Goal: Information Seeking & Learning: Compare options

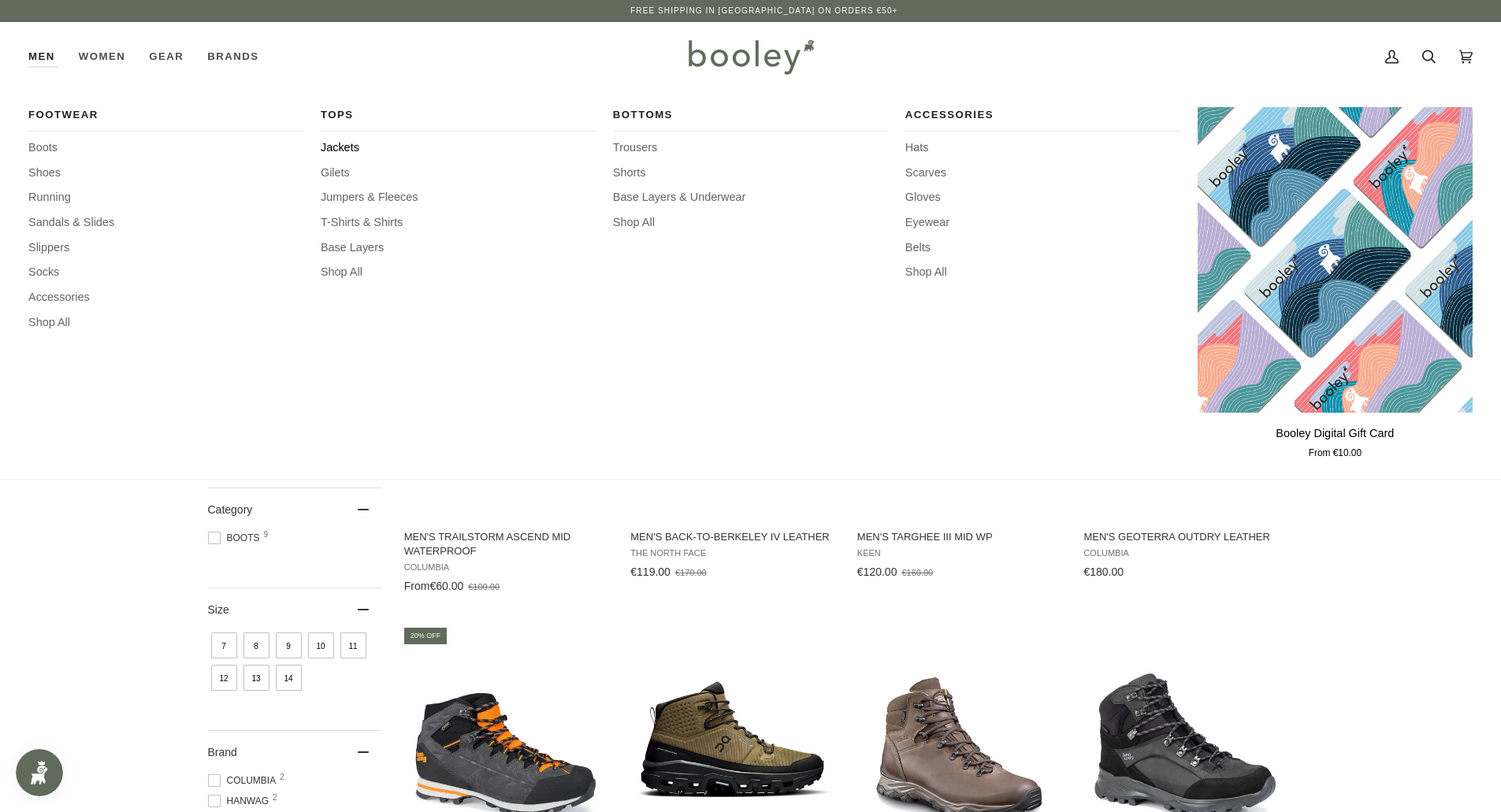
click at [337, 148] on span "Jackets" at bounding box center [458, 148] width 275 height 17
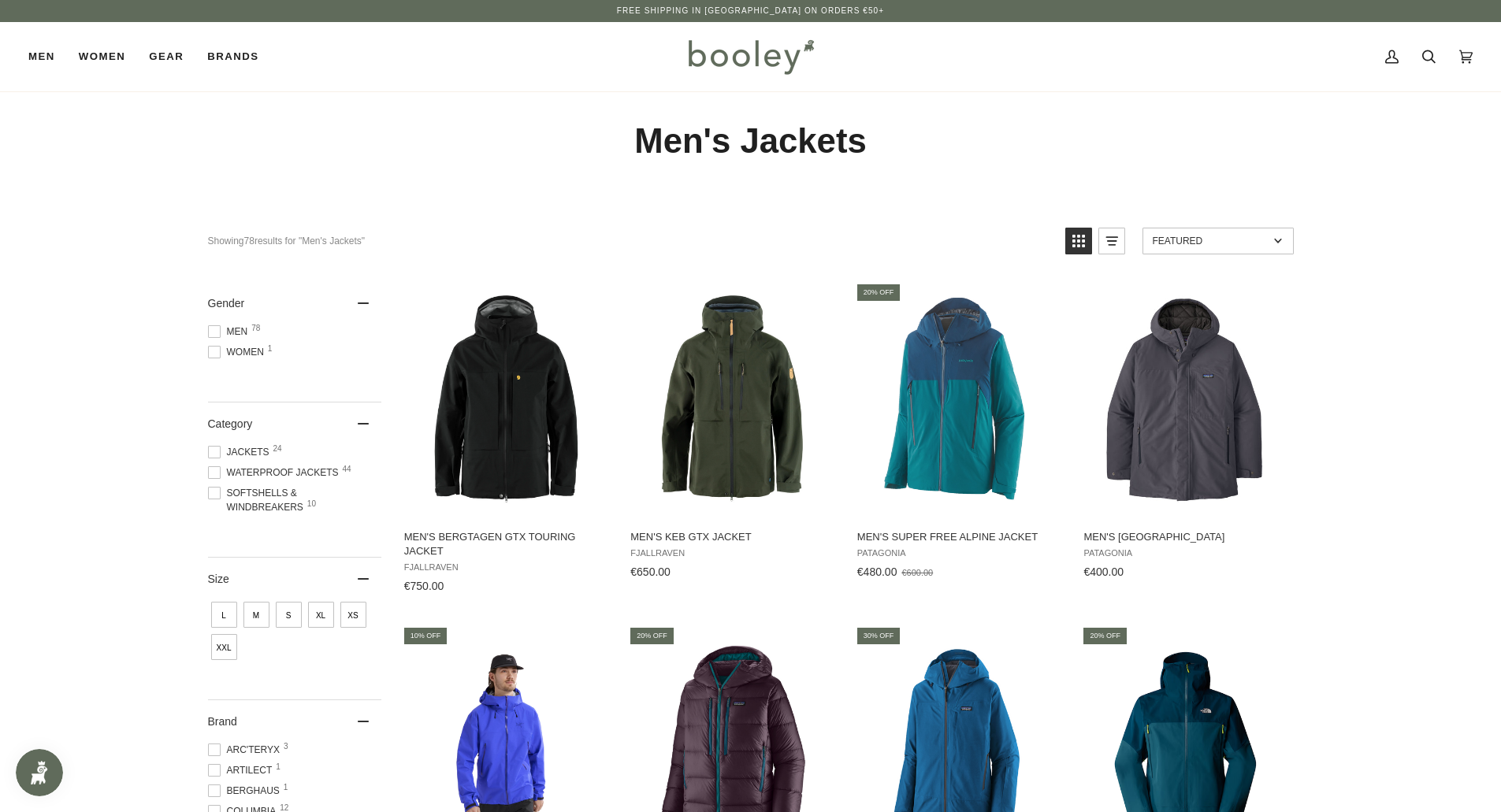
click at [212, 473] on span at bounding box center [214, 472] width 12 height 12
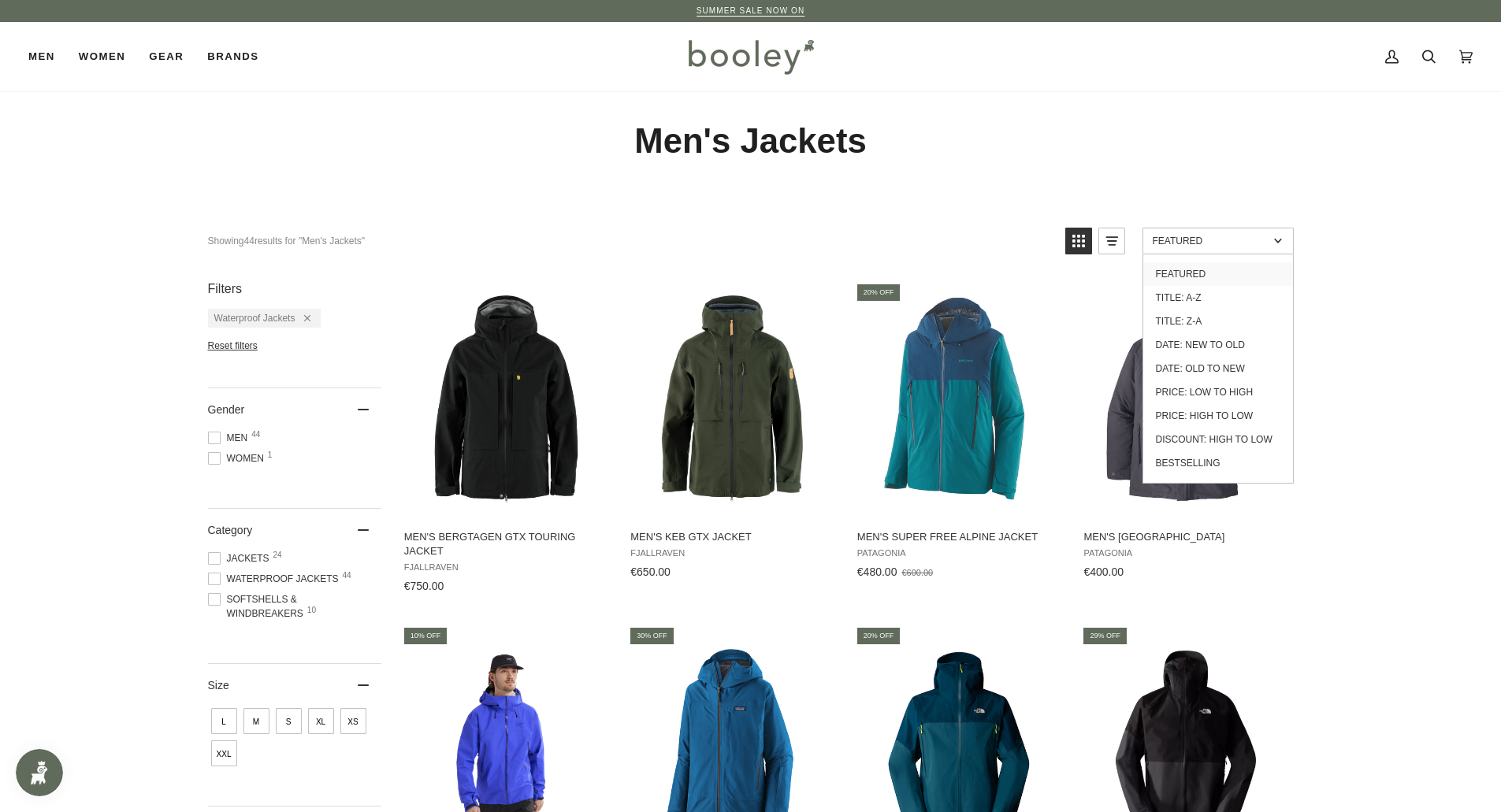
click at [1187, 253] on link "Featured" at bounding box center [1218, 241] width 151 height 27
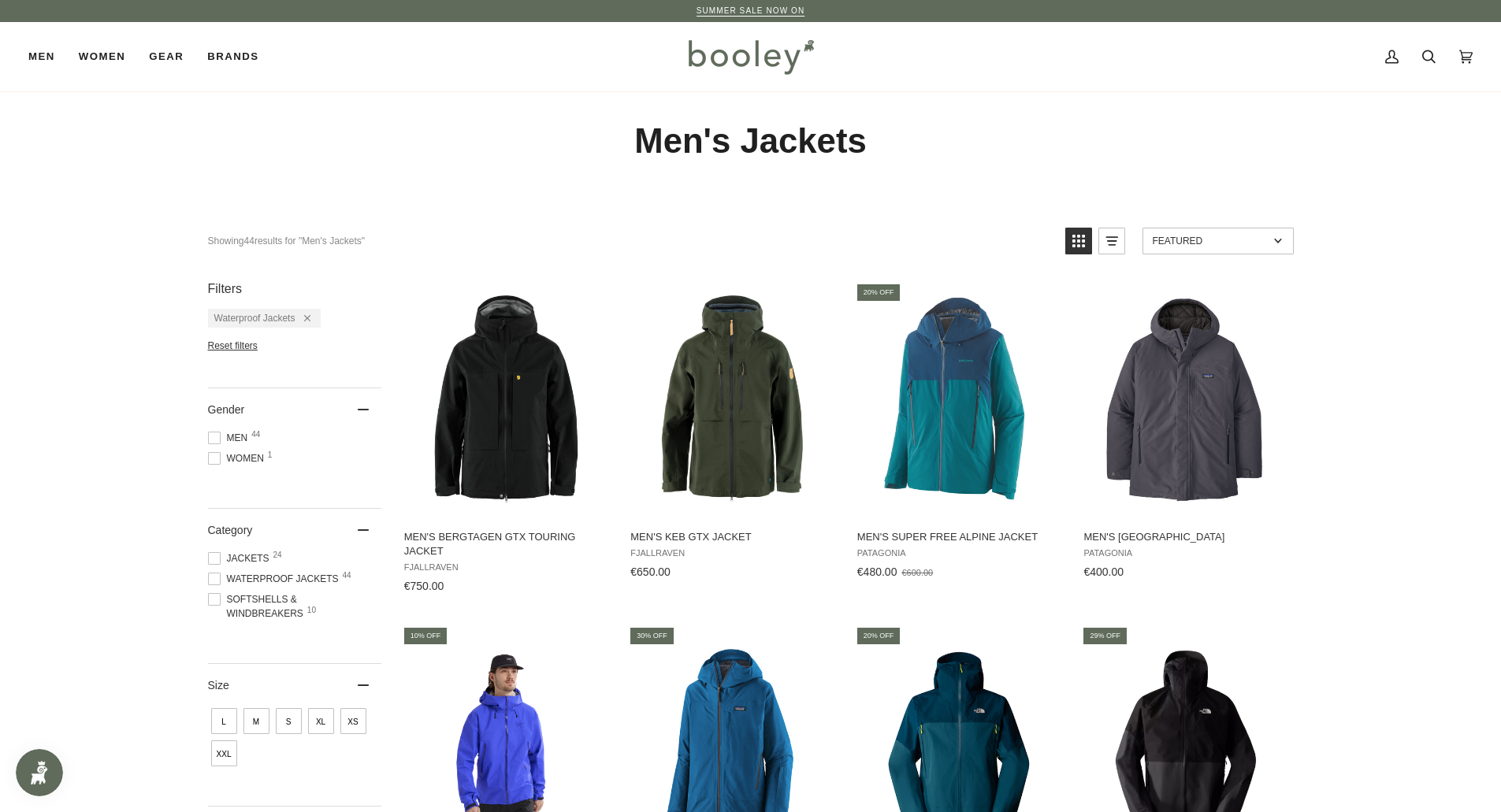
click at [1187, 244] on span "Featured" at bounding box center [1210, 240] width 116 height 11
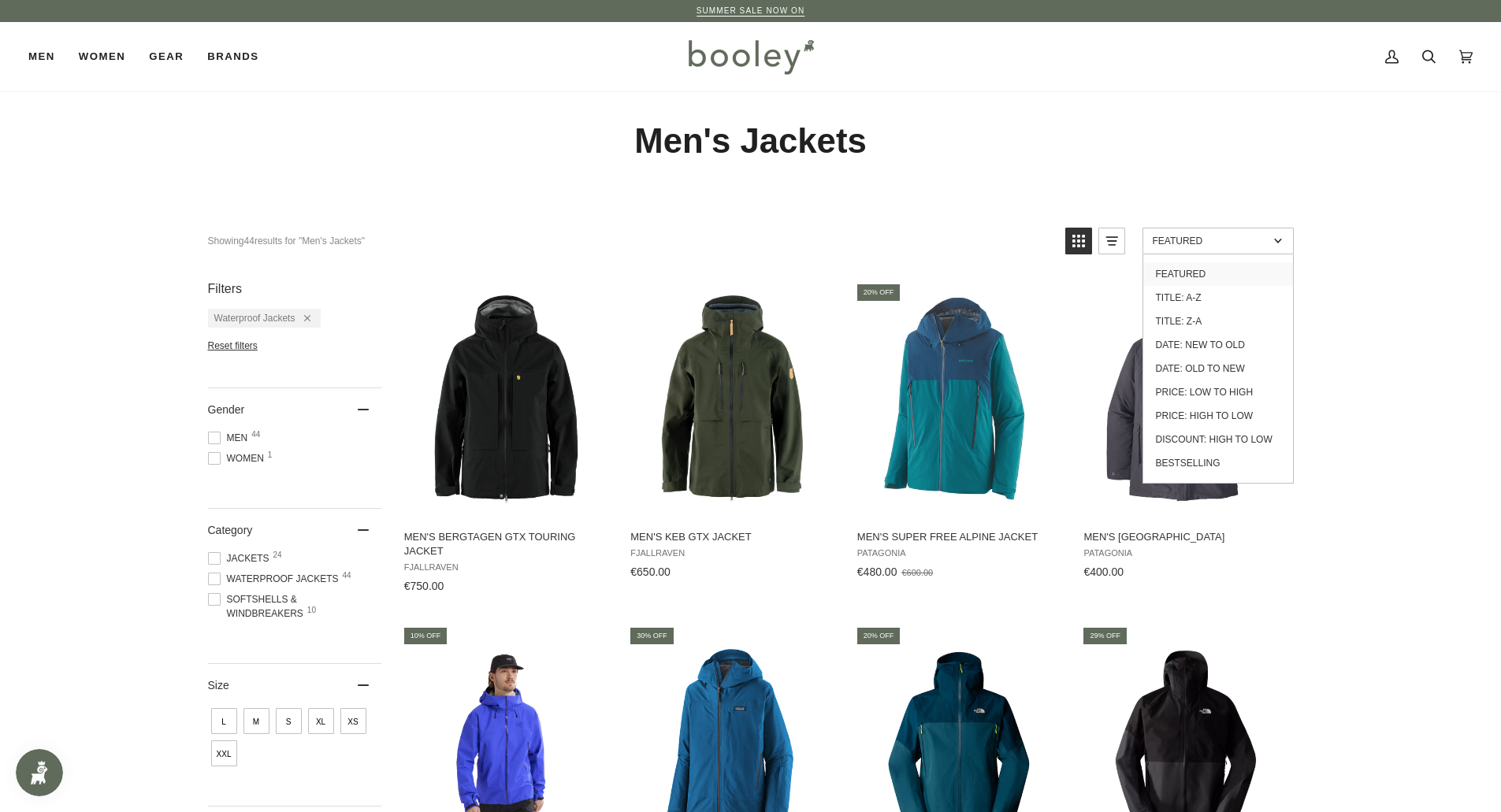
click at [1167, 241] on span "Featured" at bounding box center [1210, 240] width 116 height 11
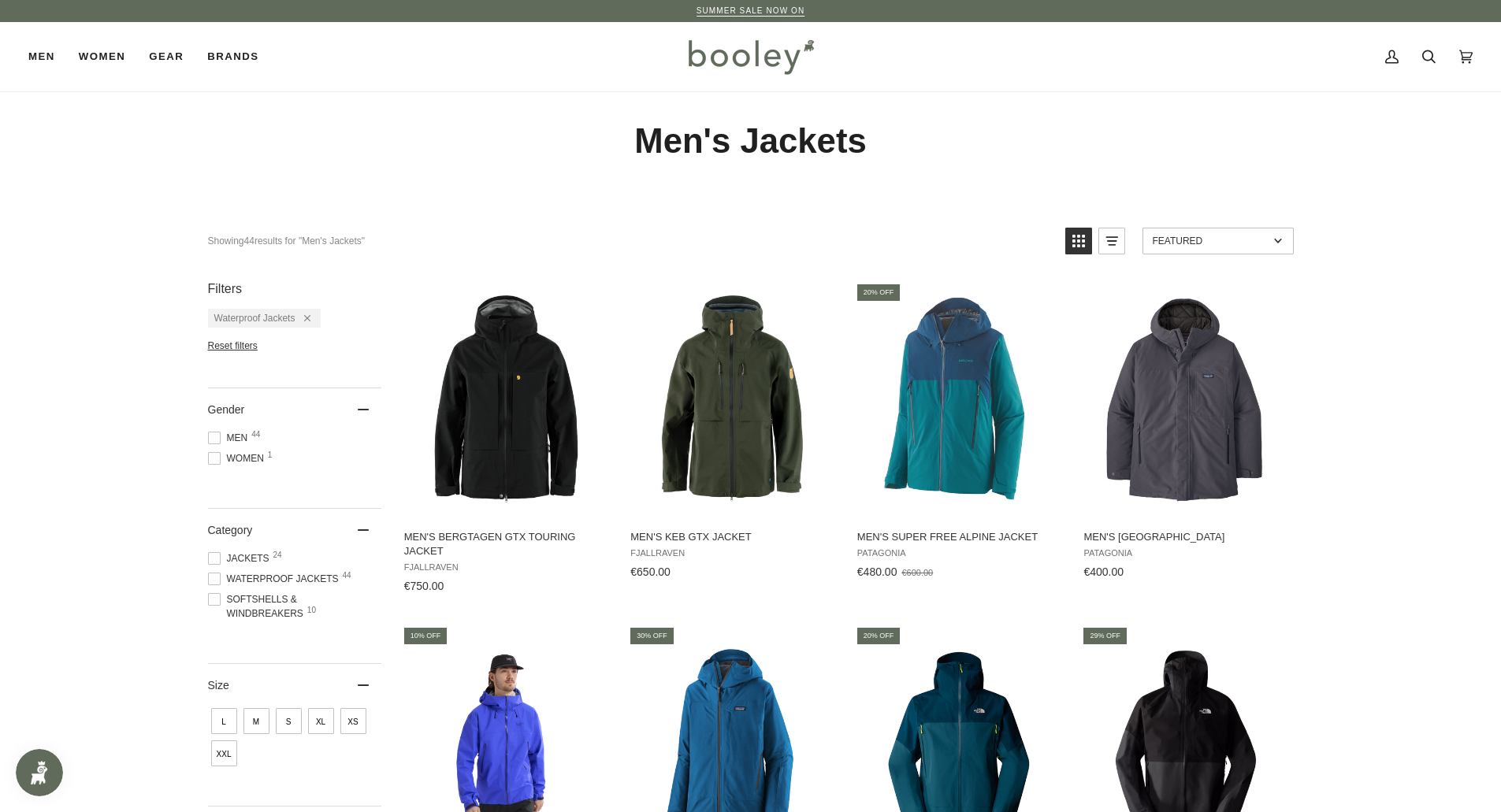
click at [1167, 241] on span "Featured" at bounding box center [1210, 240] width 116 height 11
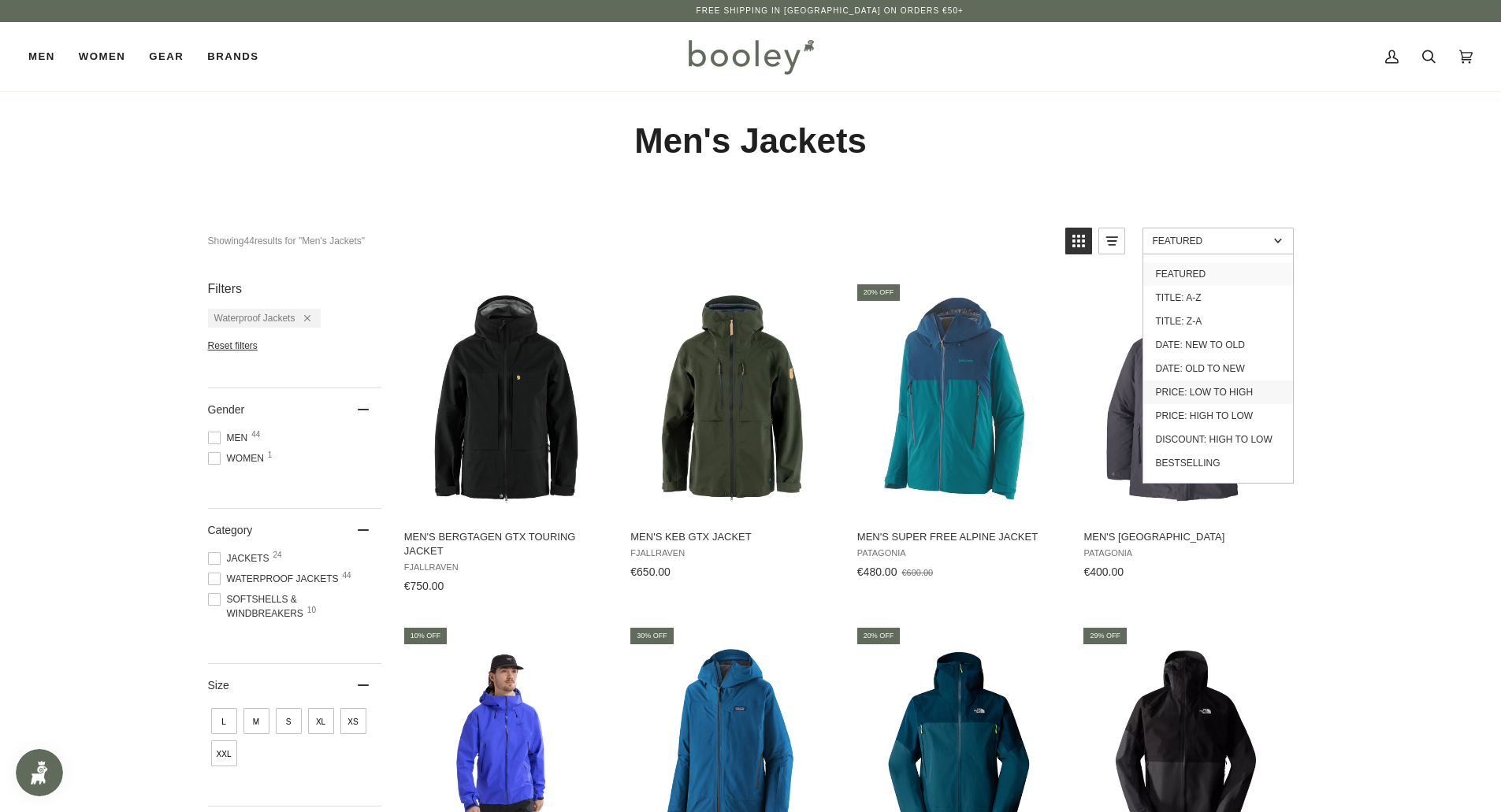
click at [1179, 395] on link "Price: Low to High" at bounding box center [1218, 392] width 150 height 23
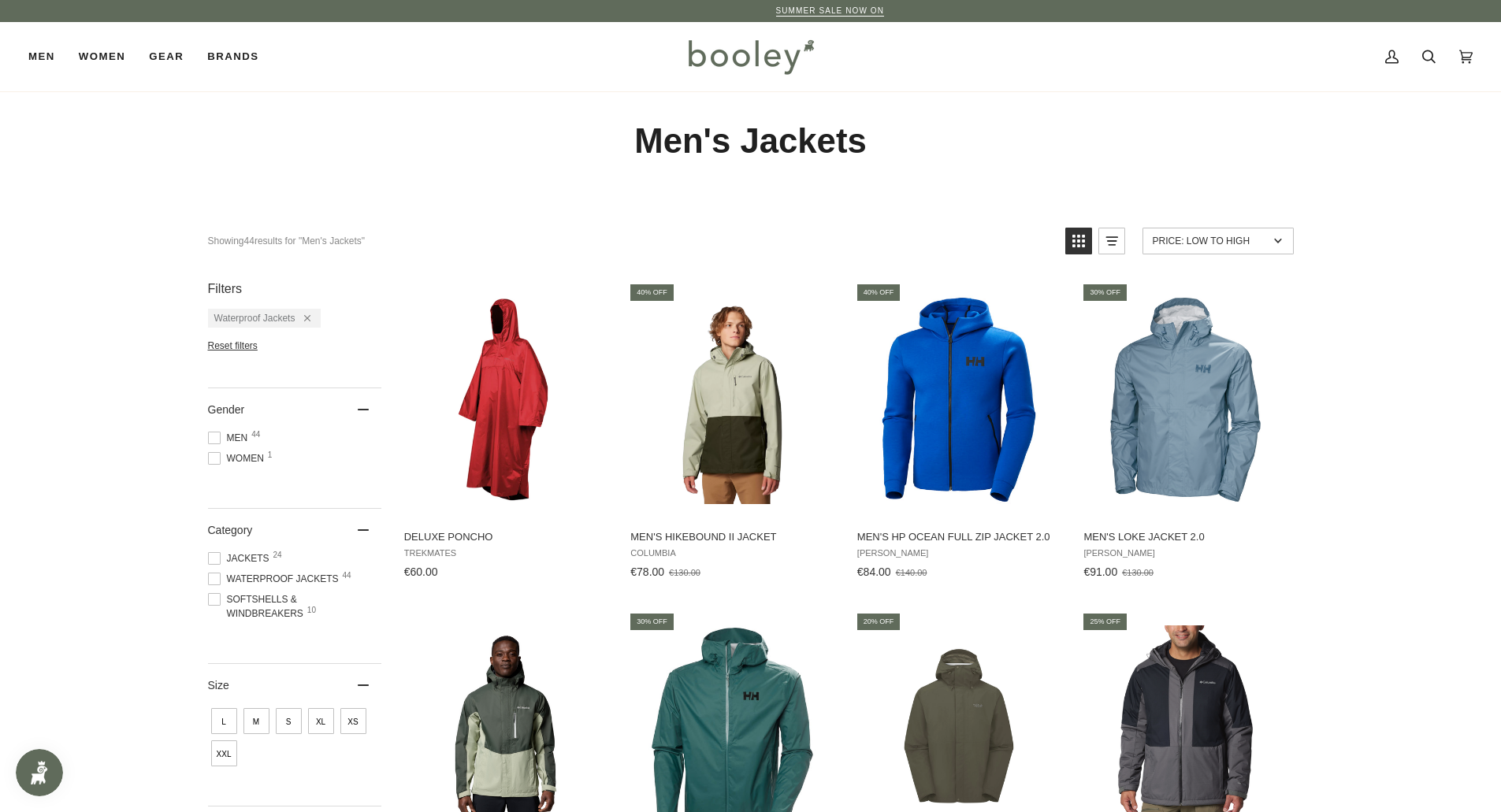
click at [284, 725] on span "S" at bounding box center [289, 721] width 26 height 26
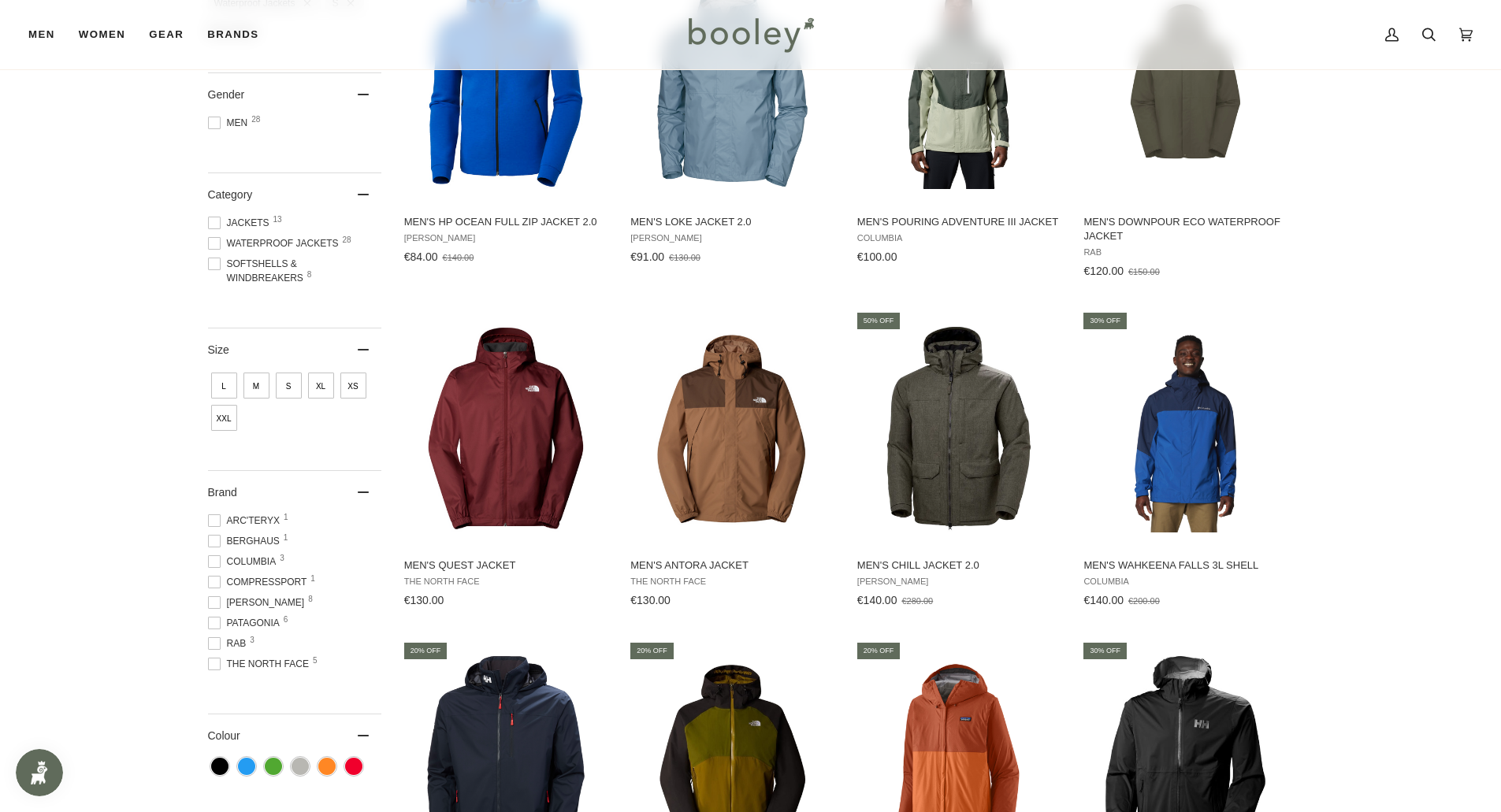
scroll to position [236, 0]
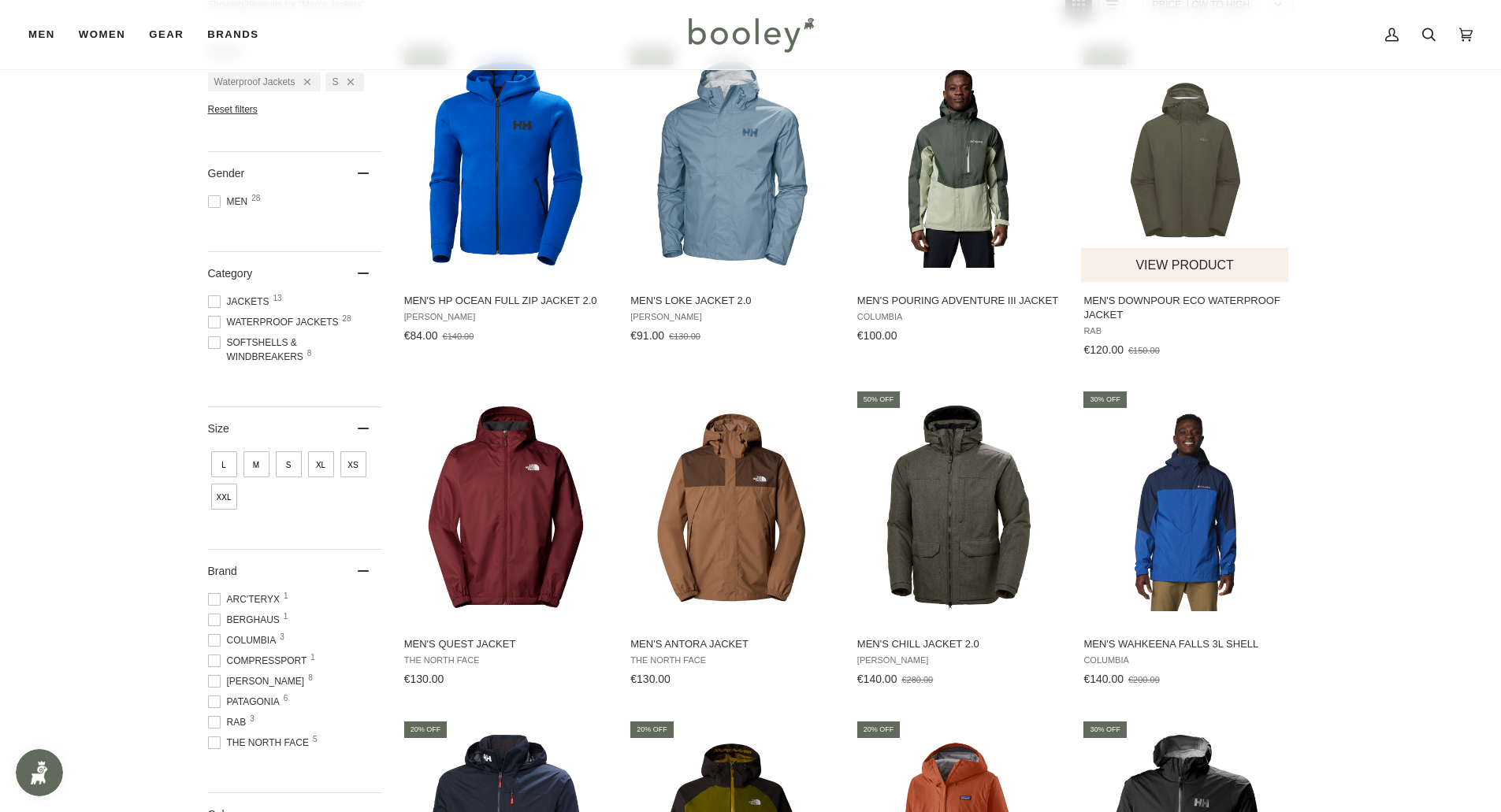
click at [1152, 190] on img "Men's Downpour Eco Waterproof Jacket" at bounding box center [1185, 163] width 209 height 209
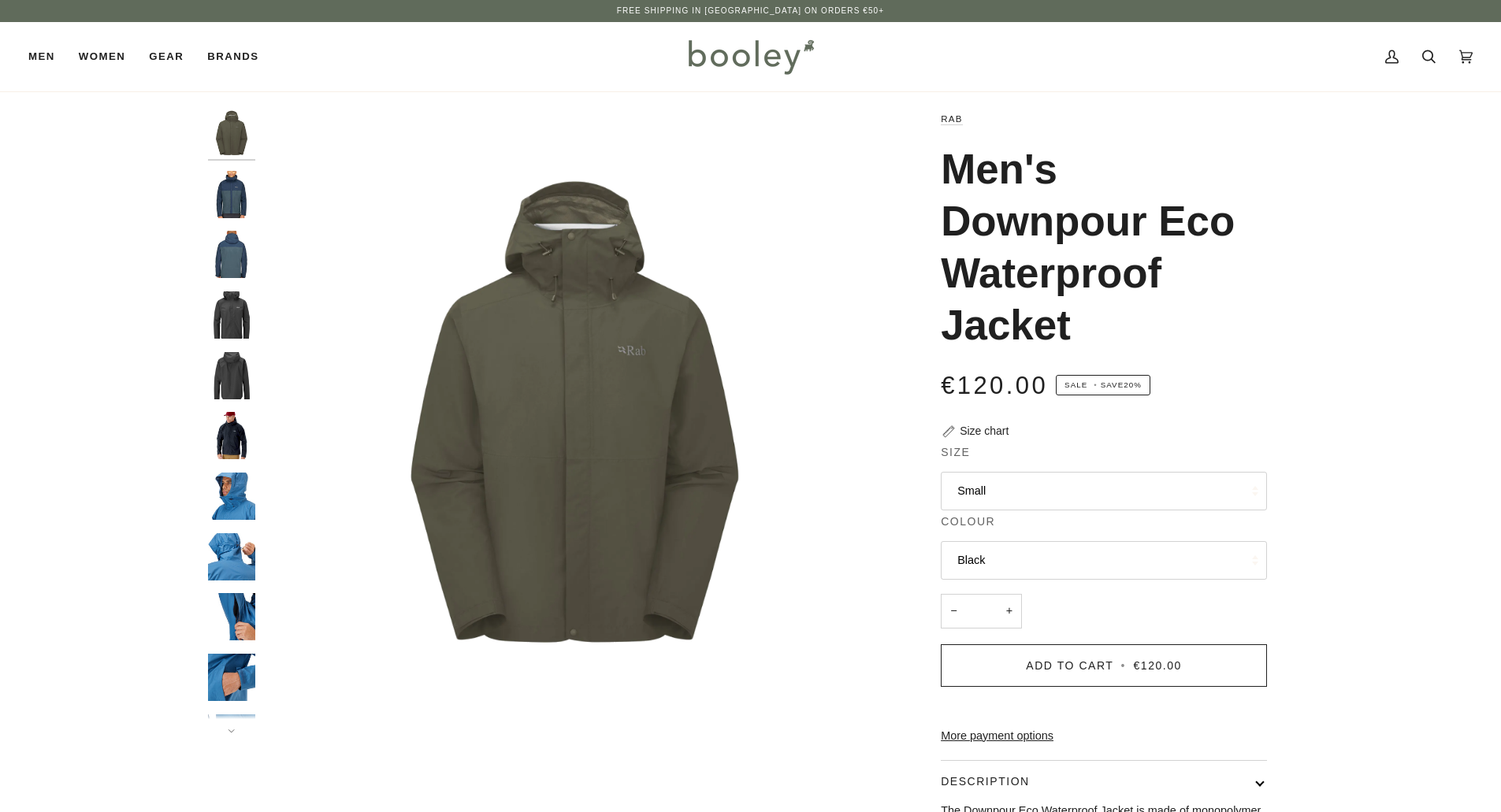
click at [995, 561] on button "Black" at bounding box center [1104, 560] width 326 height 38
click at [995, 680] on link "Black" at bounding box center [1104, 676] width 324 height 39
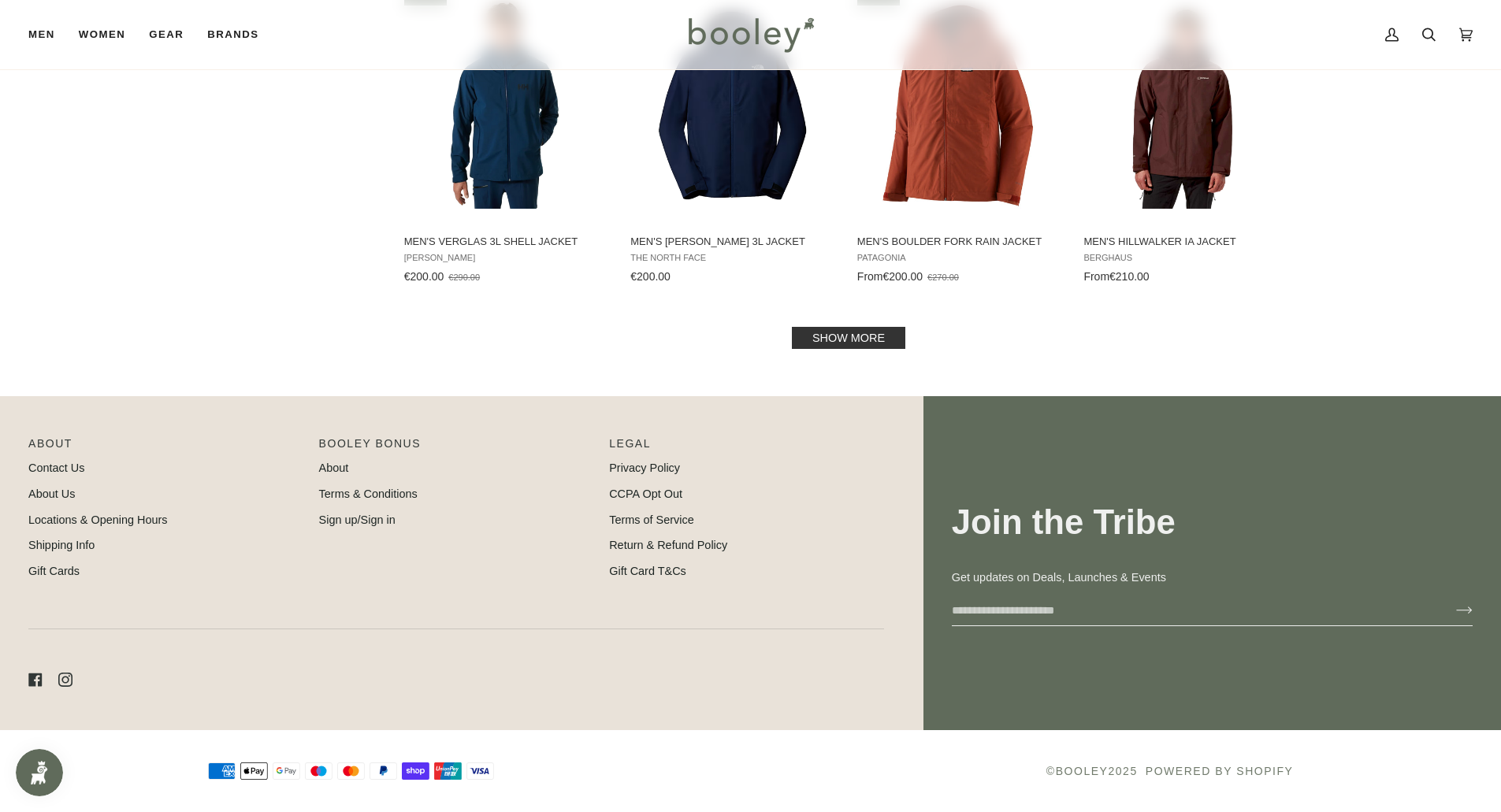
scroll to position [1248, 0]
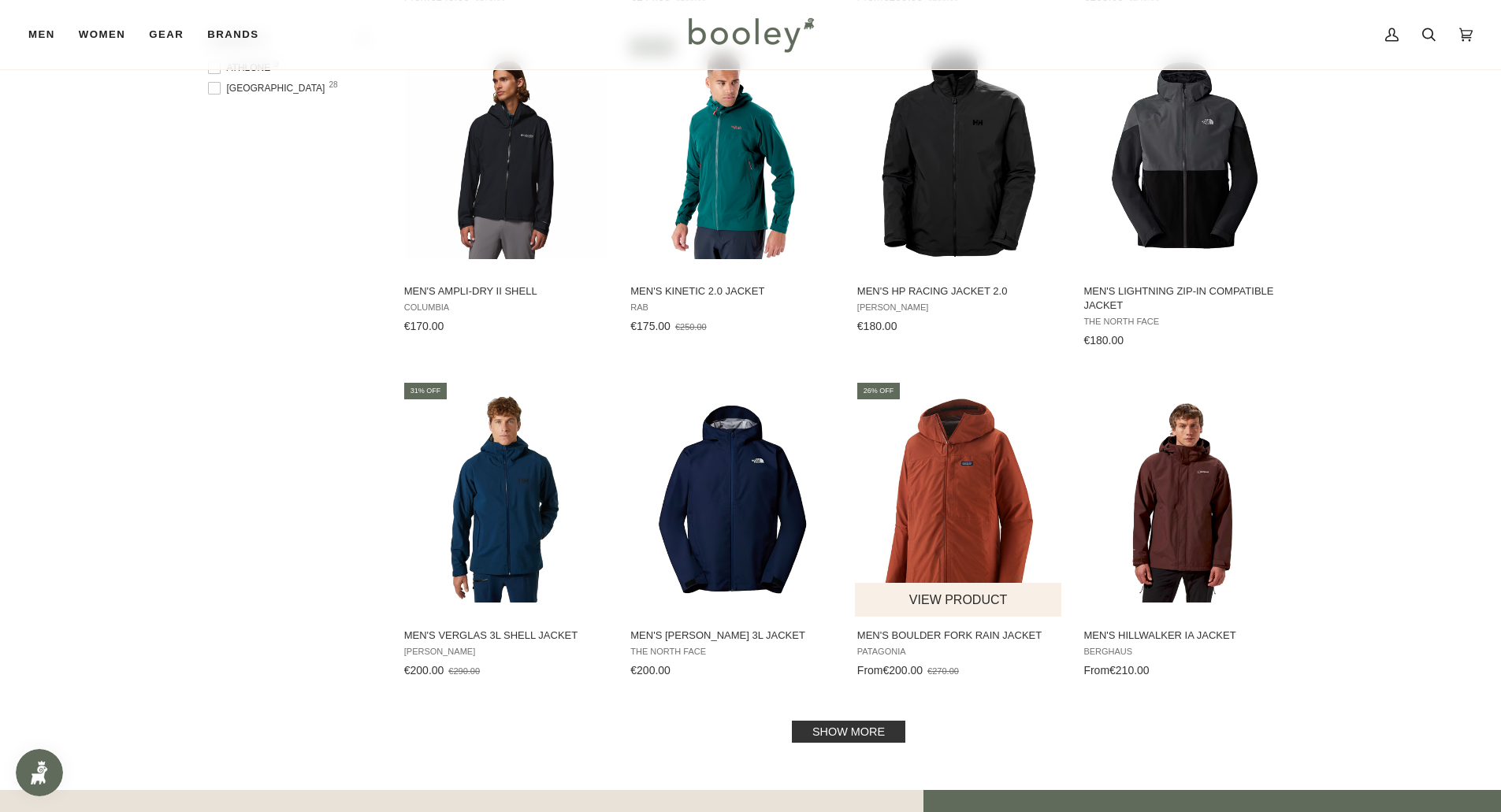
click at [965, 491] on img "Men's Boulder Fork Rain Jacket" at bounding box center [959, 499] width 209 height 209
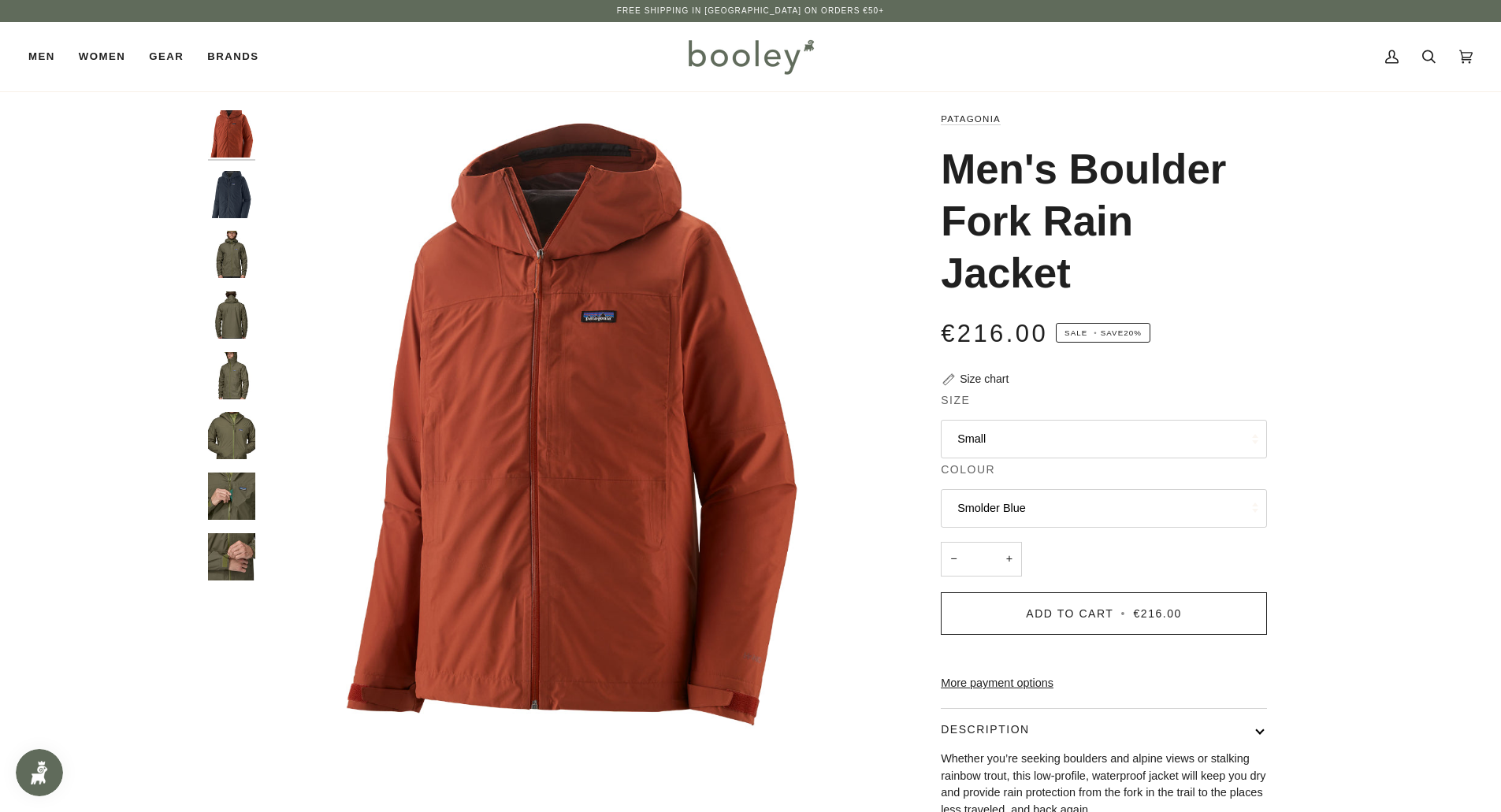
click at [990, 503] on button "Smolder Blue" at bounding box center [1104, 508] width 326 height 38
click at [995, 545] on span "Burnished Red" at bounding box center [995, 545] width 76 height 12
click at [1000, 502] on button "Burnished Red" at bounding box center [1104, 508] width 326 height 38
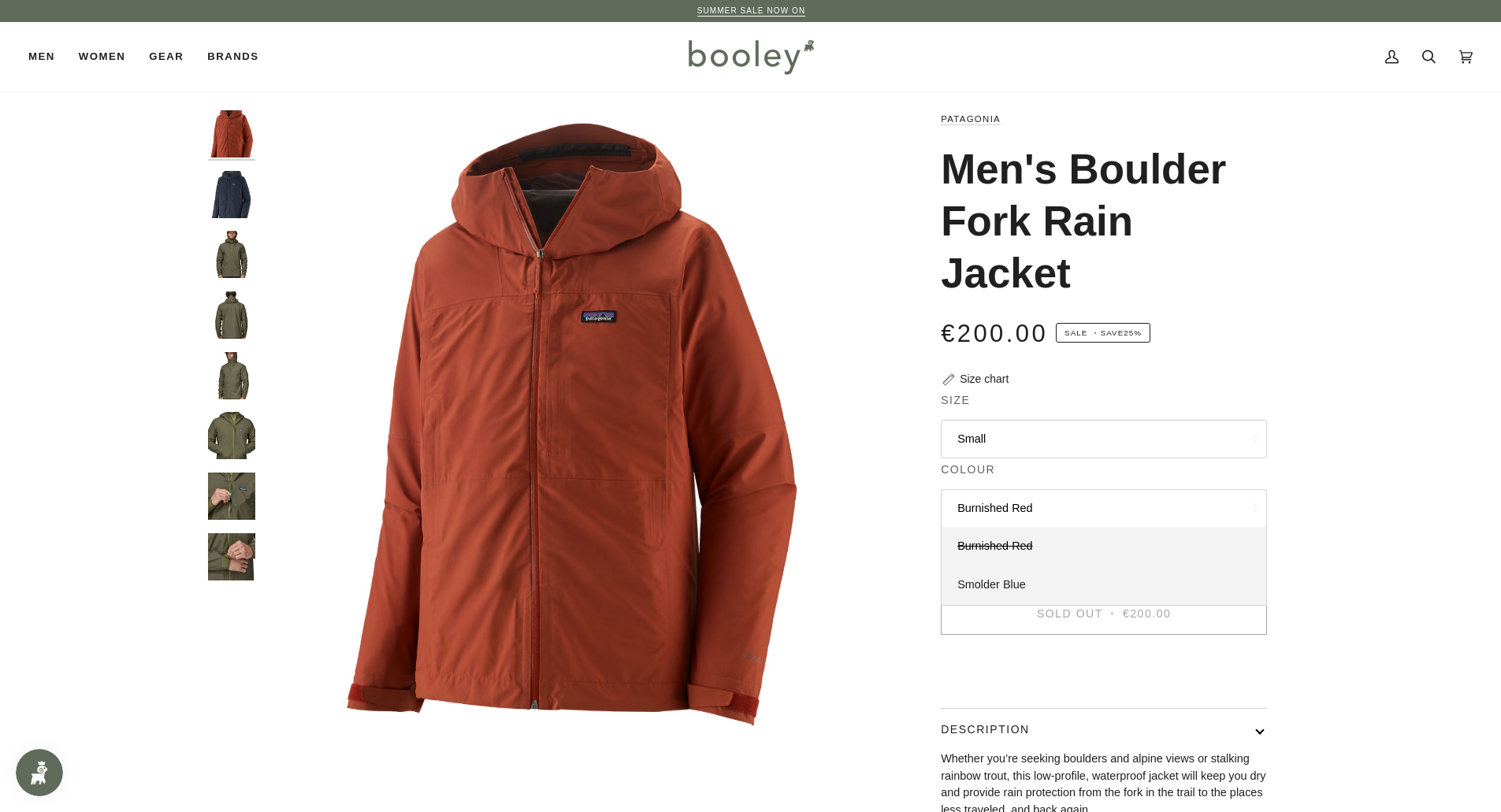
click at [988, 584] on span "Smolder Blue" at bounding box center [991, 583] width 68 height 12
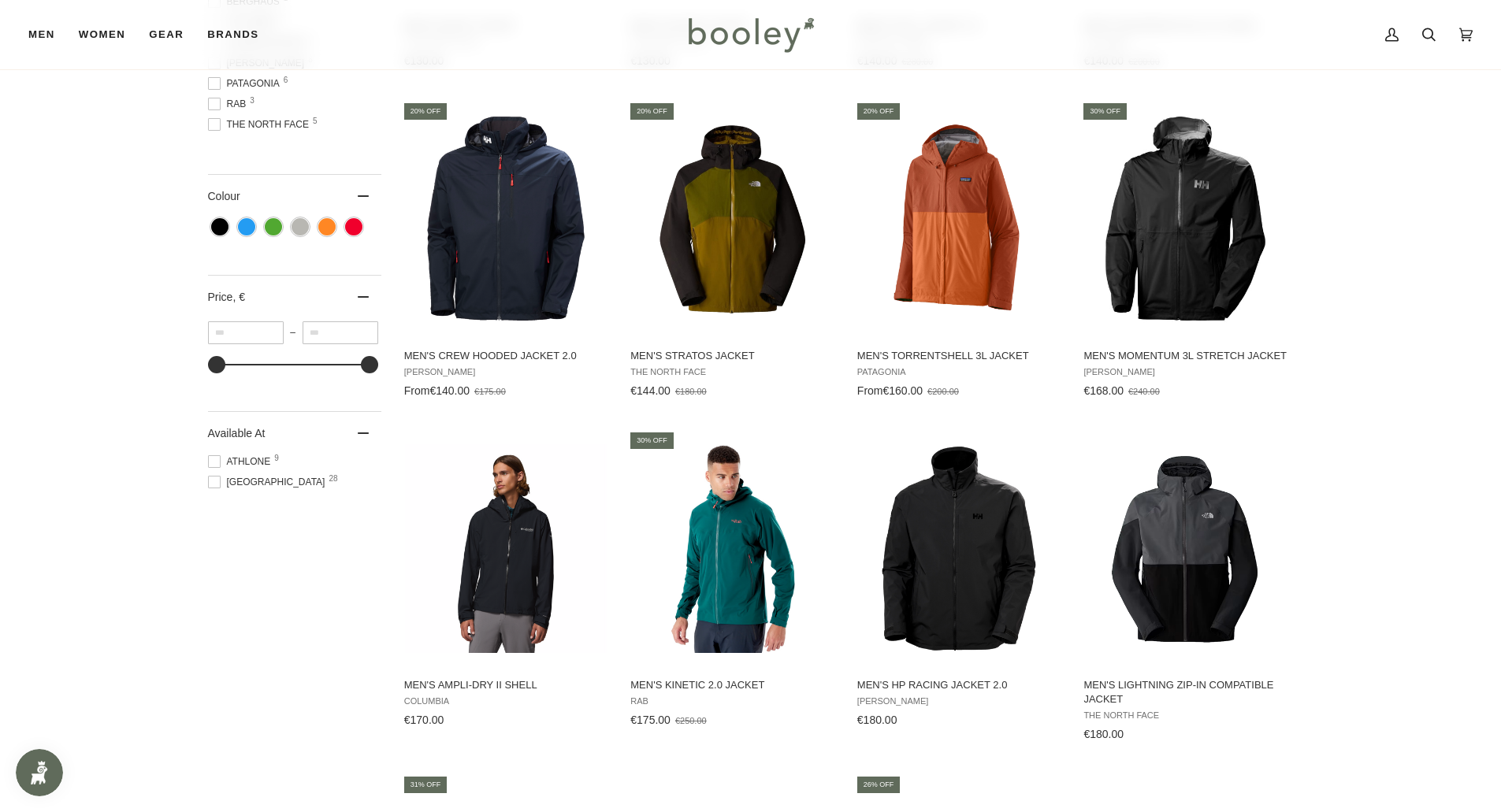
scroll to position [775, 0]
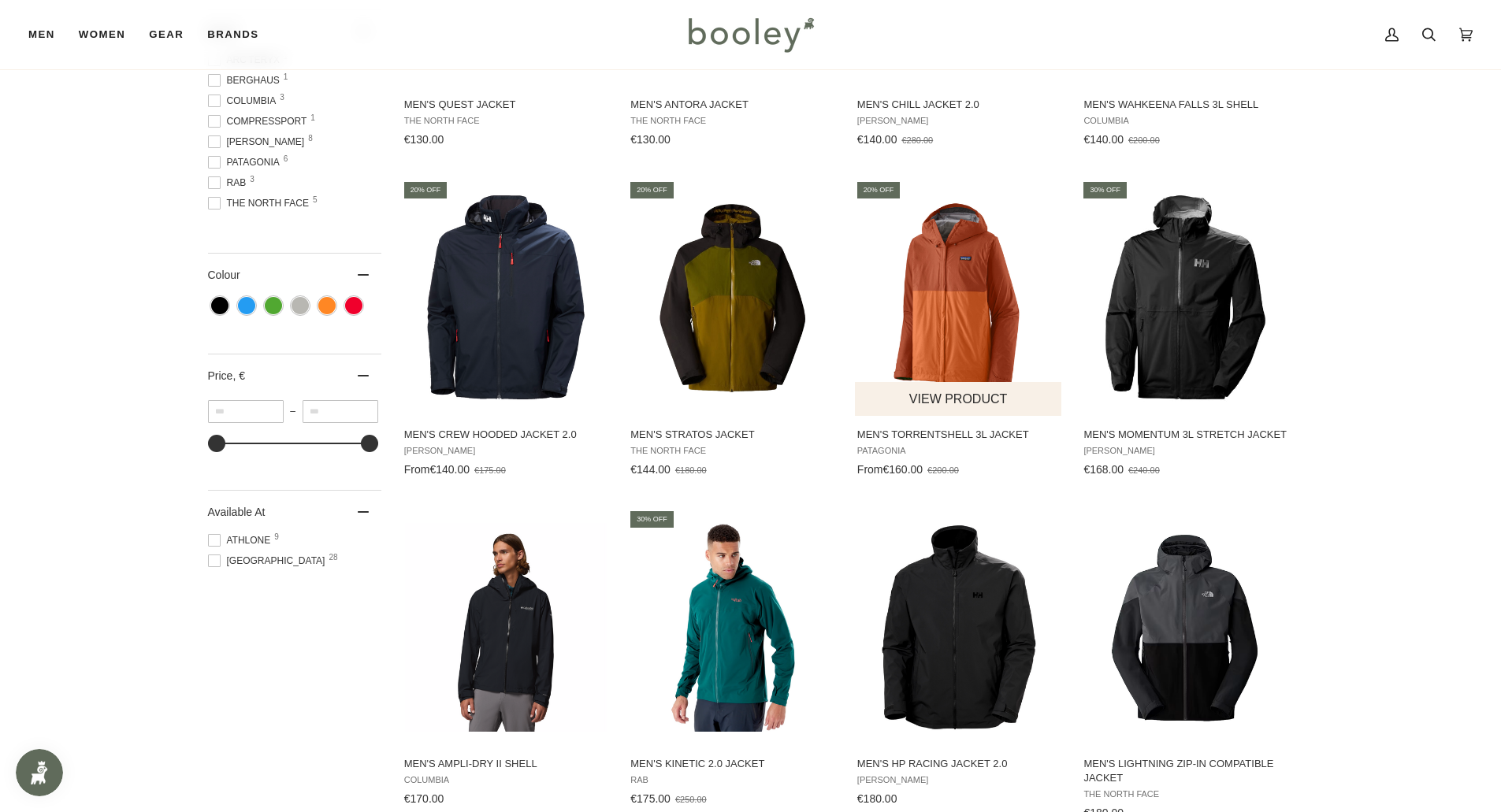
click at [972, 273] on img "Men's Torrentshell 3L Jacket" at bounding box center [959, 297] width 209 height 209
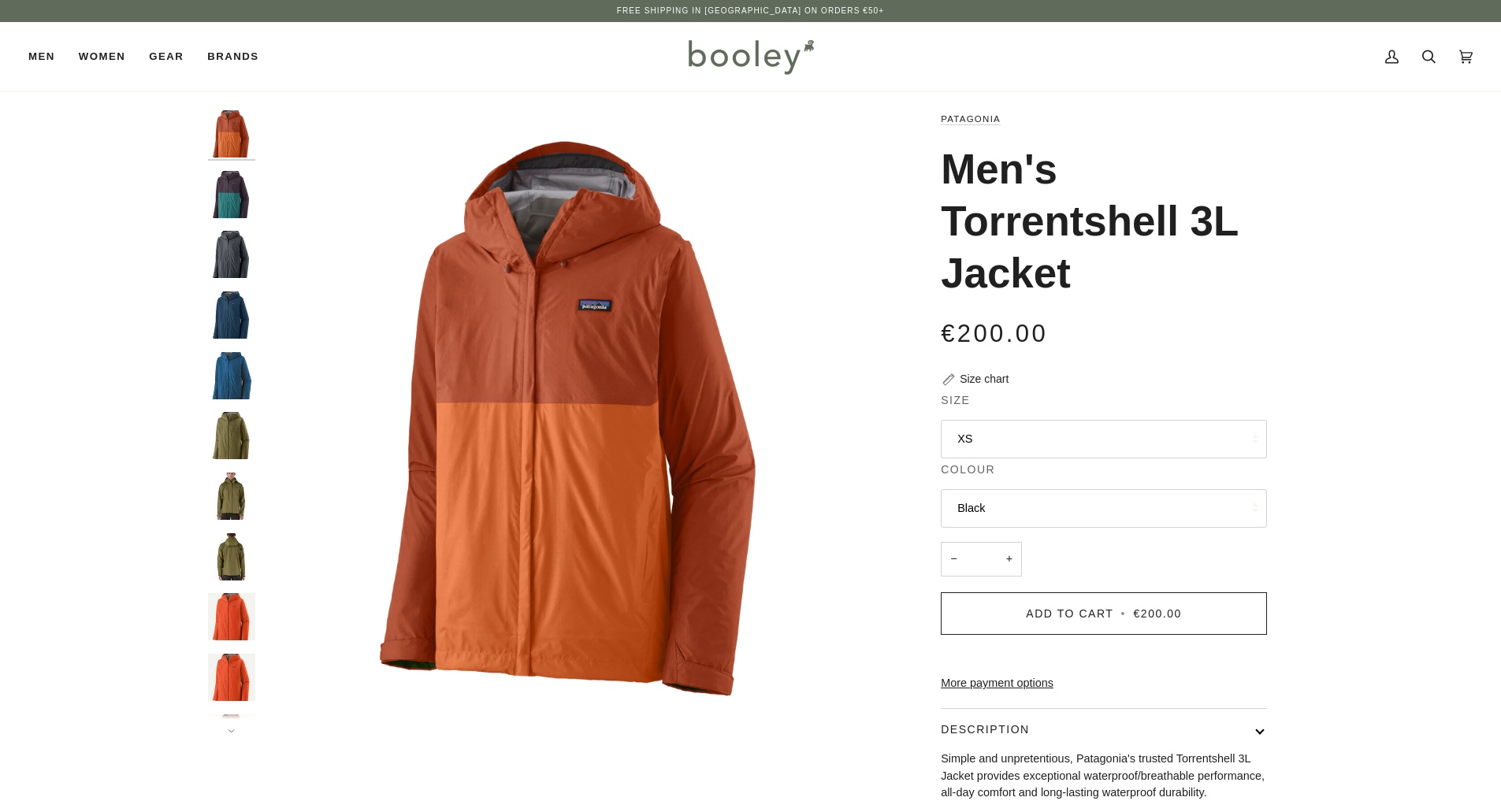
click at [1013, 432] on button "XS" at bounding box center [1104, 439] width 326 height 38
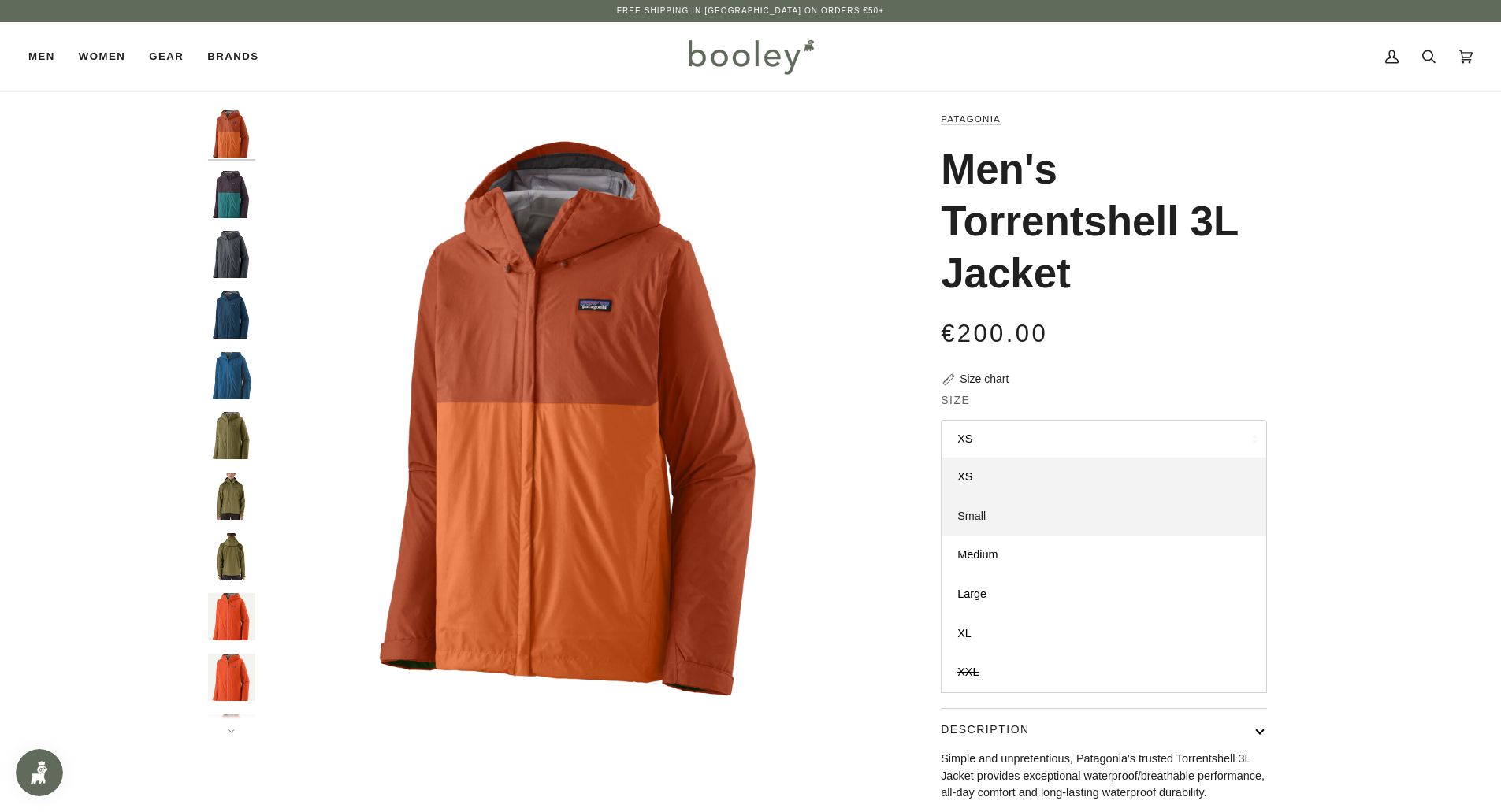
click at [997, 509] on link "Small" at bounding box center [1104, 516] width 324 height 39
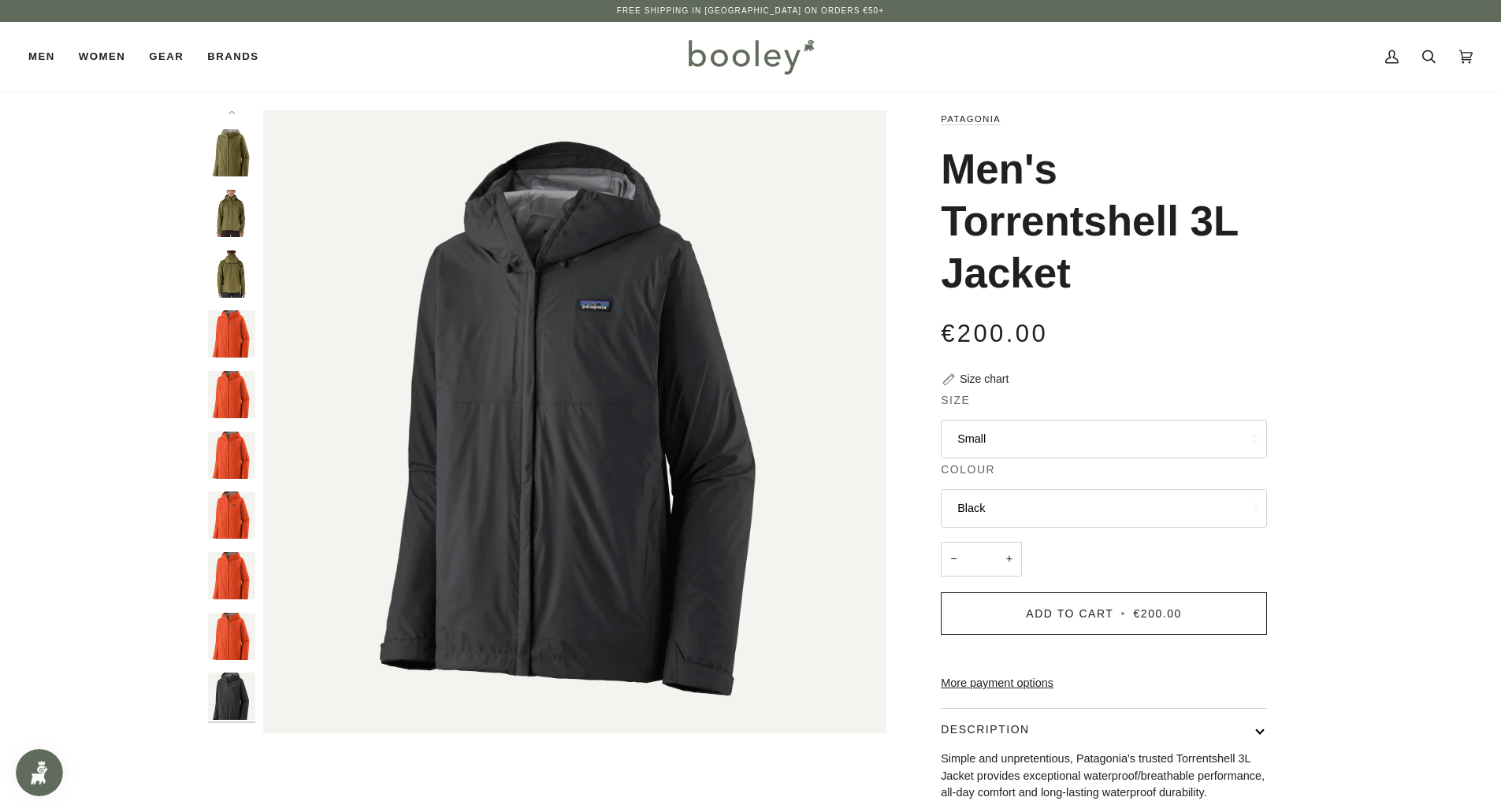
click at [1039, 502] on button "Black" at bounding box center [1104, 508] width 326 height 38
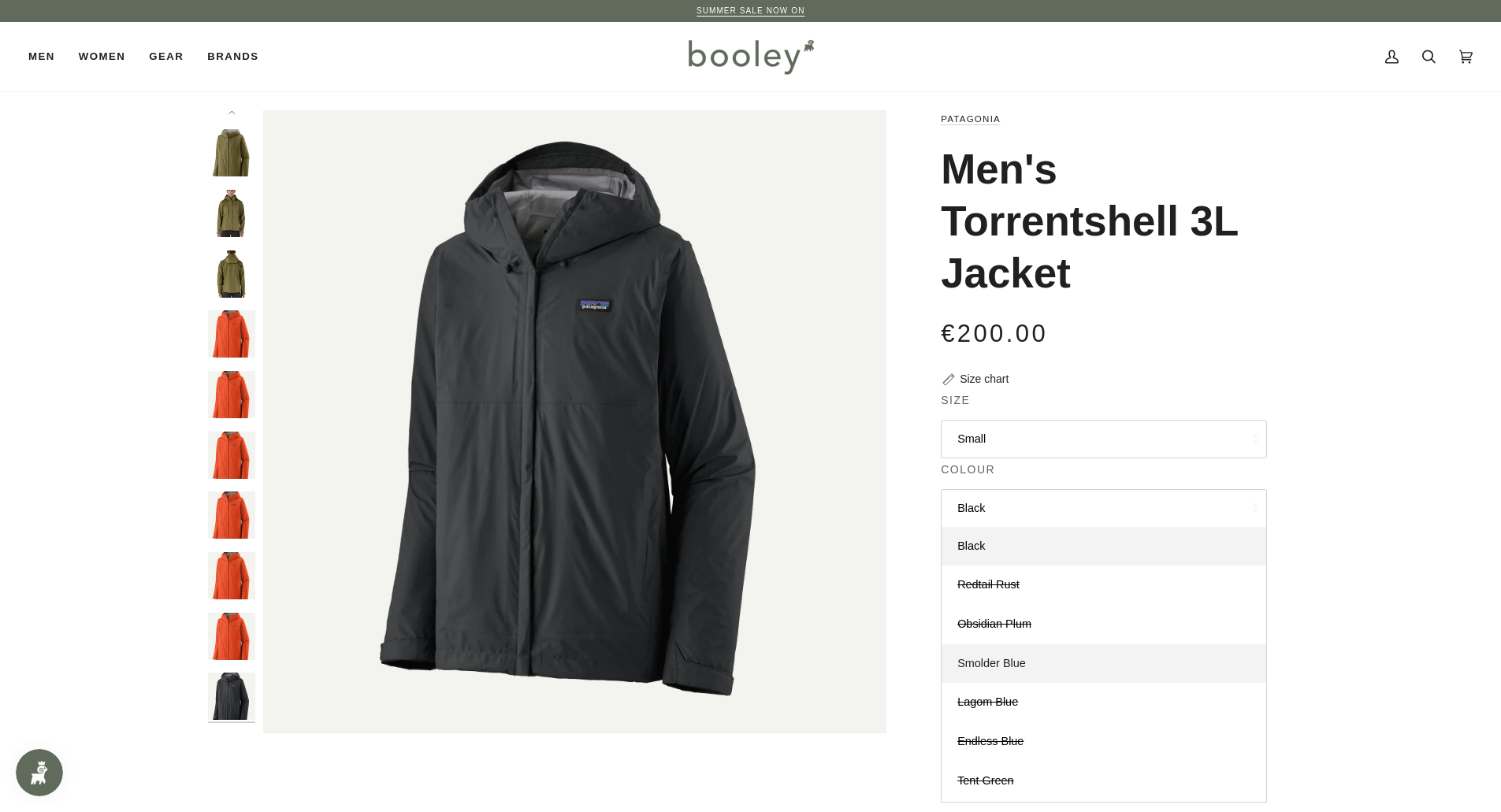
click at [1005, 662] on span "Smolder Blue" at bounding box center [991, 662] width 68 height 12
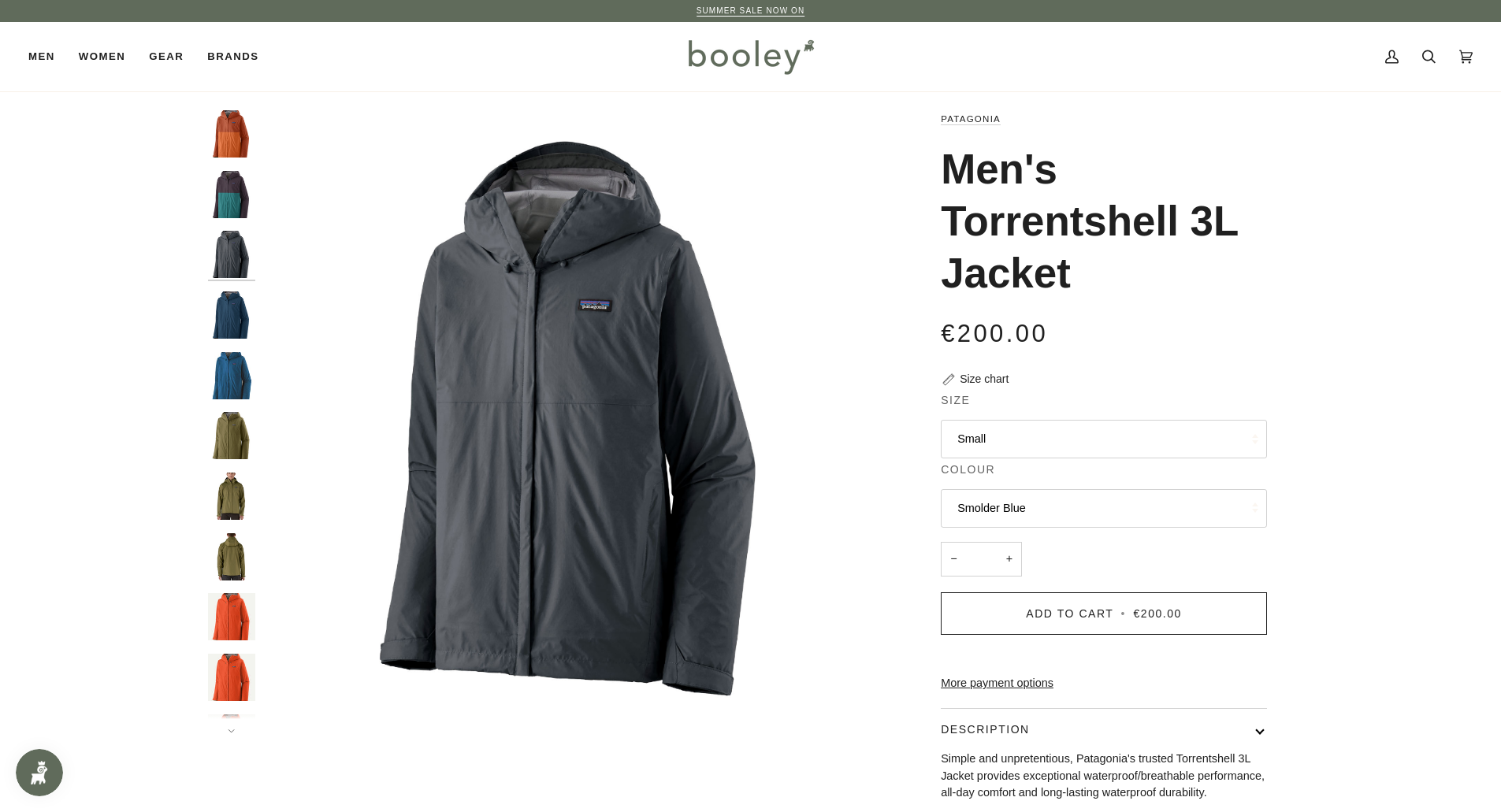
click at [1034, 500] on button "Smolder Blue" at bounding box center [1104, 508] width 326 height 38
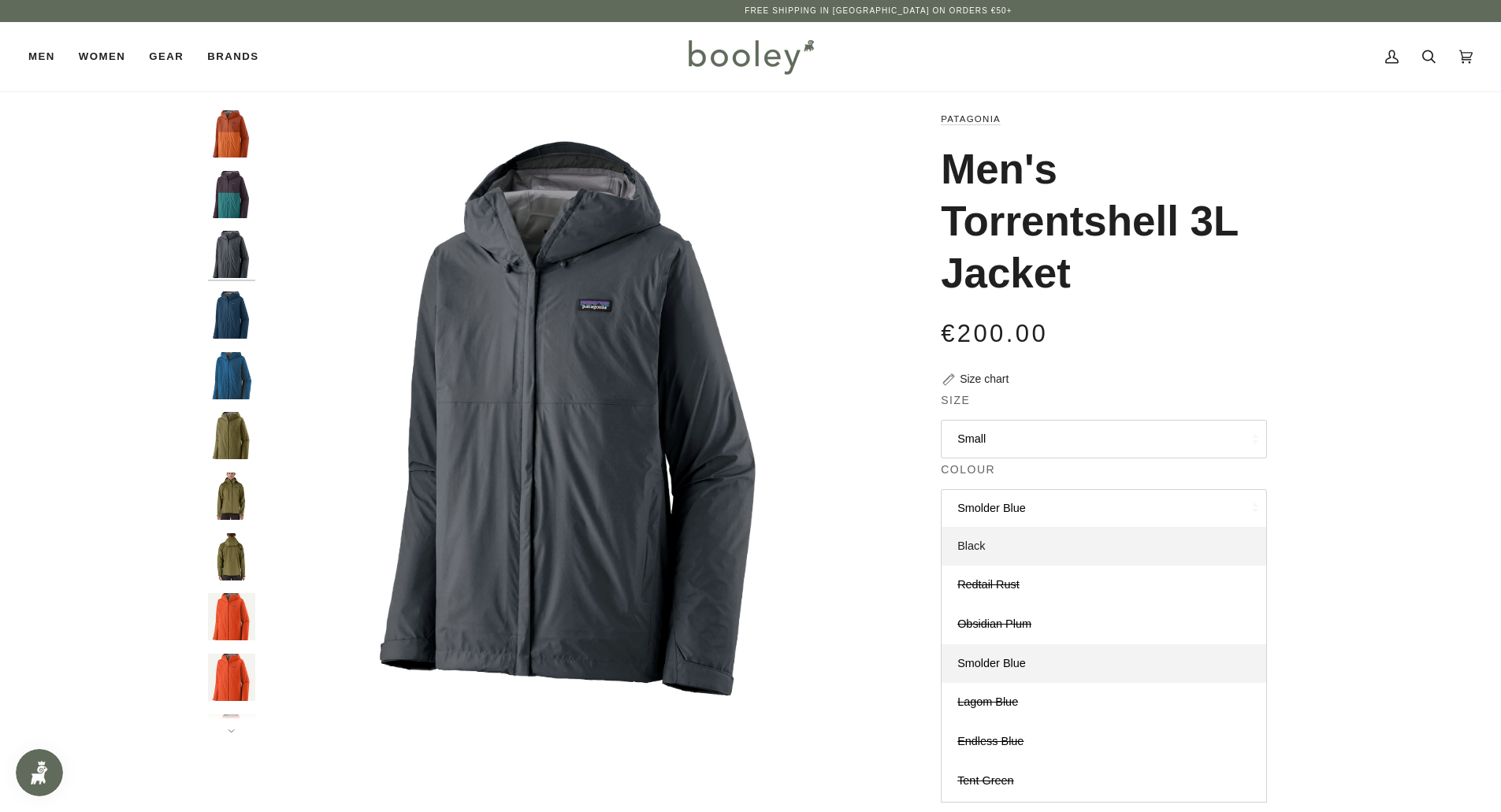
scroll to position [37, 0]
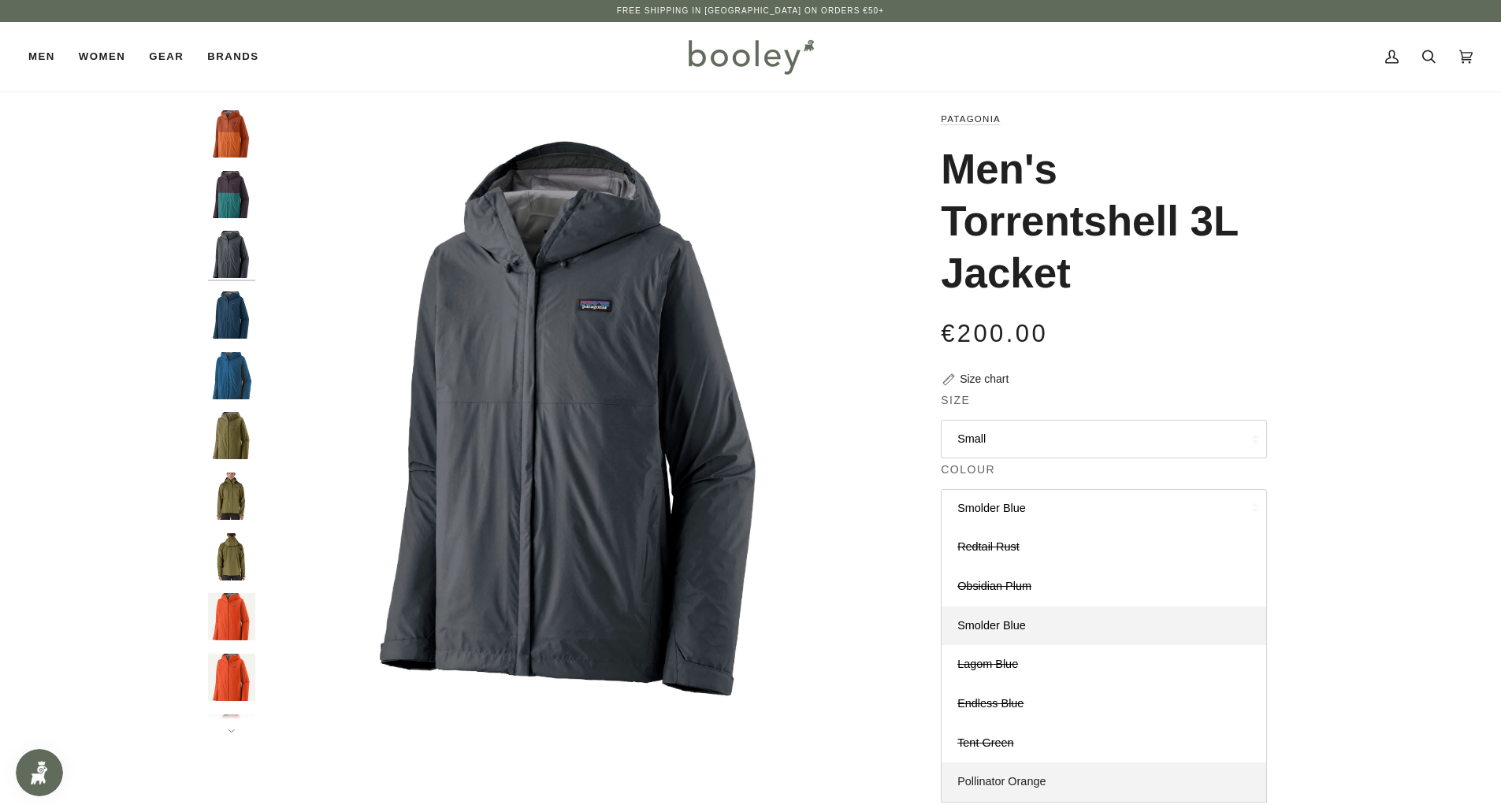
click at [1008, 775] on span "Pollinator Orange" at bounding box center [1001, 780] width 88 height 12
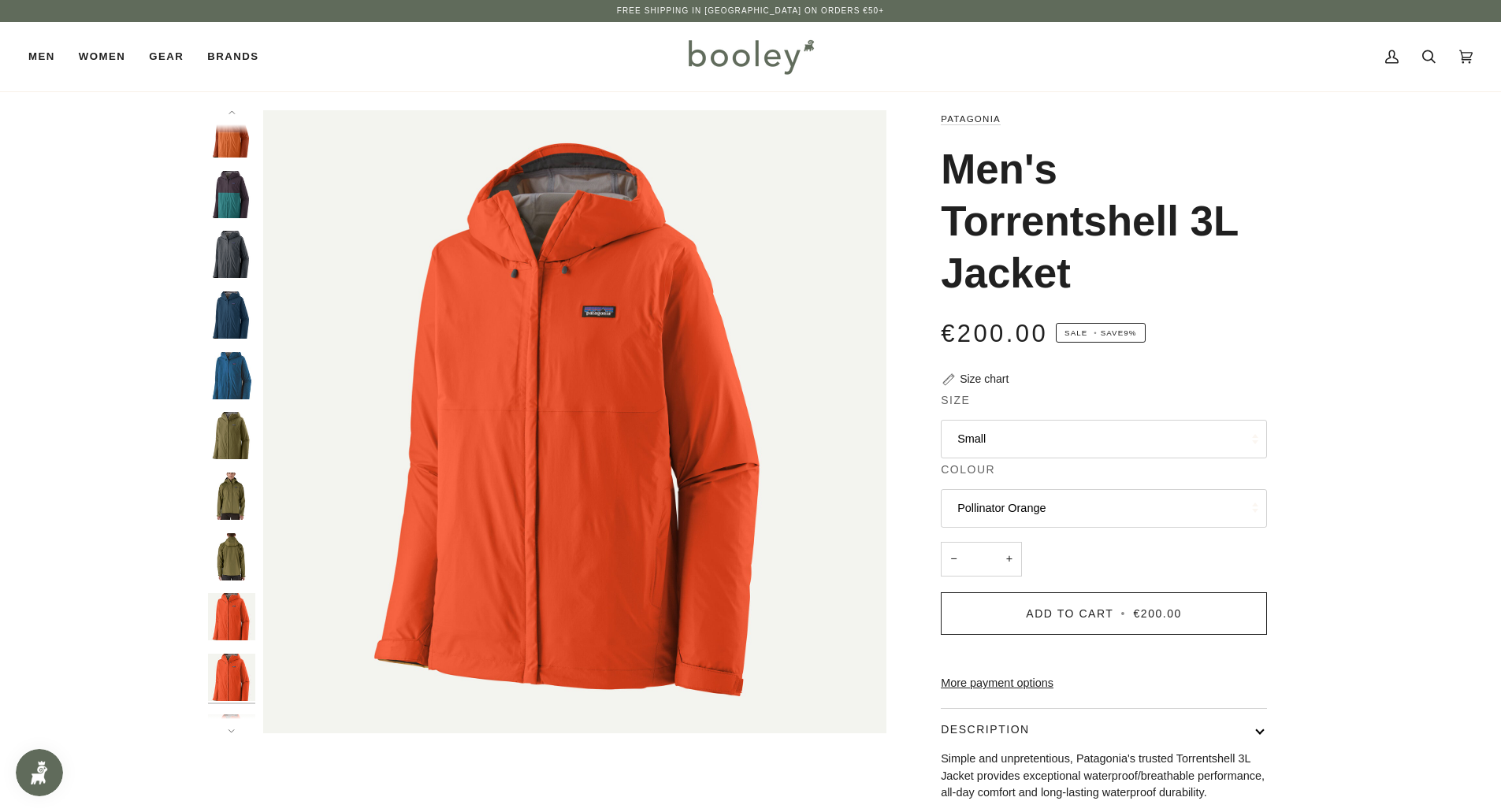
scroll to position [256, 0]
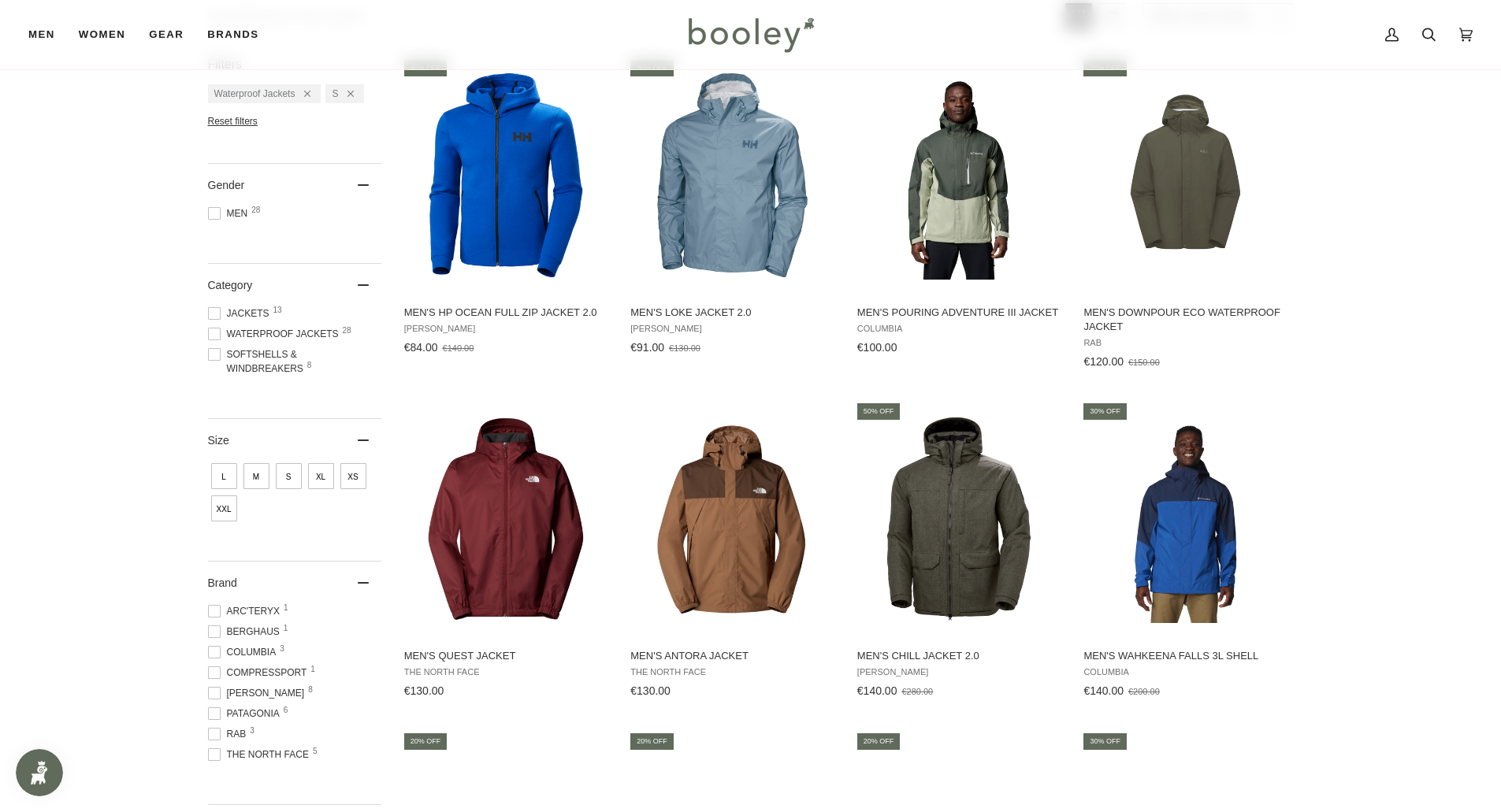
scroll to position [145, 0]
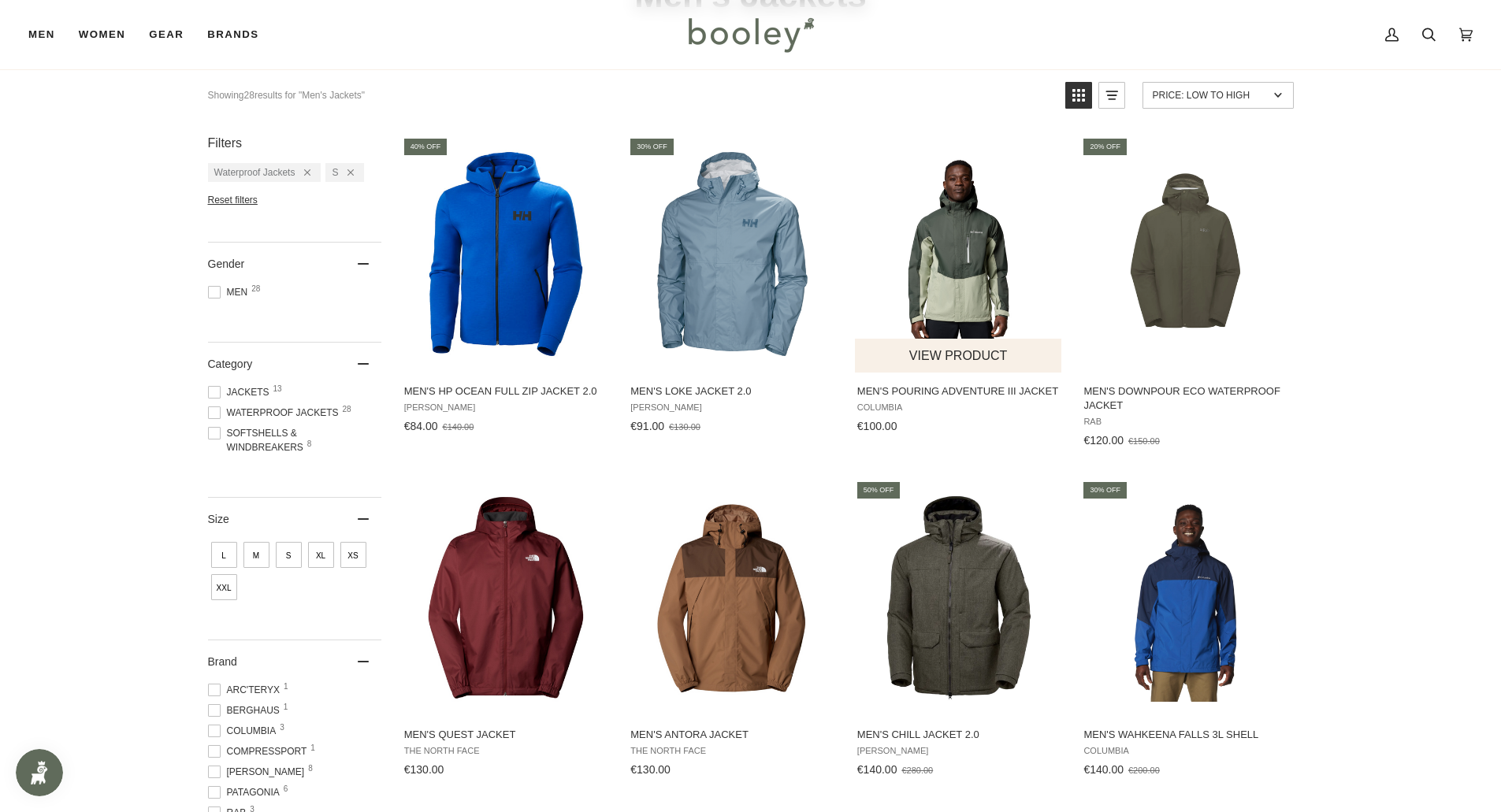
click at [950, 277] on img "Men's Pouring Adventure III Jacket" at bounding box center [959, 253] width 209 height 209
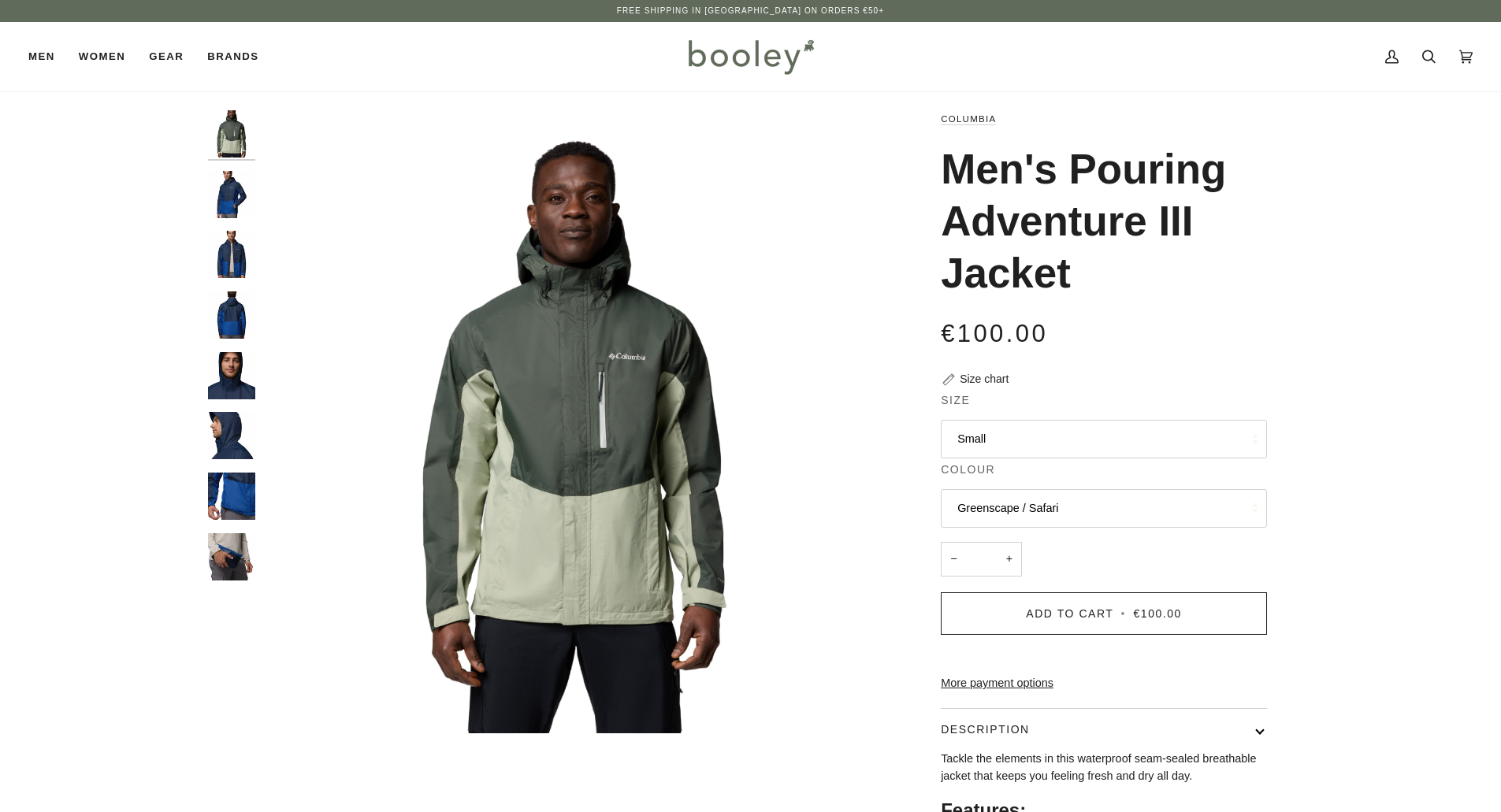
click at [1025, 455] on button "Small" at bounding box center [1104, 439] width 326 height 38
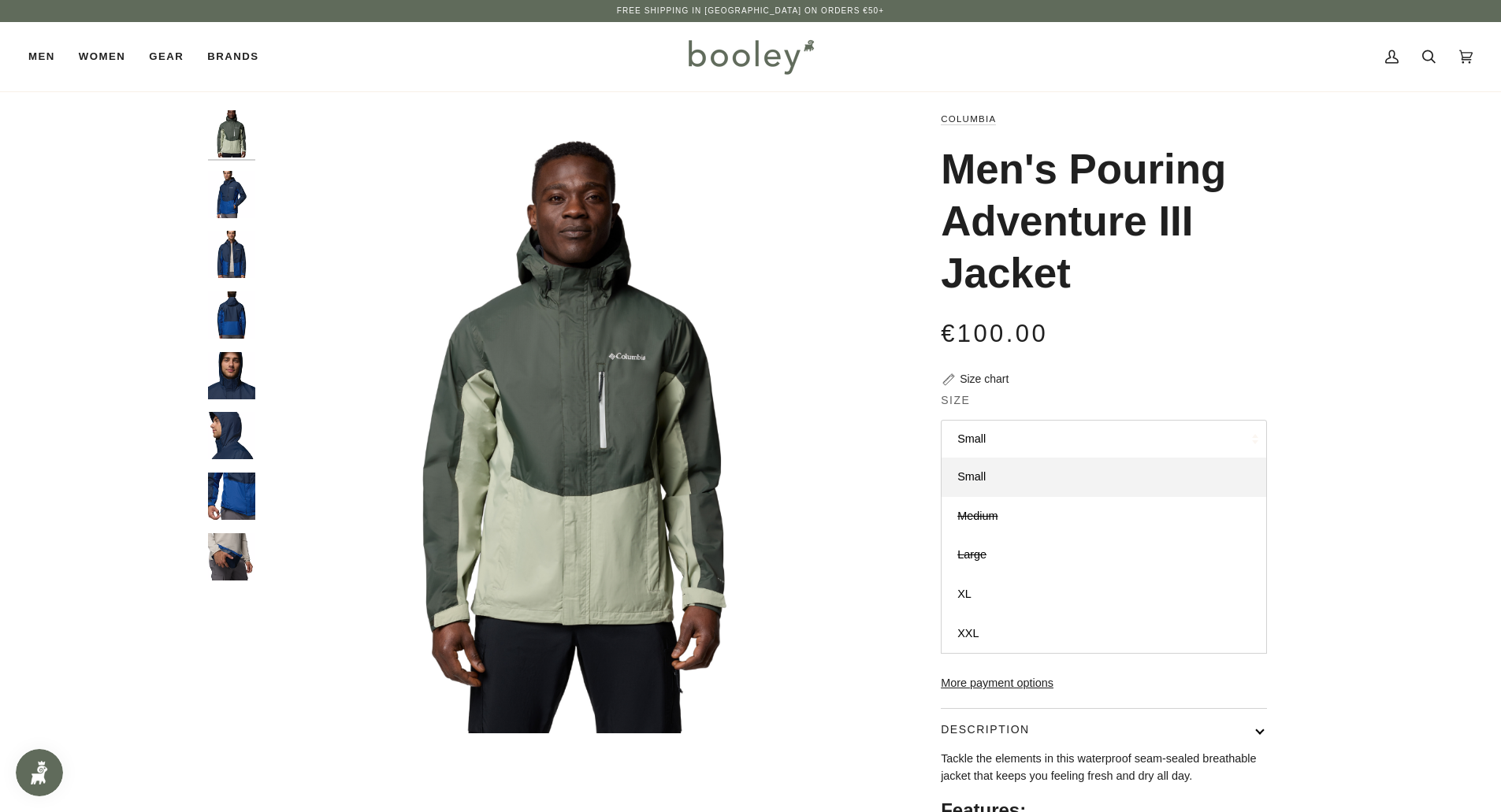
click at [1018, 447] on button "Small" at bounding box center [1104, 439] width 326 height 38
click at [1041, 504] on button "Greenscape / Safari" at bounding box center [1104, 508] width 326 height 38
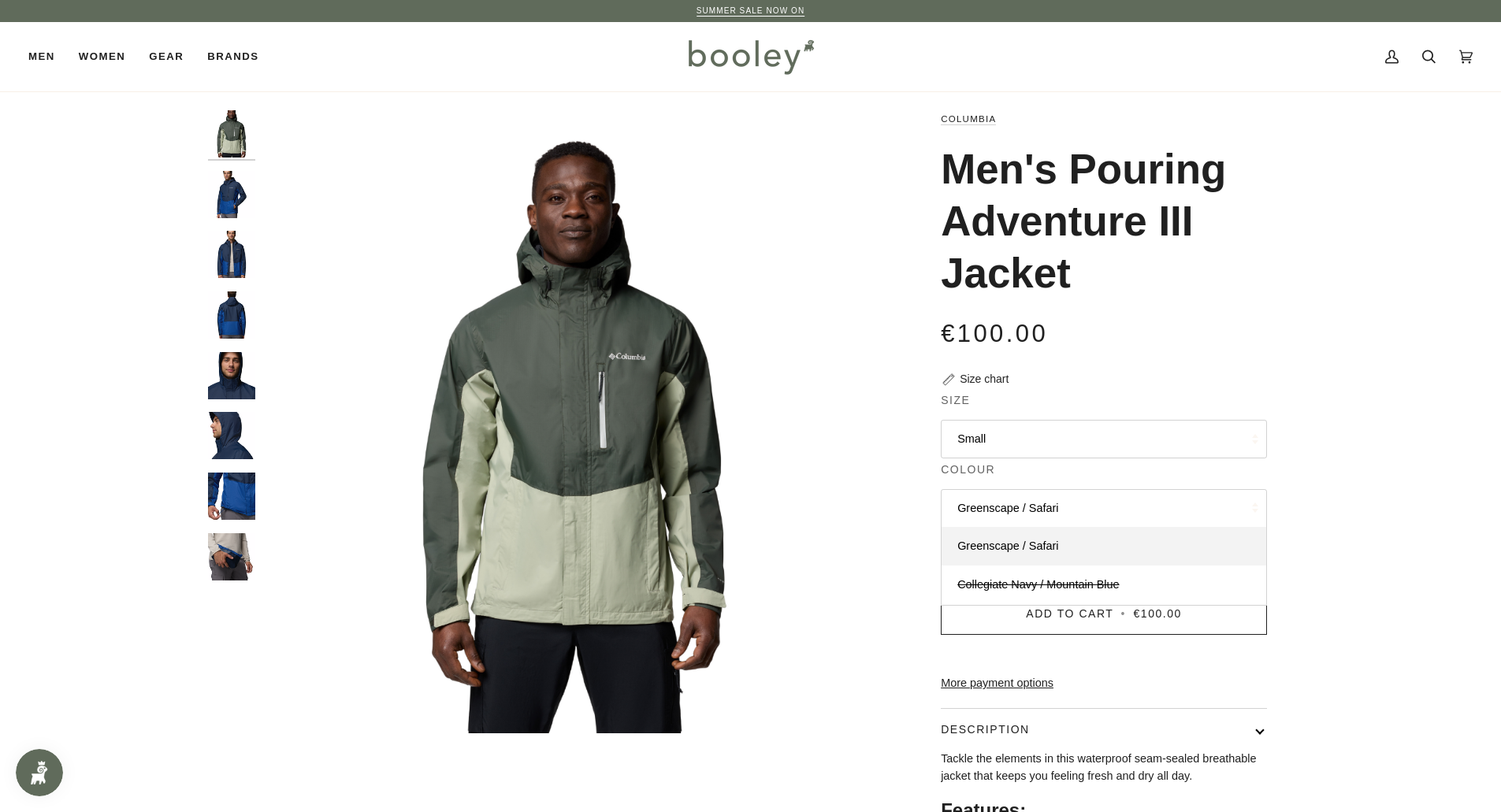
click at [1029, 505] on button "Greenscape / Safari" at bounding box center [1104, 508] width 326 height 38
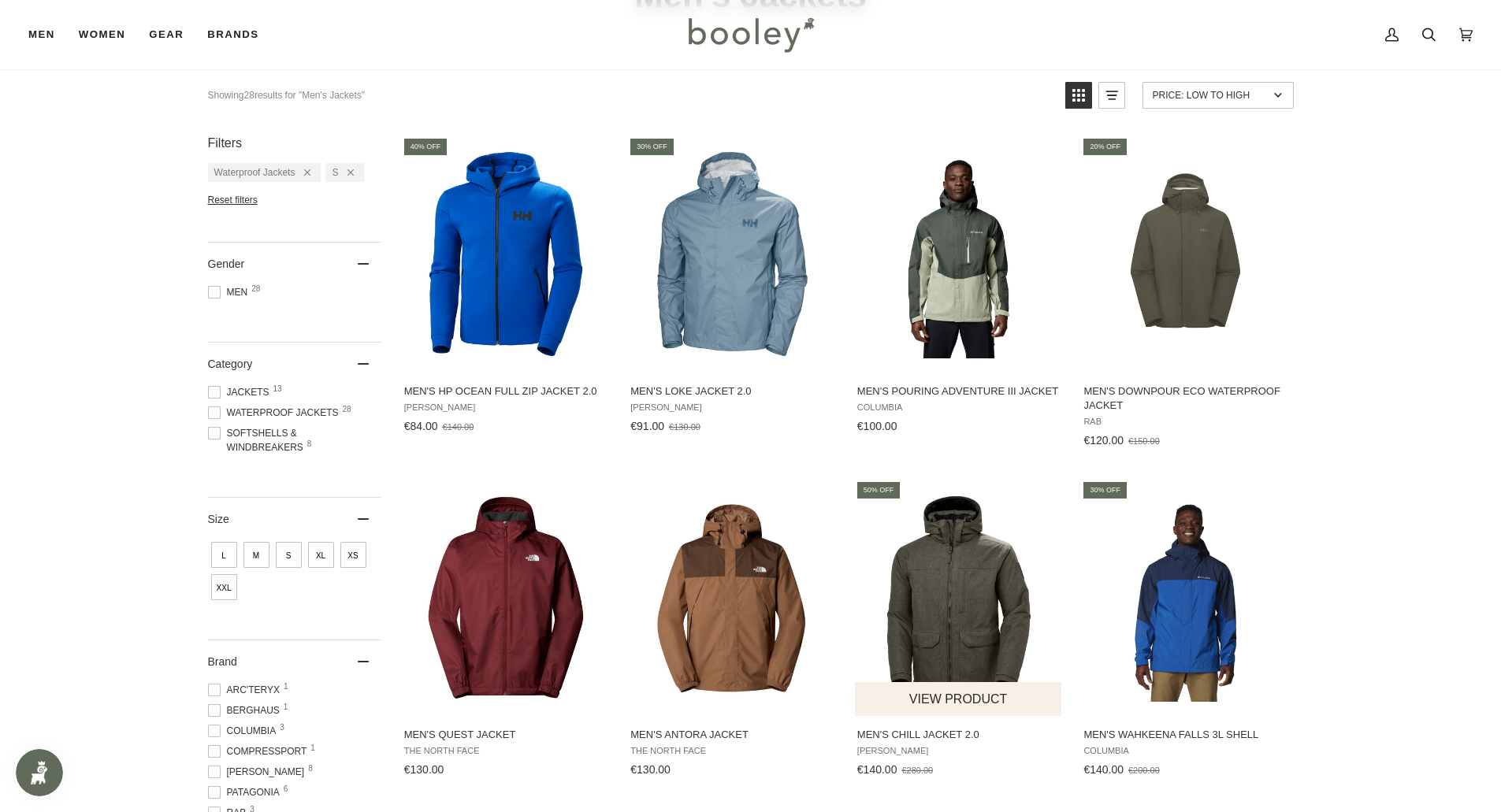
click at [955, 590] on img "Men's Chill Jacket 2.0" at bounding box center [959, 598] width 209 height 209
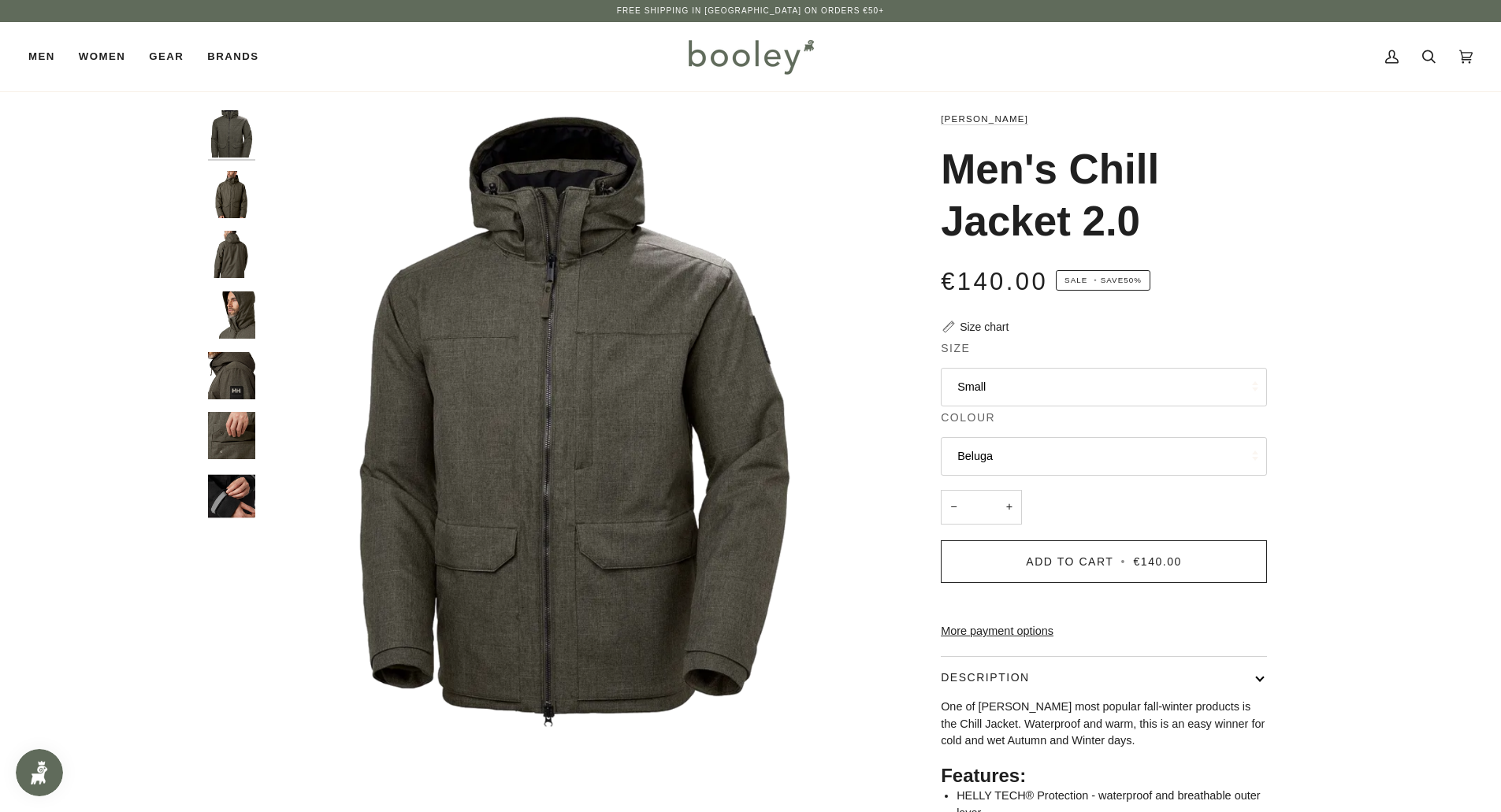
click at [1016, 460] on button "Beluga" at bounding box center [1104, 456] width 326 height 38
click at [1016, 462] on button "Beluga" at bounding box center [1104, 456] width 326 height 38
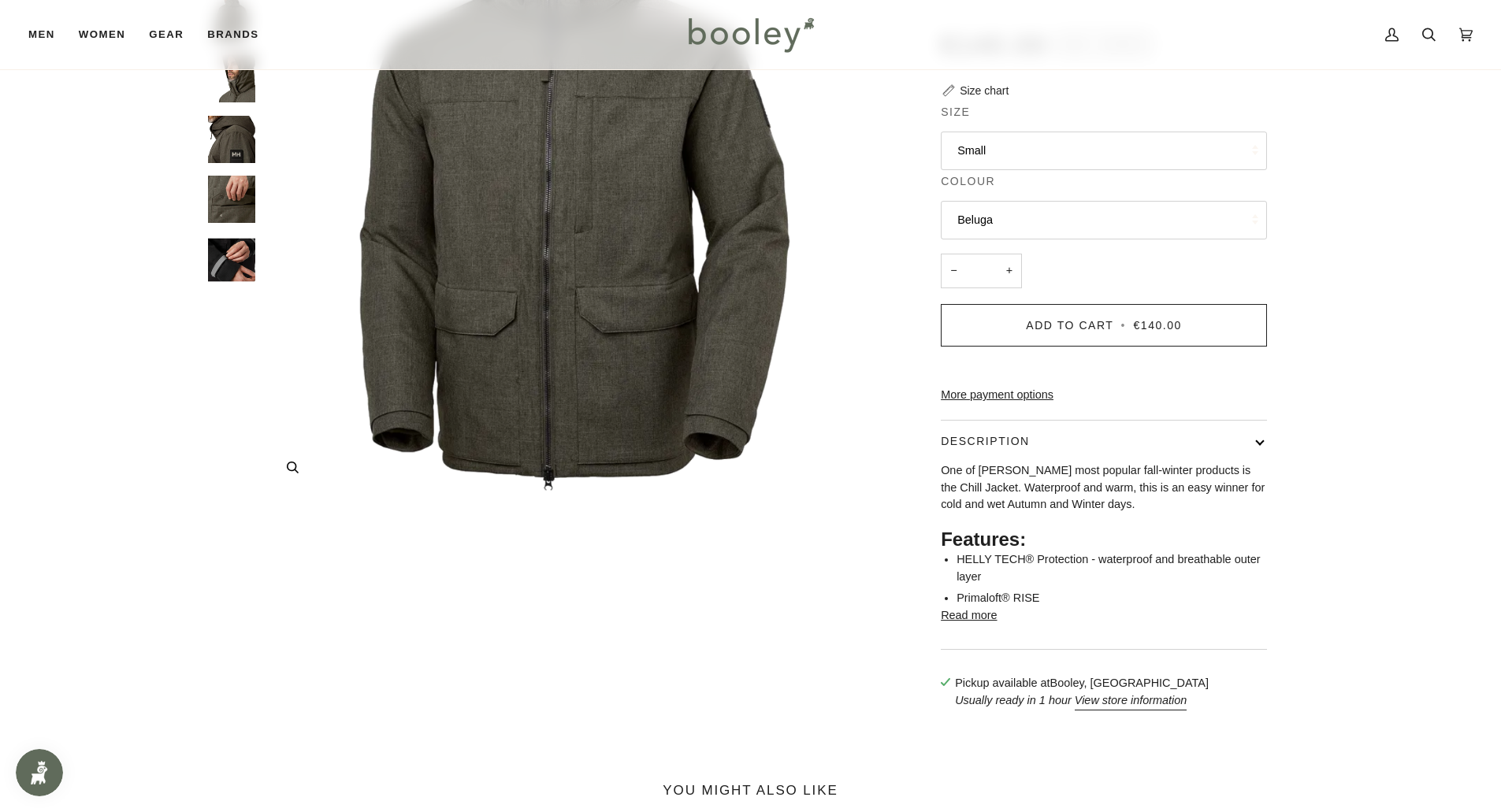
scroll to position [315, 0]
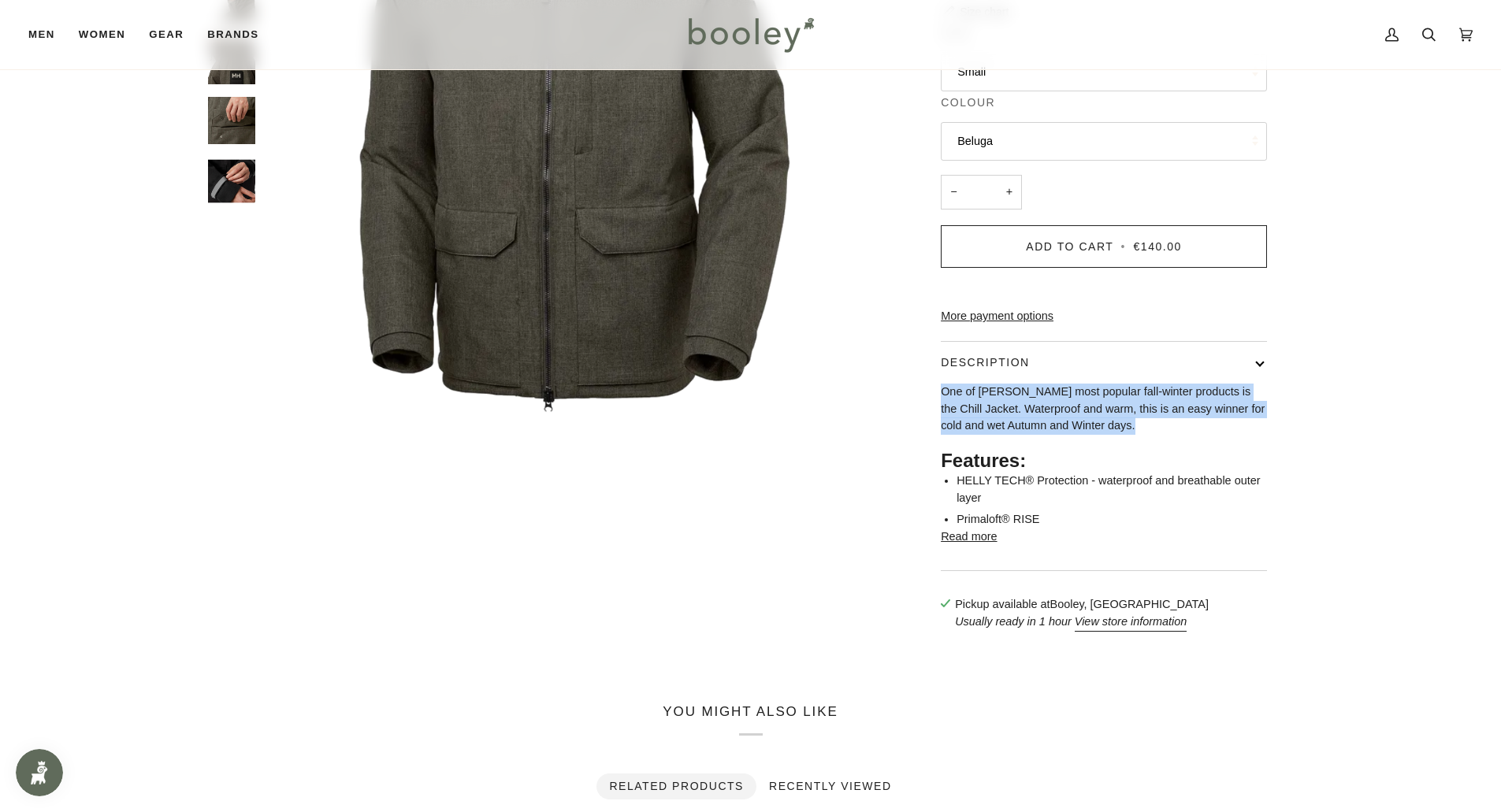
drag, startPoint x: 1132, startPoint y: 451, endPoint x: 936, endPoint y: 412, distance: 199.8
click at [936, 411] on div "Helly Hansen Men's Chill Jacket 2.0 €140.00 Sale • Save 50% Size chart Size Sma…" at bounding box center [1089, 221] width 354 height 851
click at [1016, 435] on p "One of Helly Hansen's most popular fall-winter products is the Chill Jacket. Wa…" at bounding box center [1104, 409] width 326 height 52
drag, startPoint x: 939, startPoint y: 414, endPoint x: 1104, endPoint y: 540, distance: 207.6
click at [1102, 540] on div "Helly Hansen Men's Chill Jacket 2.0 €140.00 Sale • Save 50% Size chart Size Sma…" at bounding box center [1089, 221] width 354 height 851
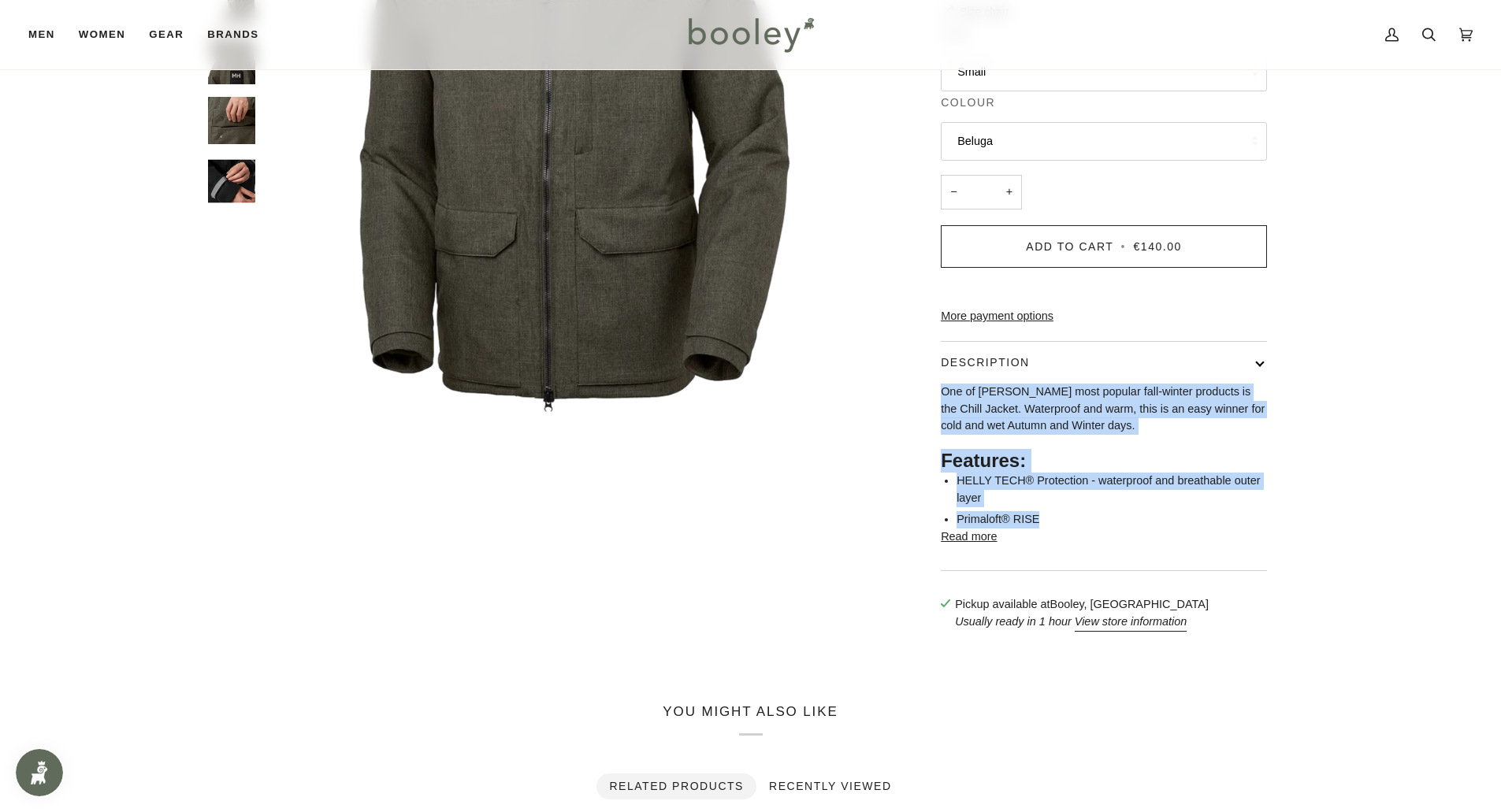
click at [963, 546] on button "Read more" at bounding box center [968, 537] width 56 height 17
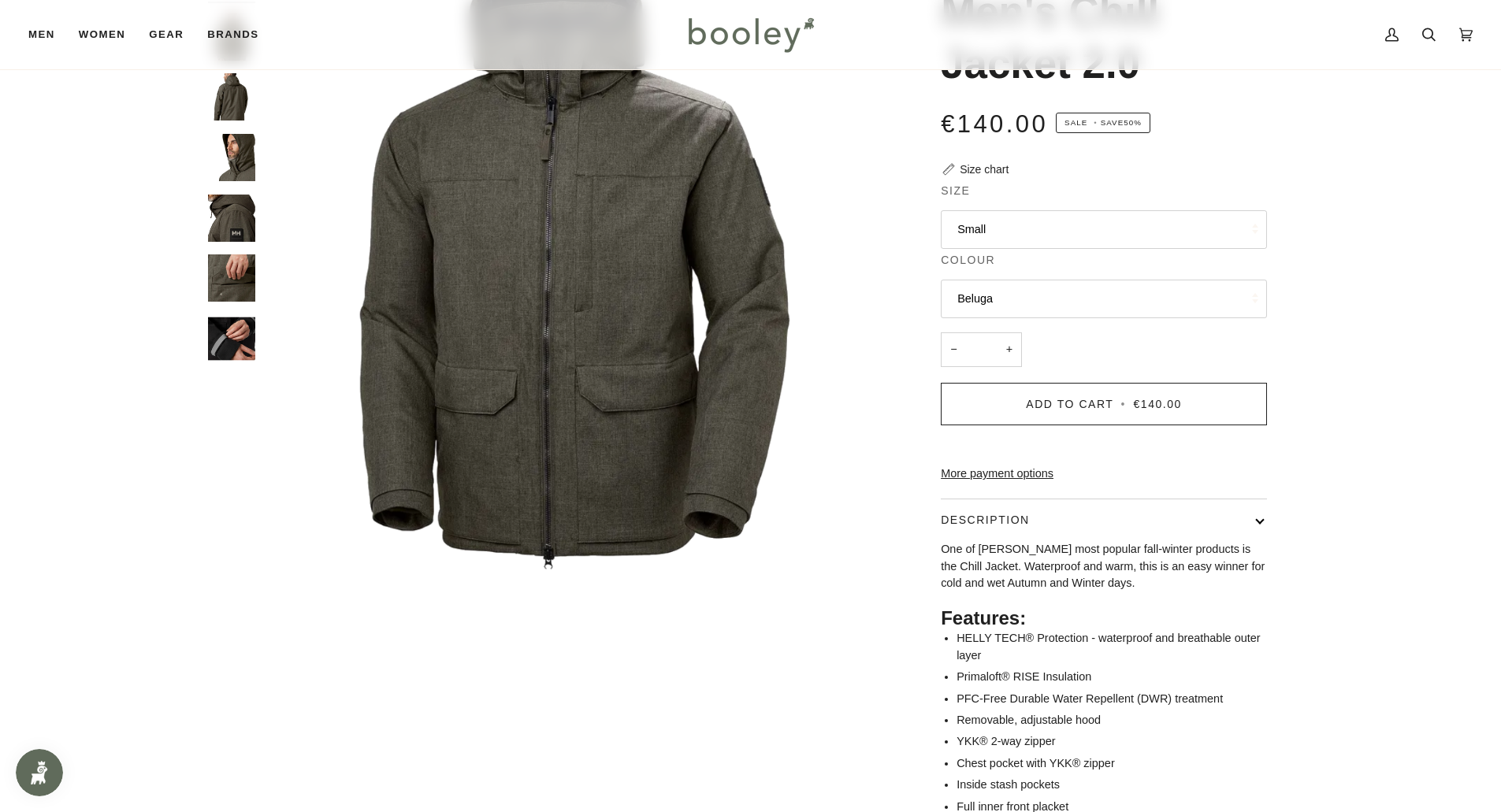
scroll to position [0, 0]
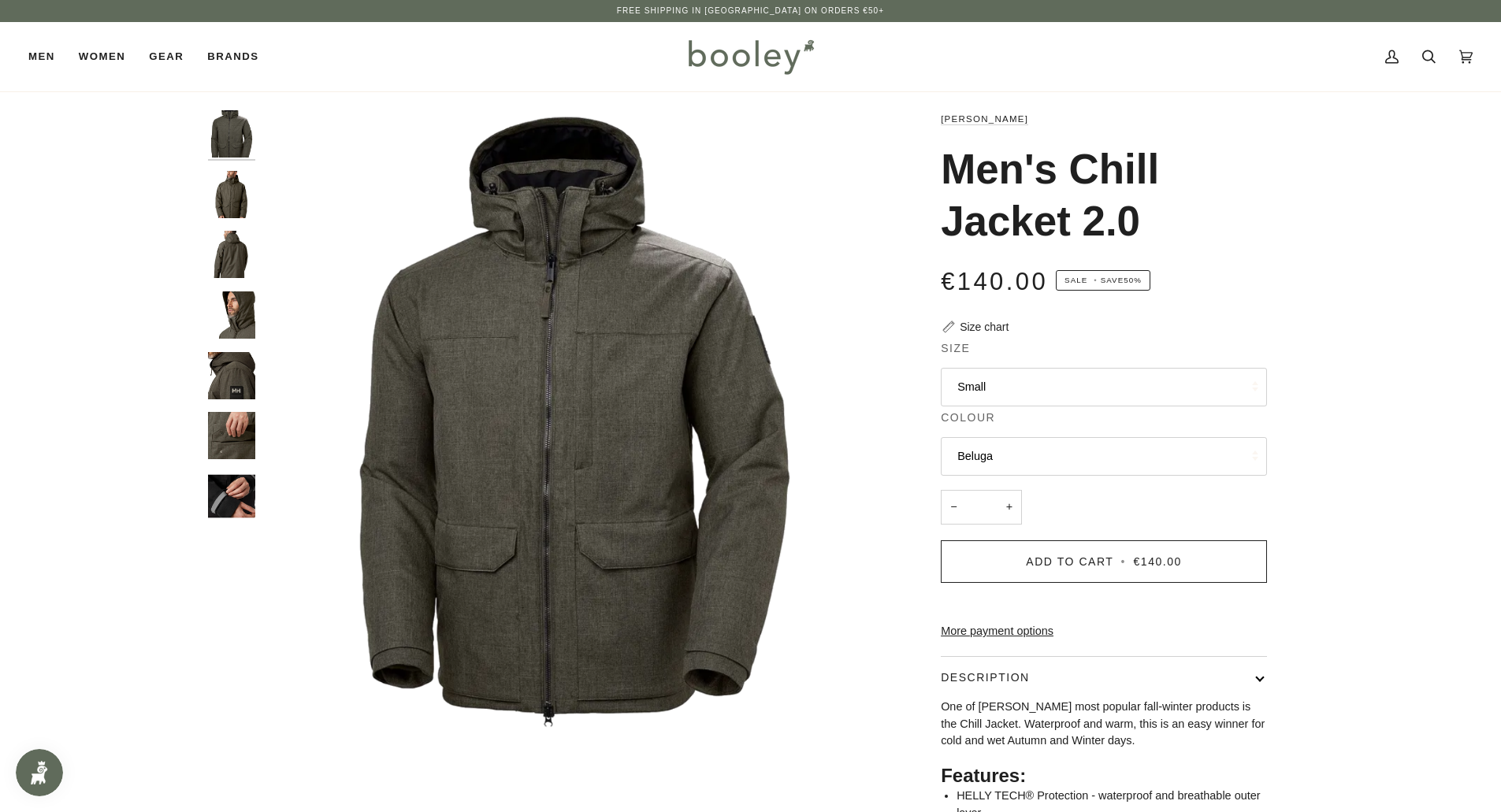
click at [229, 253] on img "Helly Hansen Men's Chill Jacket 2.0 Beluga - Booley Galway" at bounding box center [231, 254] width 47 height 47
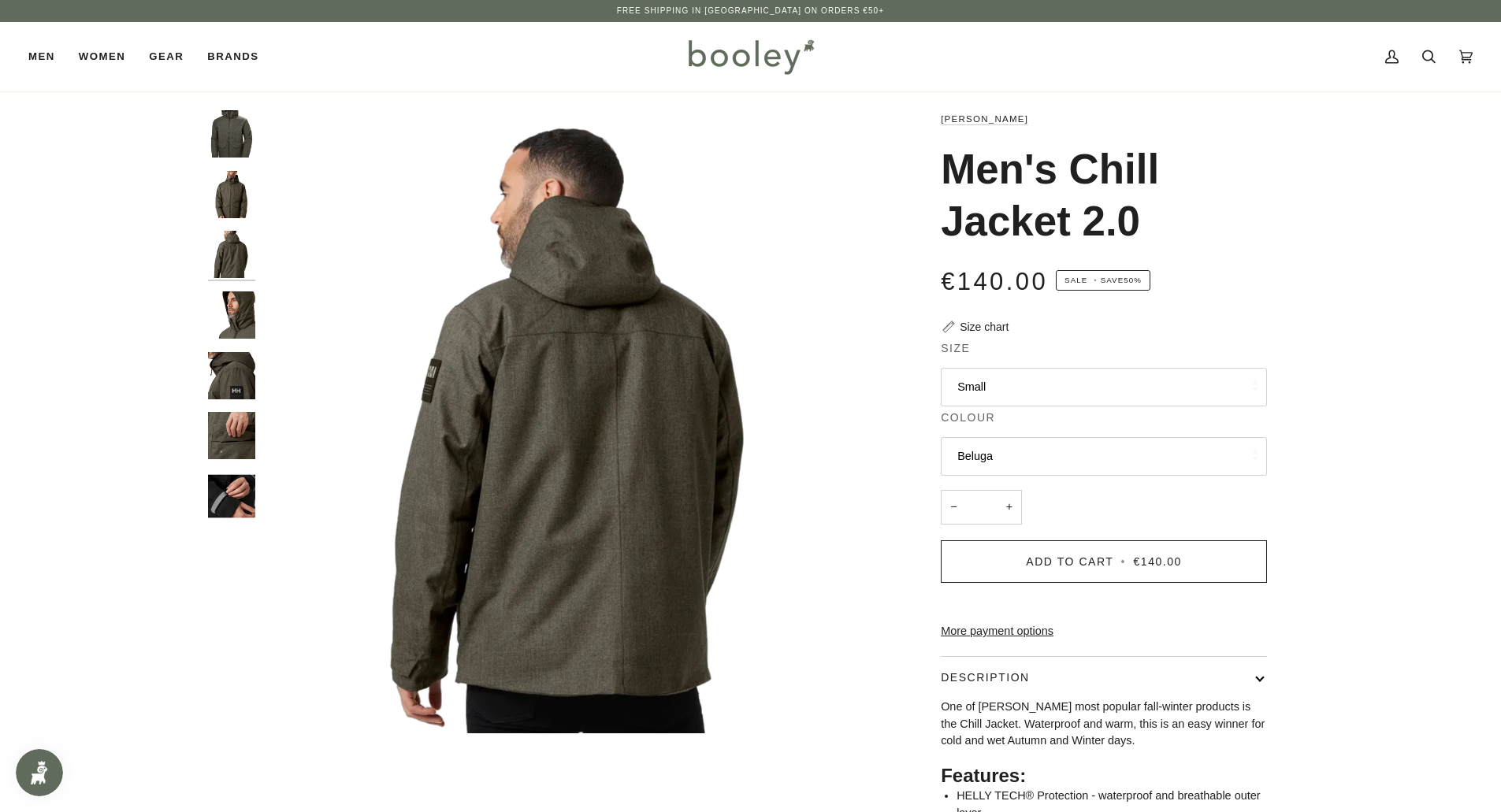
click at [233, 321] on img "Helly Hansen Men's Chill Jacket 2.0 Beluga - Booley Galway" at bounding box center [231, 315] width 47 height 47
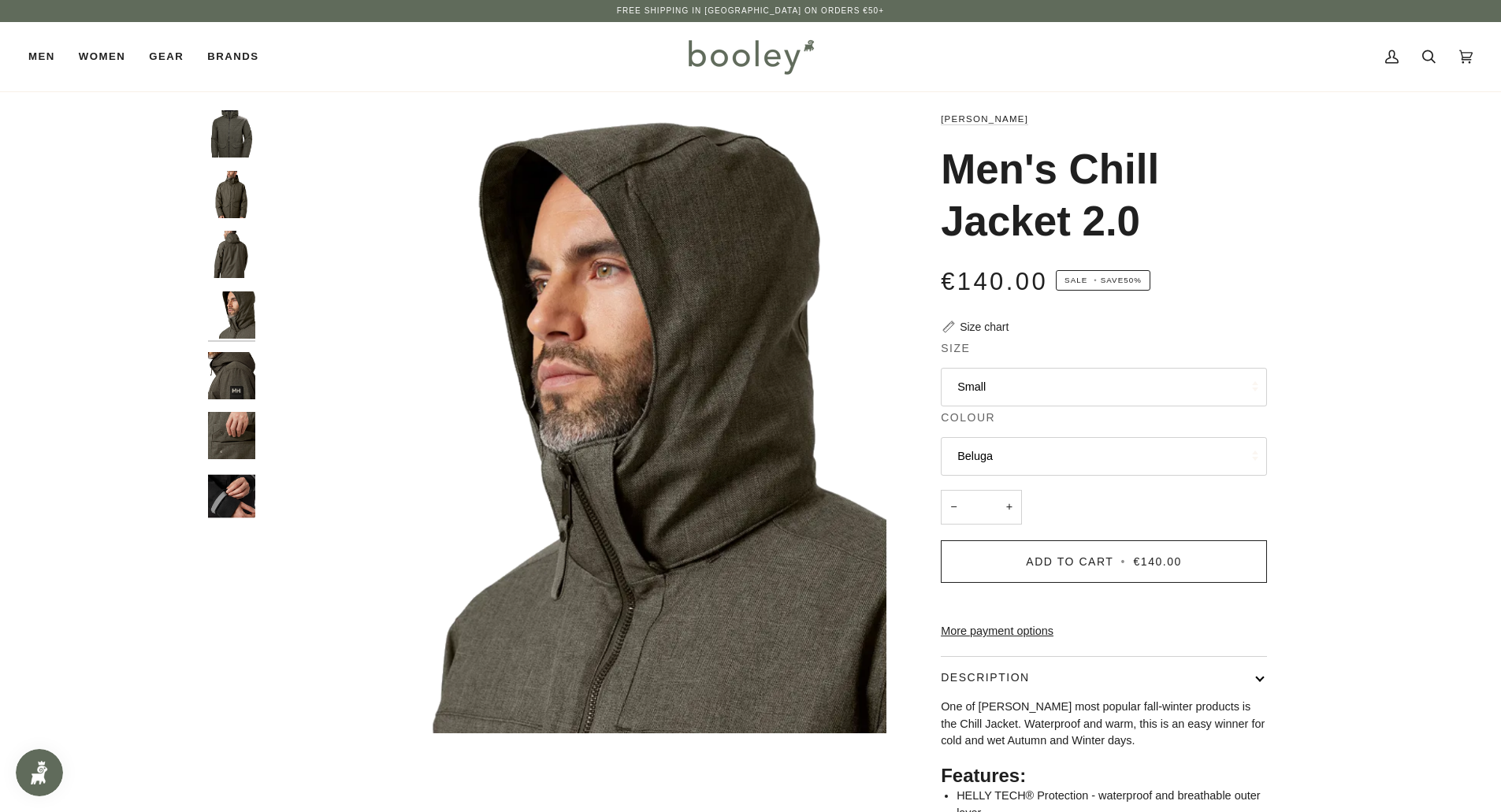
click at [235, 357] on img "Helly Hansen Men's Chill Jacket 2.0 Beluga - Booley Galway" at bounding box center [231, 375] width 47 height 47
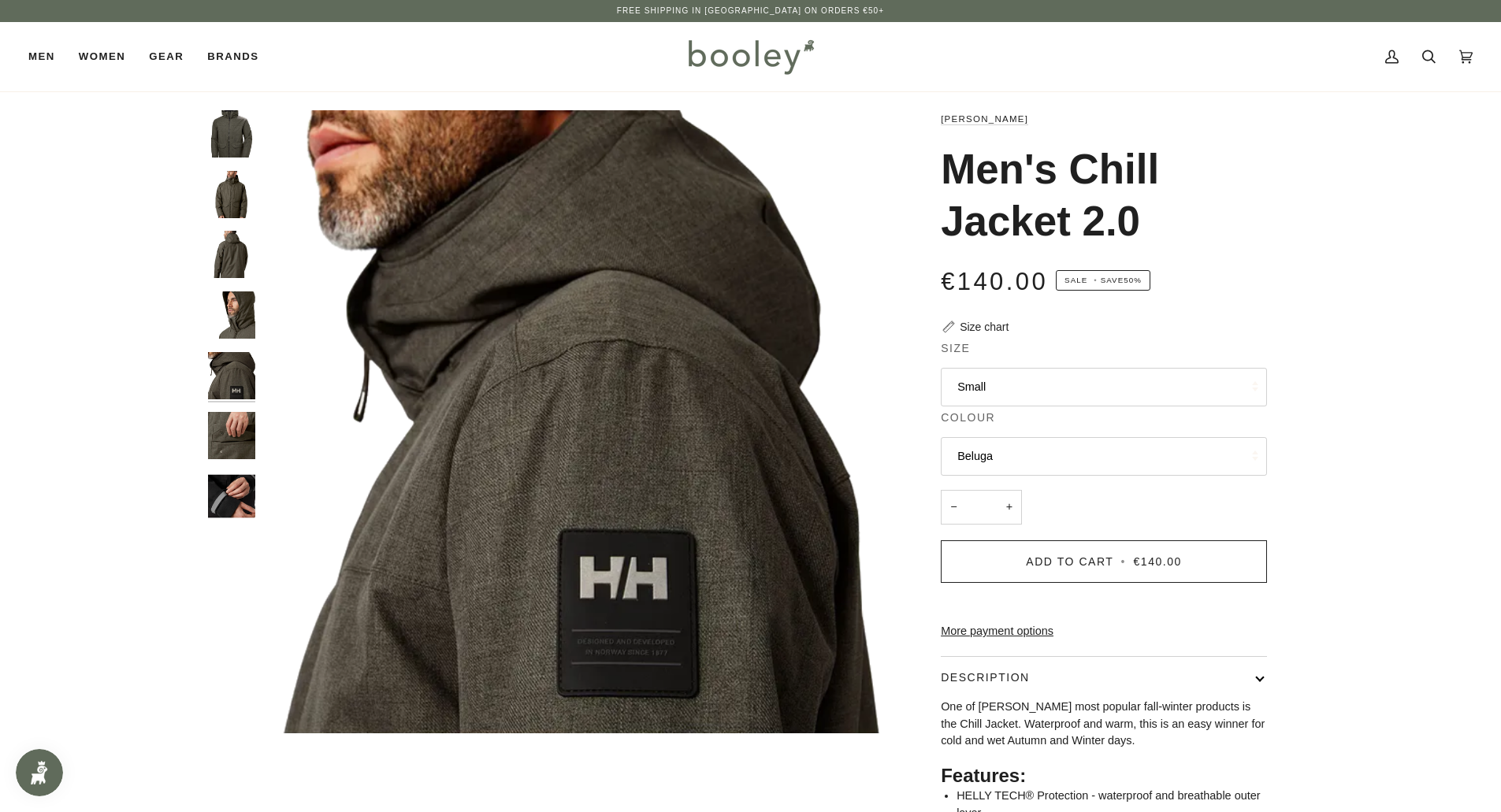
click at [235, 424] on img "Helly Hansen Men's Chill Jacket 2.0 Beluga - Booley Galway" at bounding box center [231, 435] width 47 height 47
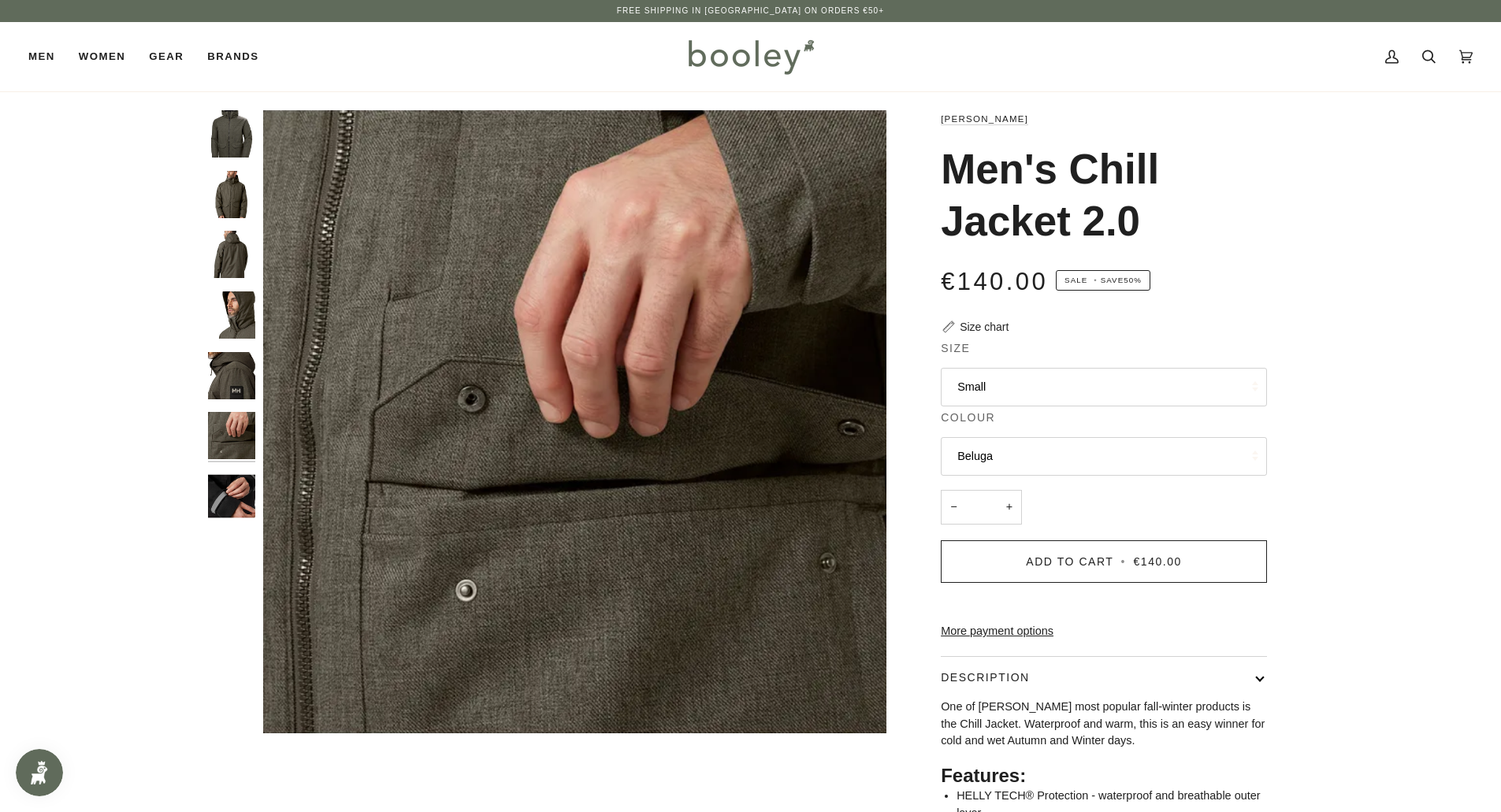
click at [234, 485] on img "Helly Hansen Men's Chill Jacket 2.0 Black - Booley Galway" at bounding box center [231, 495] width 47 height 47
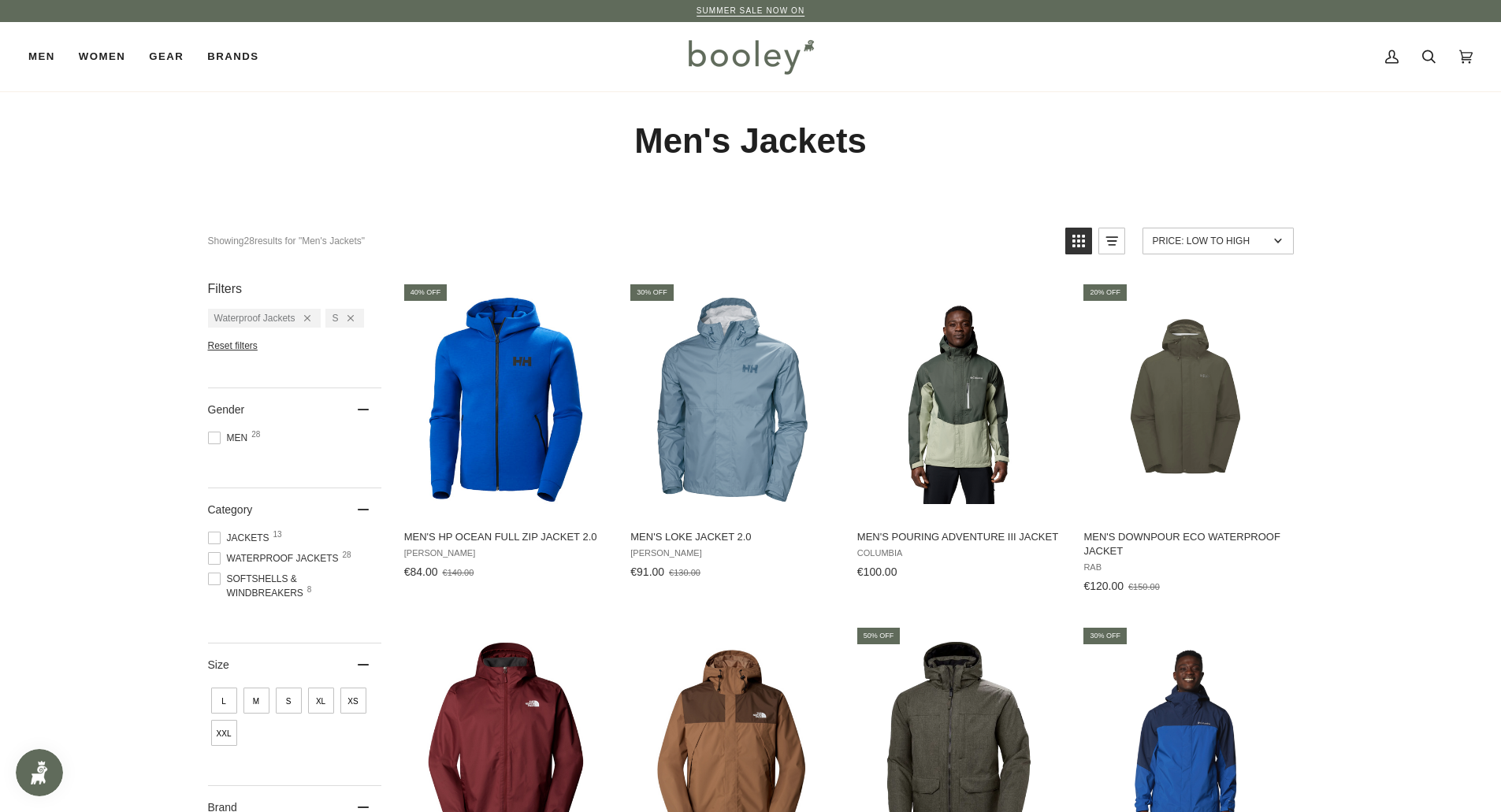
click at [217, 555] on span at bounding box center [214, 558] width 12 height 12
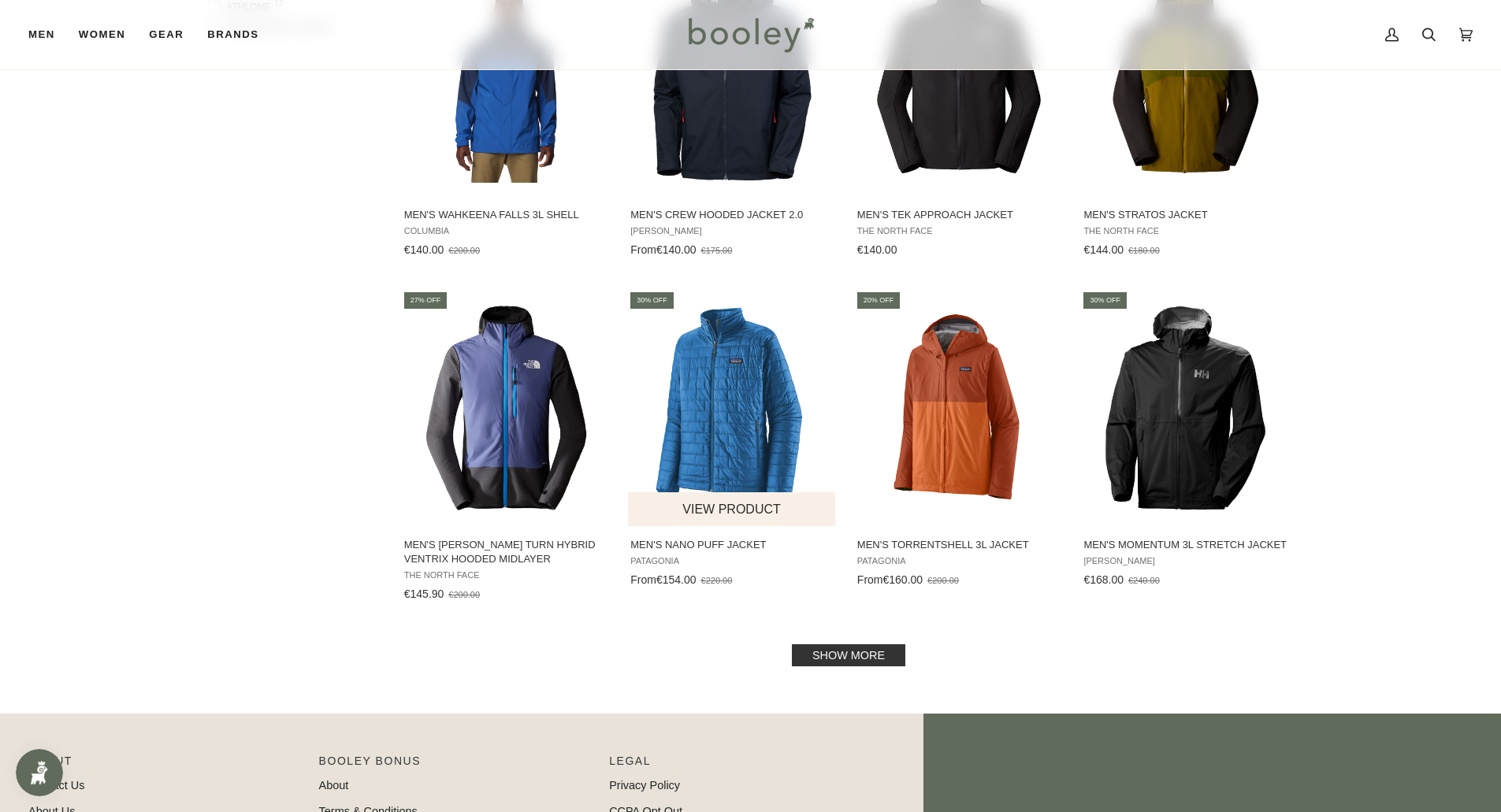
scroll to position [1417, 0]
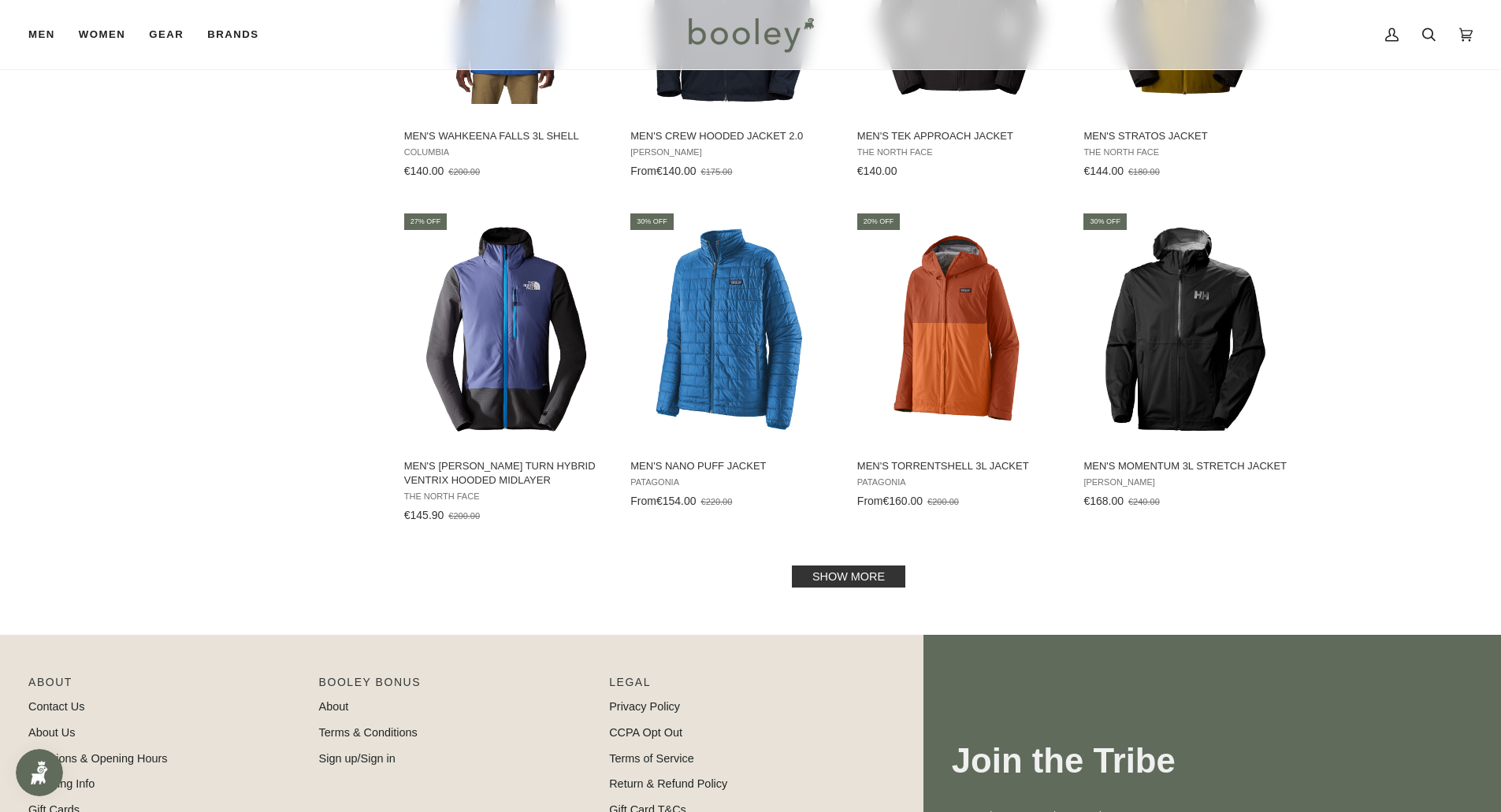
click at [847, 576] on link "Show more" at bounding box center [848, 576] width 113 height 22
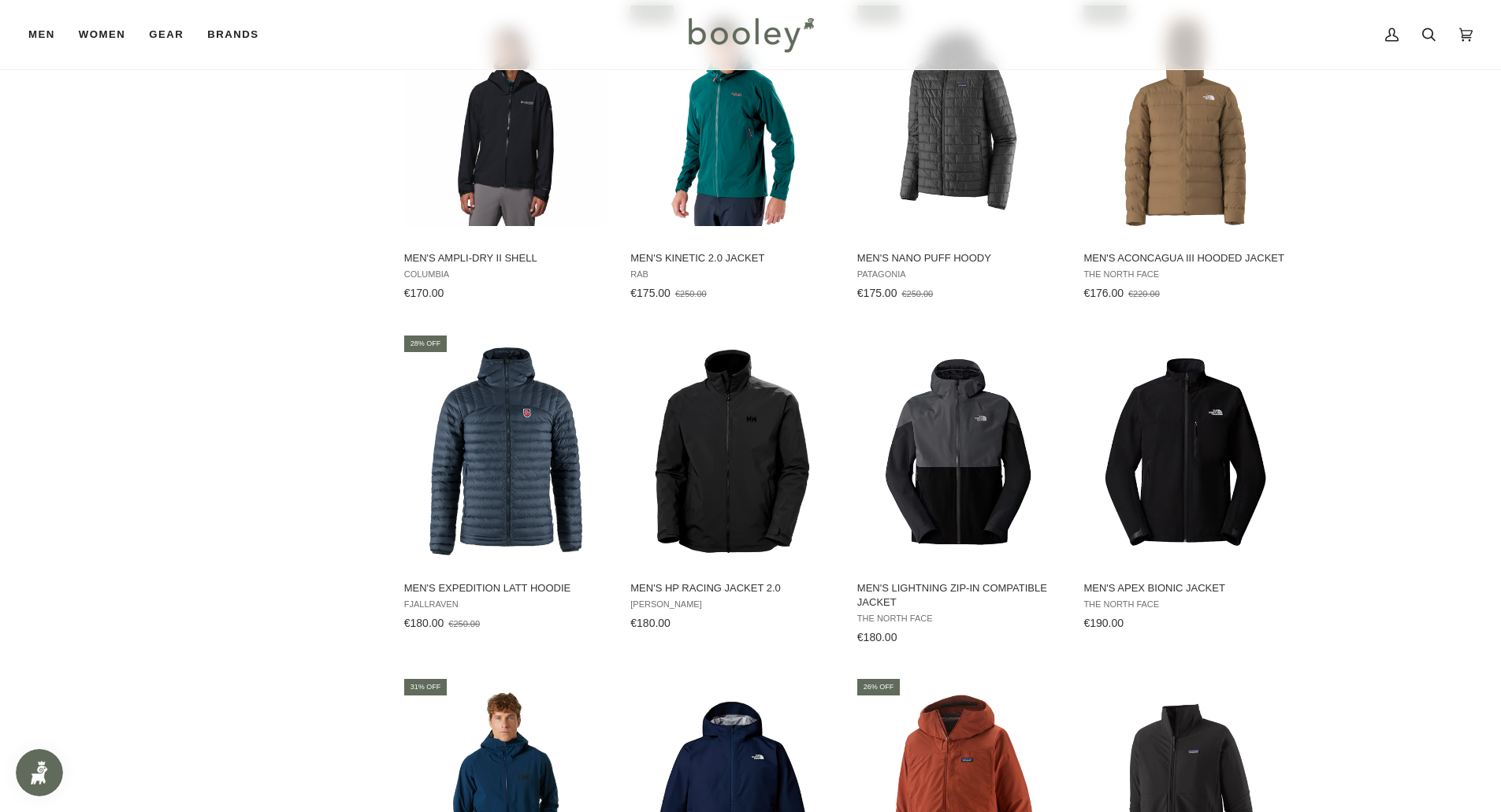
scroll to position [2047, 0]
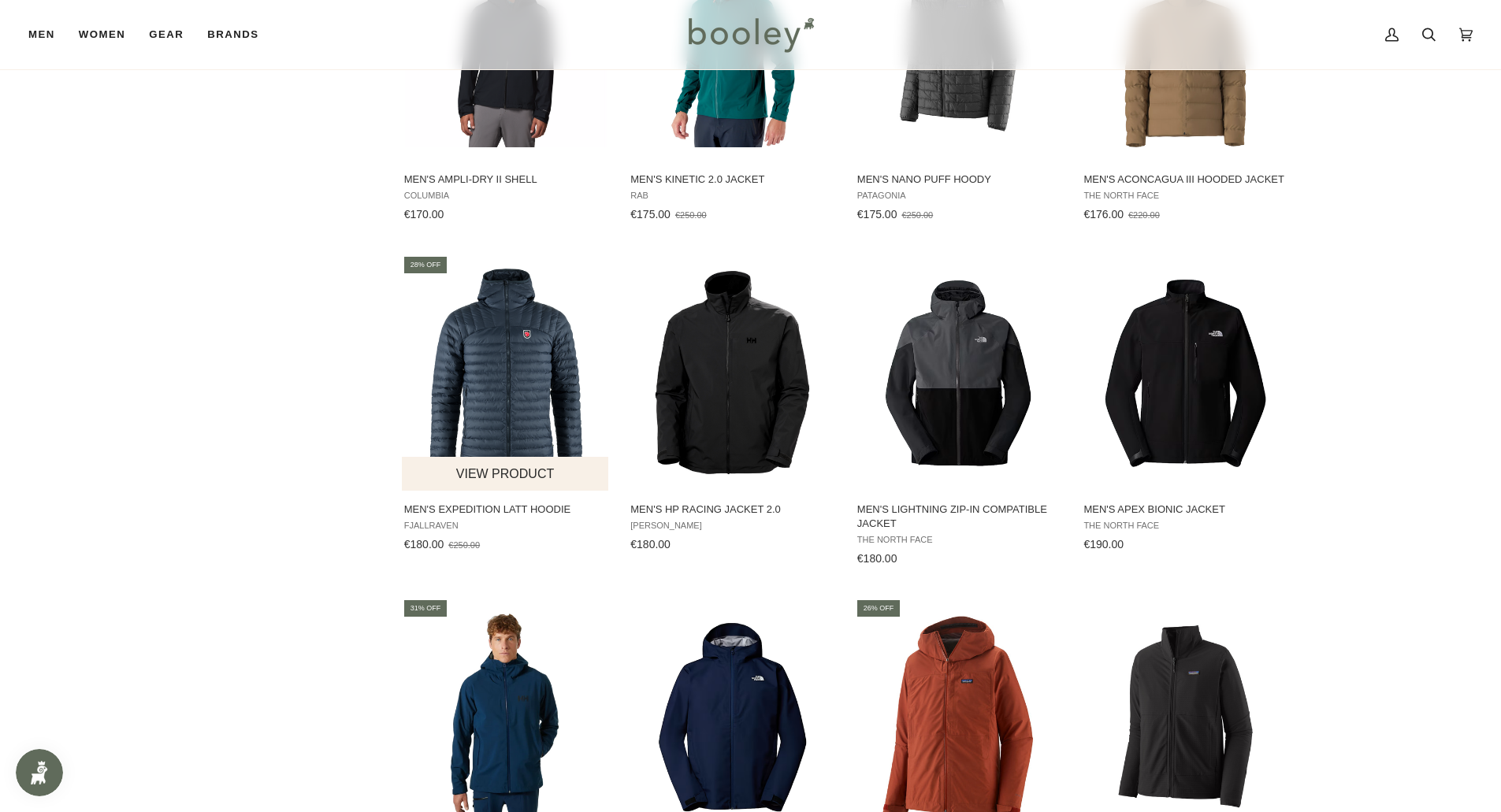
click at [496, 358] on img "Men's Expedition Latt Hoodie" at bounding box center [506, 372] width 209 height 209
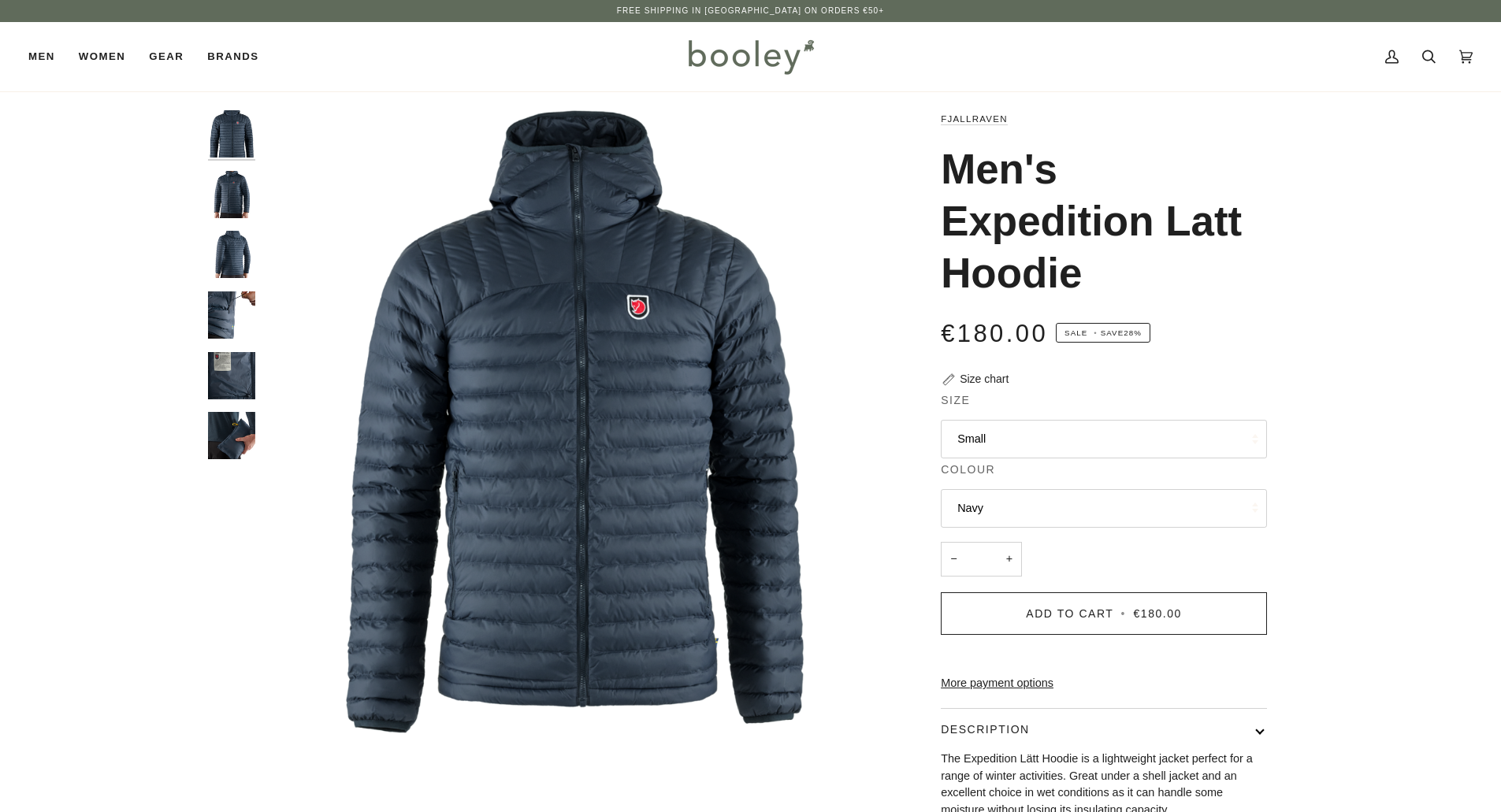
click at [996, 495] on button "Navy" at bounding box center [1104, 508] width 326 height 38
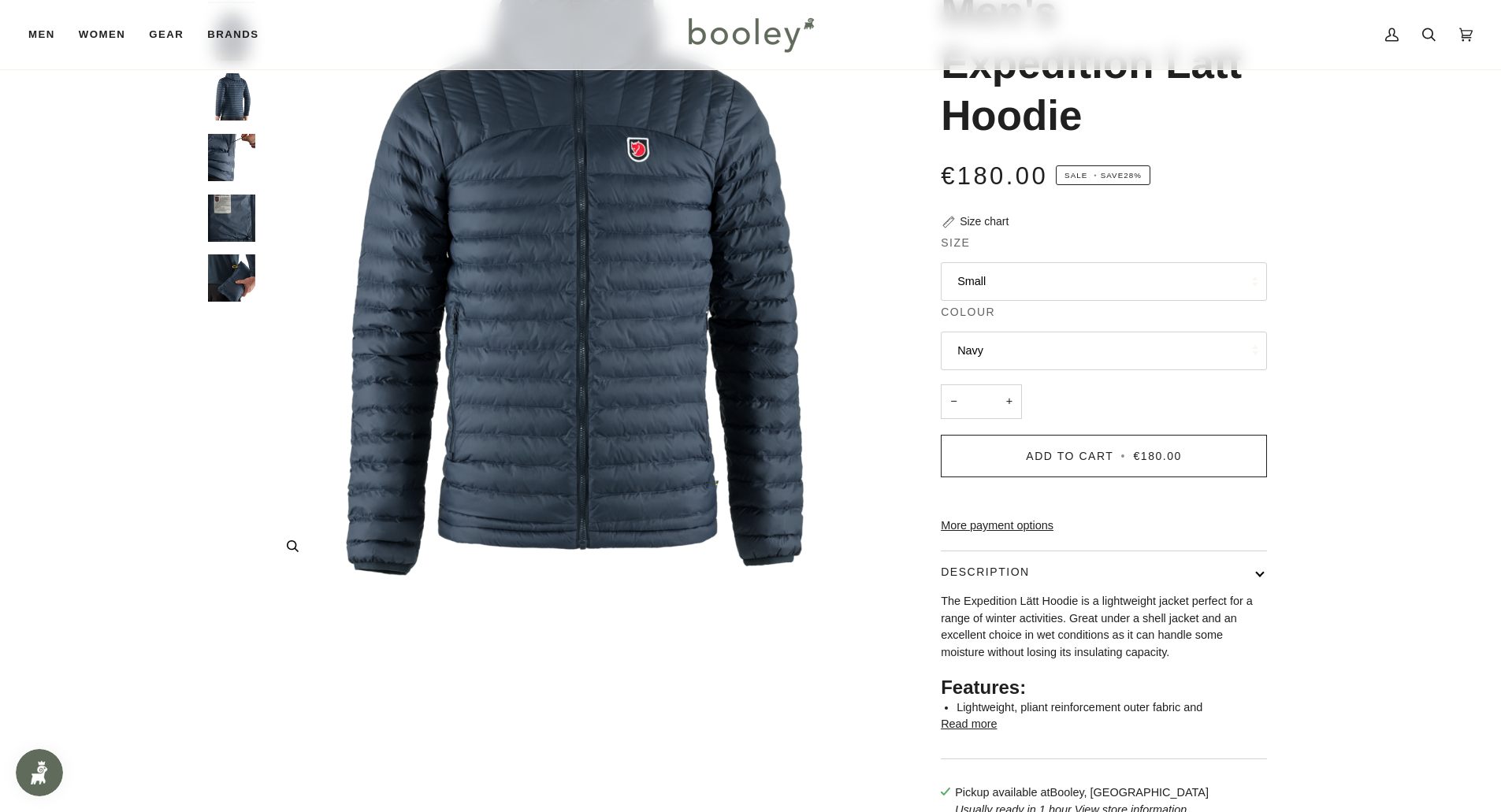
scroll to position [236, 0]
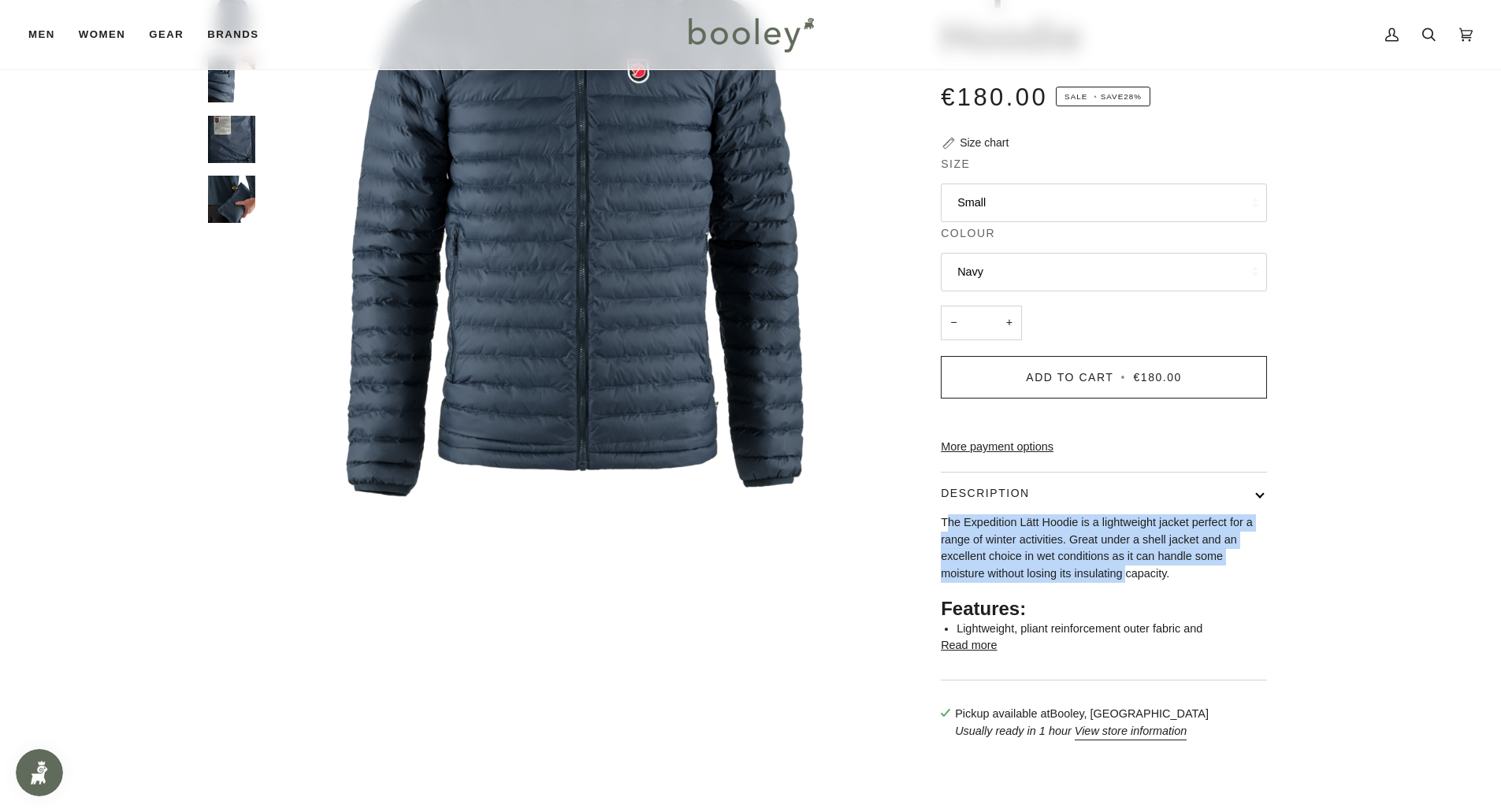
drag, startPoint x: 948, startPoint y: 550, endPoint x: 1128, endPoint y: 591, distance: 184.6
click at [1128, 583] on p "The Expedition Lätt Hoodie is a lightweight jacket perfect for a range of winte…" at bounding box center [1104, 549] width 326 height 68
click at [1005, 574] on p "The Expedition Lätt Hoodie is a lightweight jacket perfect for a range of winte…" at bounding box center [1104, 549] width 326 height 68
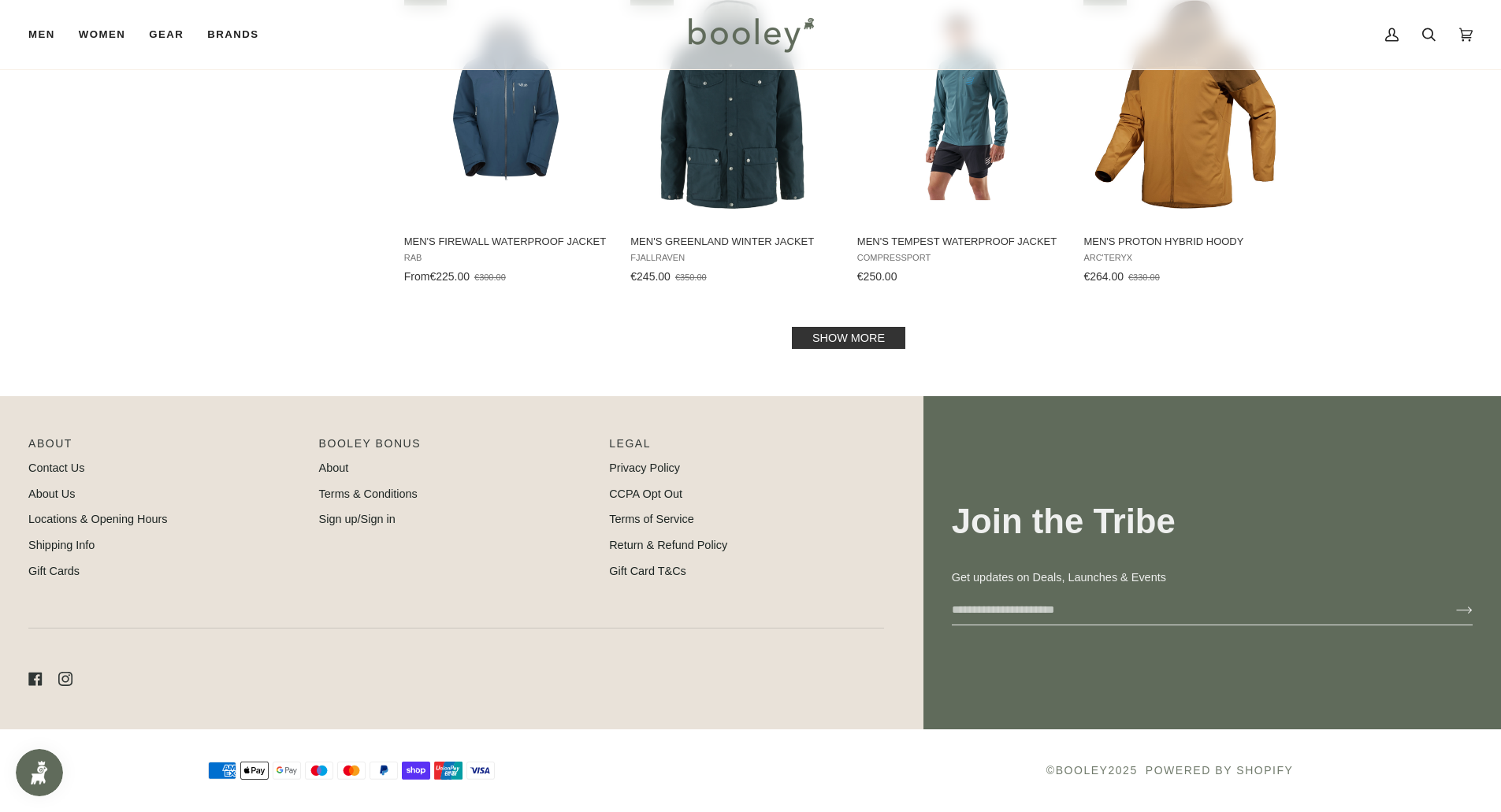
scroll to position [3161, 0]
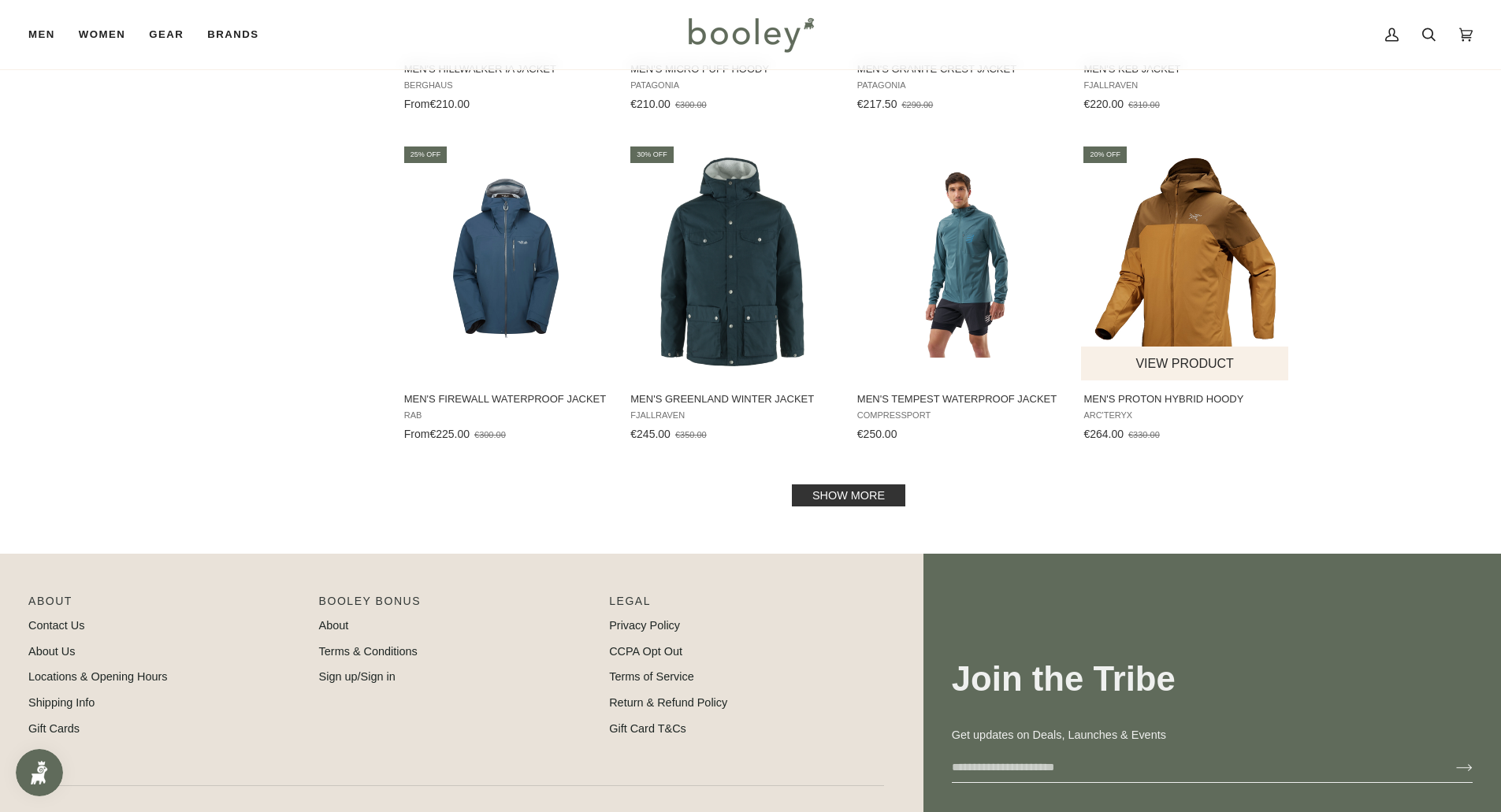
click at [1181, 270] on img "Men's Proton Hybrid Hoody" at bounding box center [1185, 261] width 209 height 209
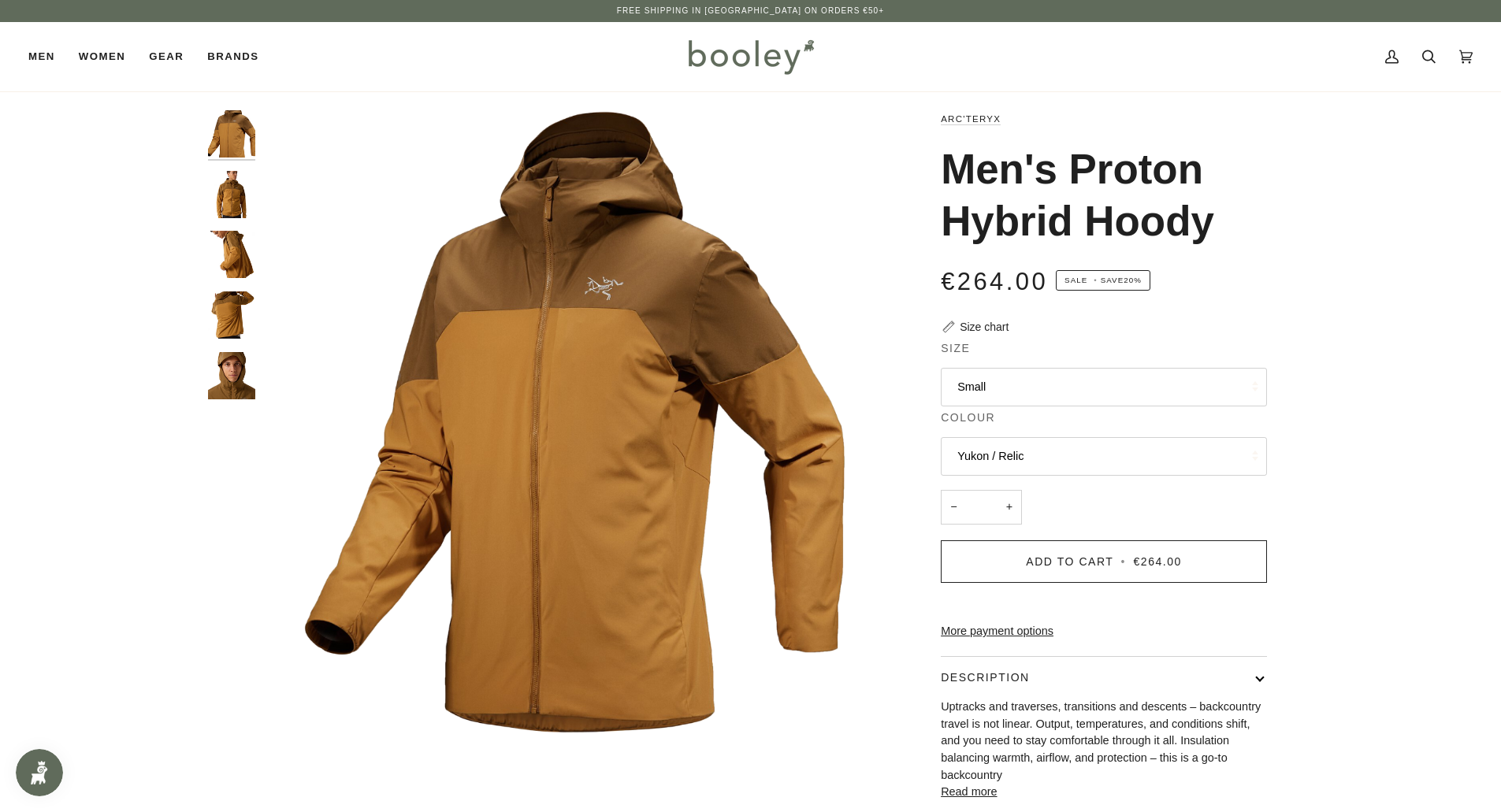
click at [230, 195] on img "Arc'teryx Men's Proton Hybrid Hoody - Booley Galway" at bounding box center [231, 194] width 47 height 47
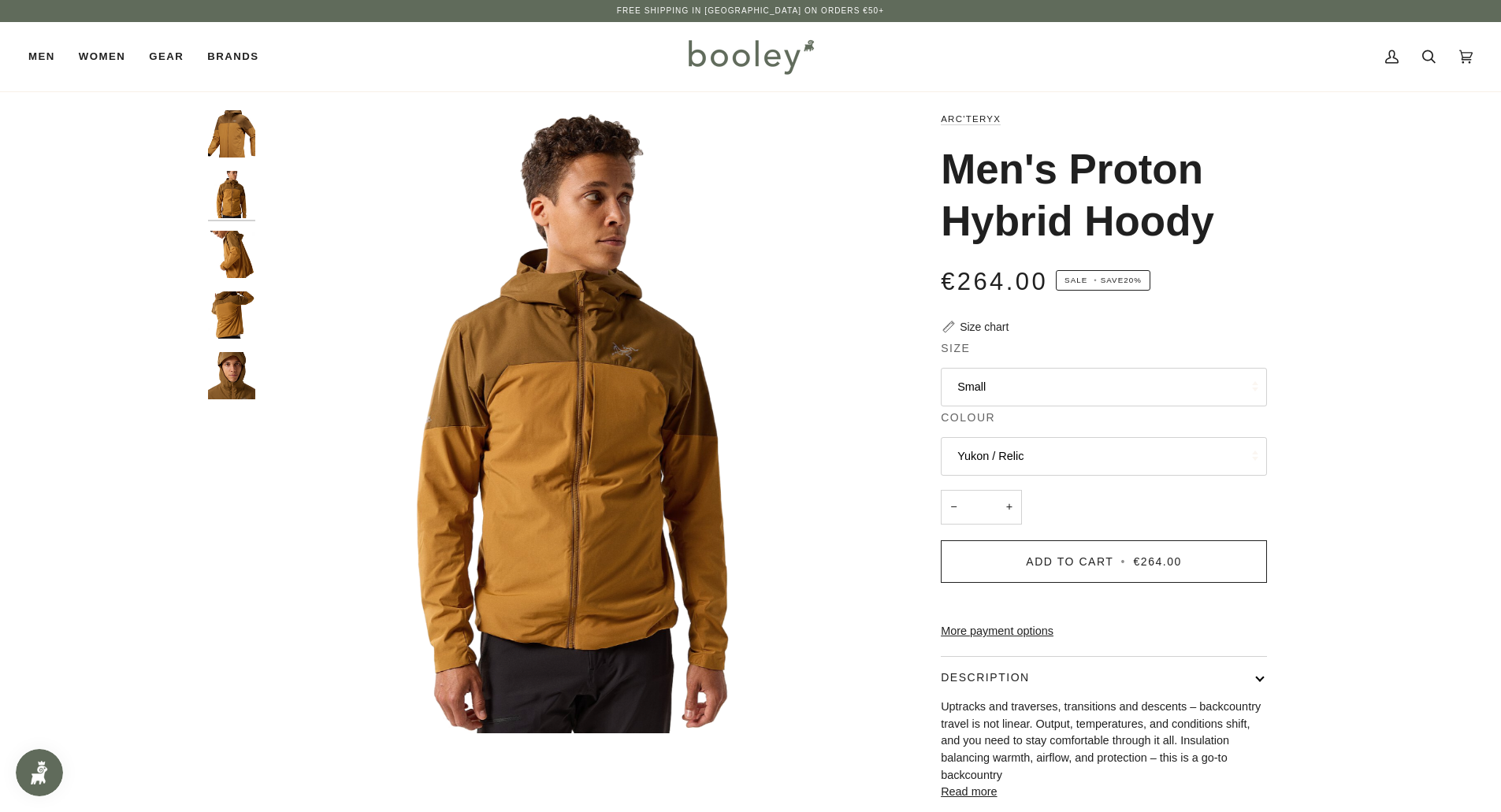
click at [239, 258] on img "Arc'teryx Men's Proton Hybrid Hoody - Booley Galway" at bounding box center [231, 254] width 47 height 47
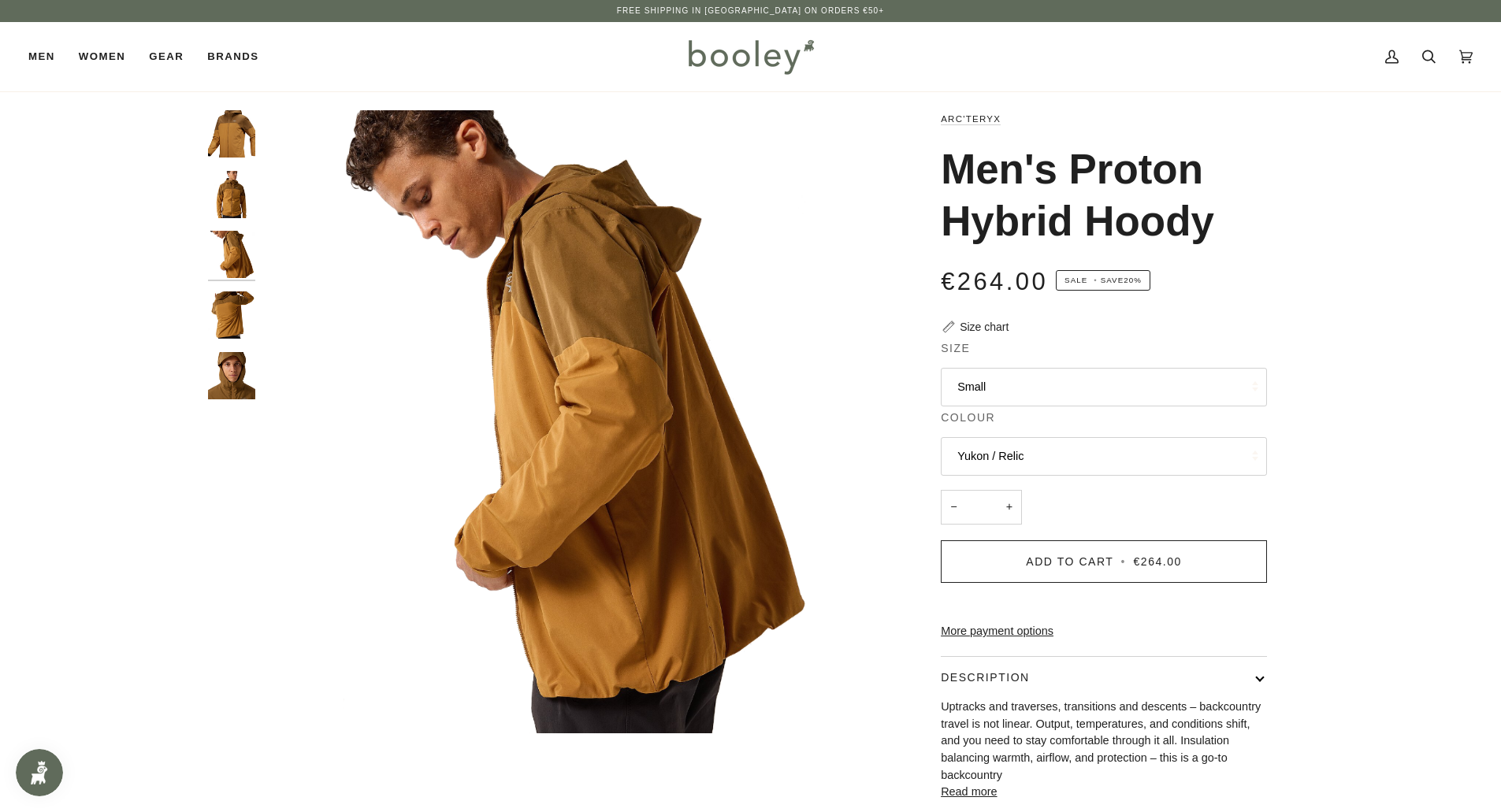
click at [233, 332] on img "Arc'teryx Men's Proton Hybrid Hoody - Booley Galway" at bounding box center [231, 315] width 47 height 47
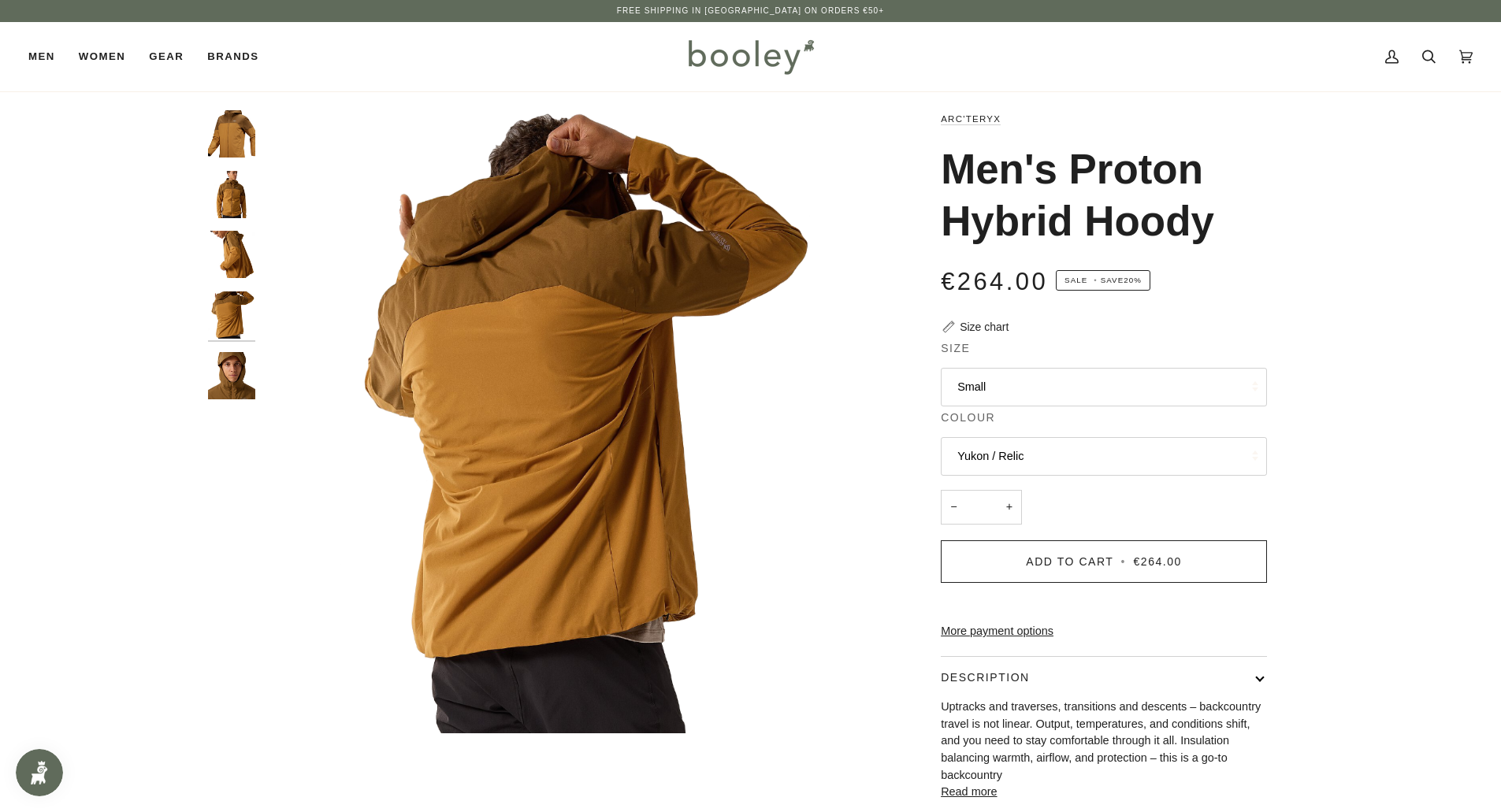
click at [234, 366] on img "Arc'teryx Men's Proton Hybrid Hoody - Booley Galway" at bounding box center [231, 375] width 47 height 47
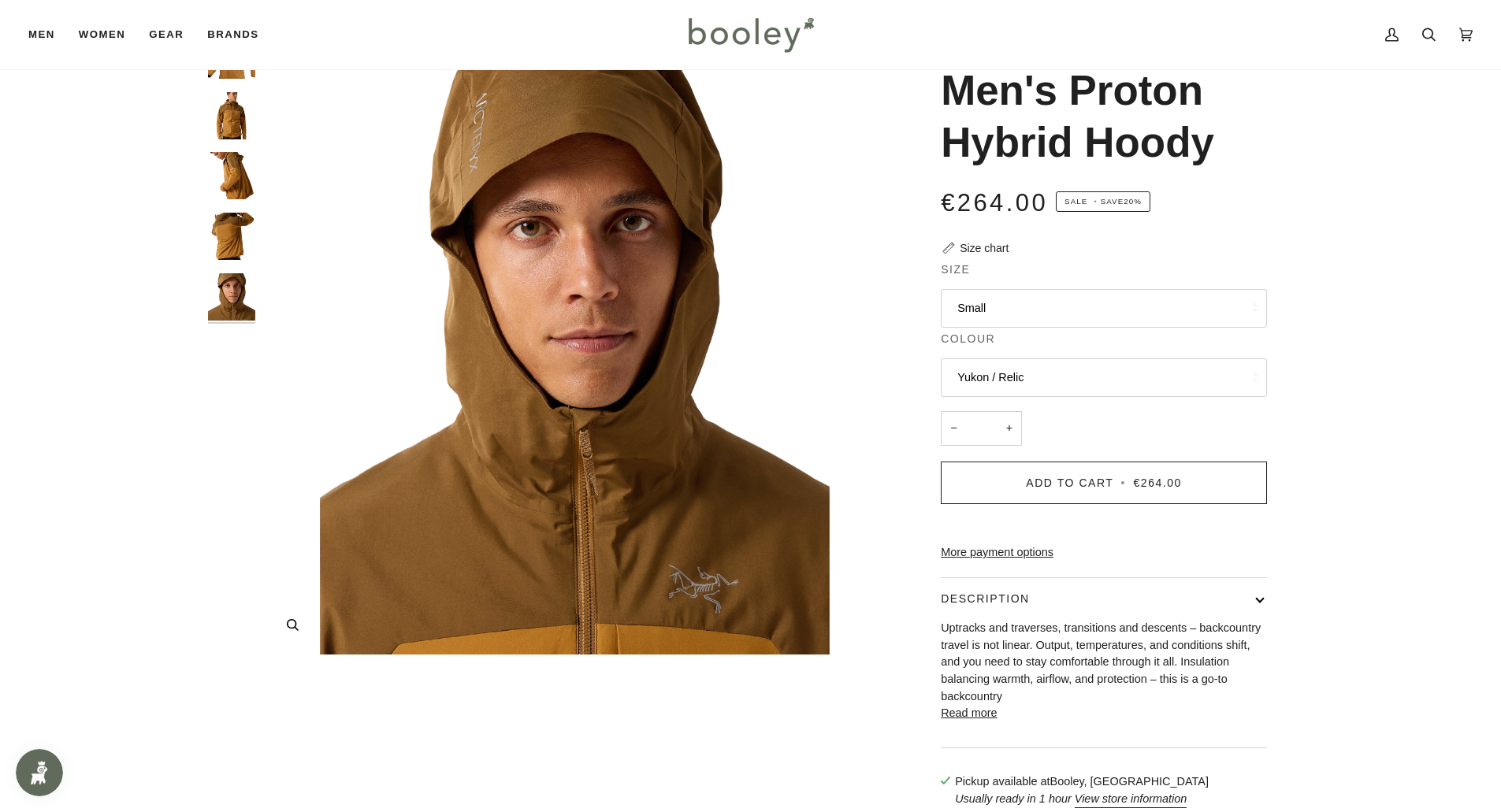
scroll to position [236, 0]
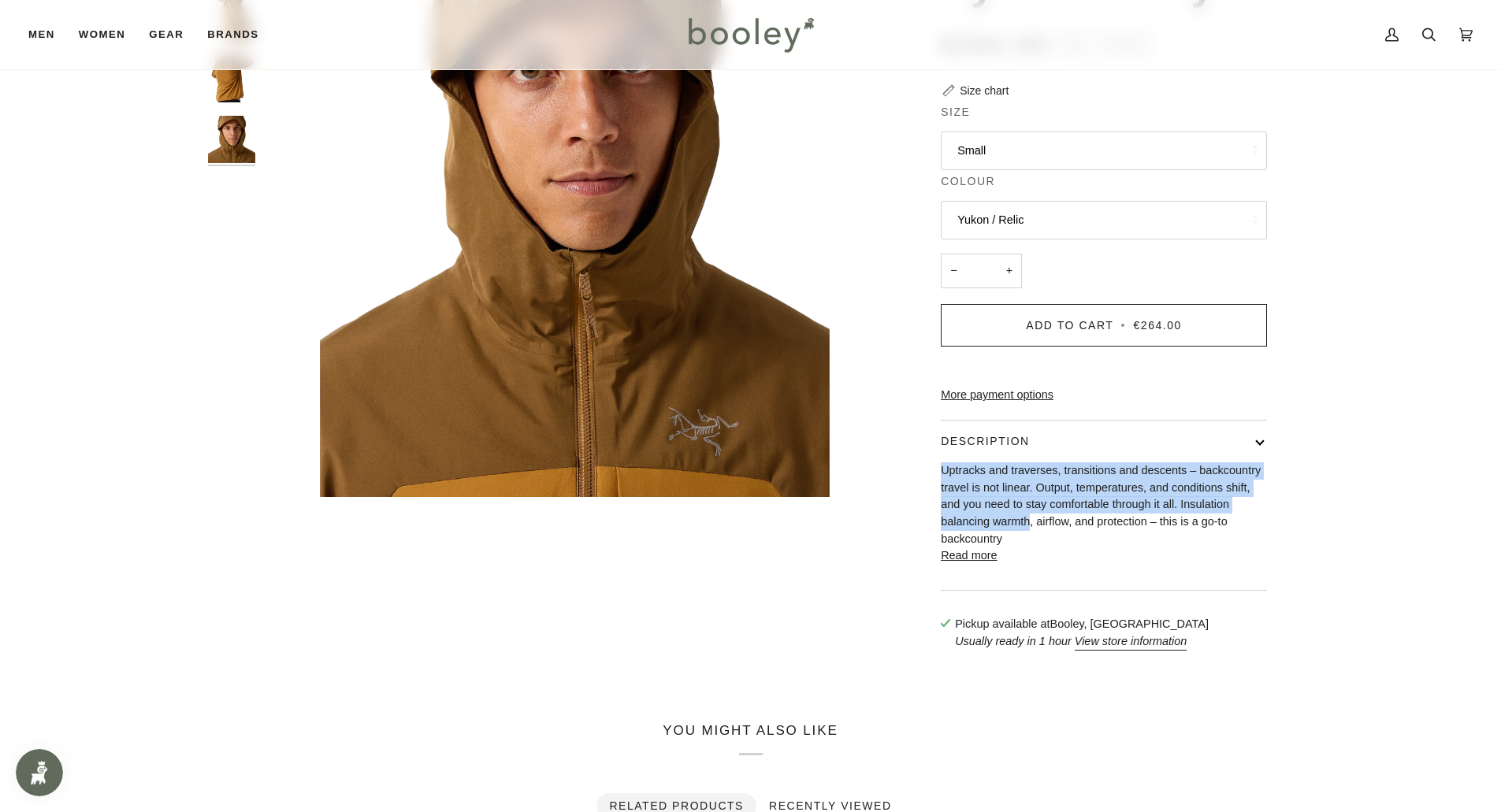
drag, startPoint x: 944, startPoint y: 500, endPoint x: 1030, endPoint y: 555, distance: 102.1
click at [1030, 547] on p "Uptracks and traverses, transitions and descents – backcountry travel is not li…" at bounding box center [1104, 504] width 326 height 85
click at [1078, 525] on p "Uptracks and traverses, transitions and descents – backcountry travel is not li…" at bounding box center [1104, 504] width 326 height 85
drag, startPoint x: 940, startPoint y: 494, endPoint x: 1051, endPoint y: 566, distance: 132.3
click at [1051, 566] on div "Arc'teryx Men's Proton Hybrid Hoody €264.00 Sale • Save 20% Size chart Size Sma…" at bounding box center [1089, 269] width 354 height 791
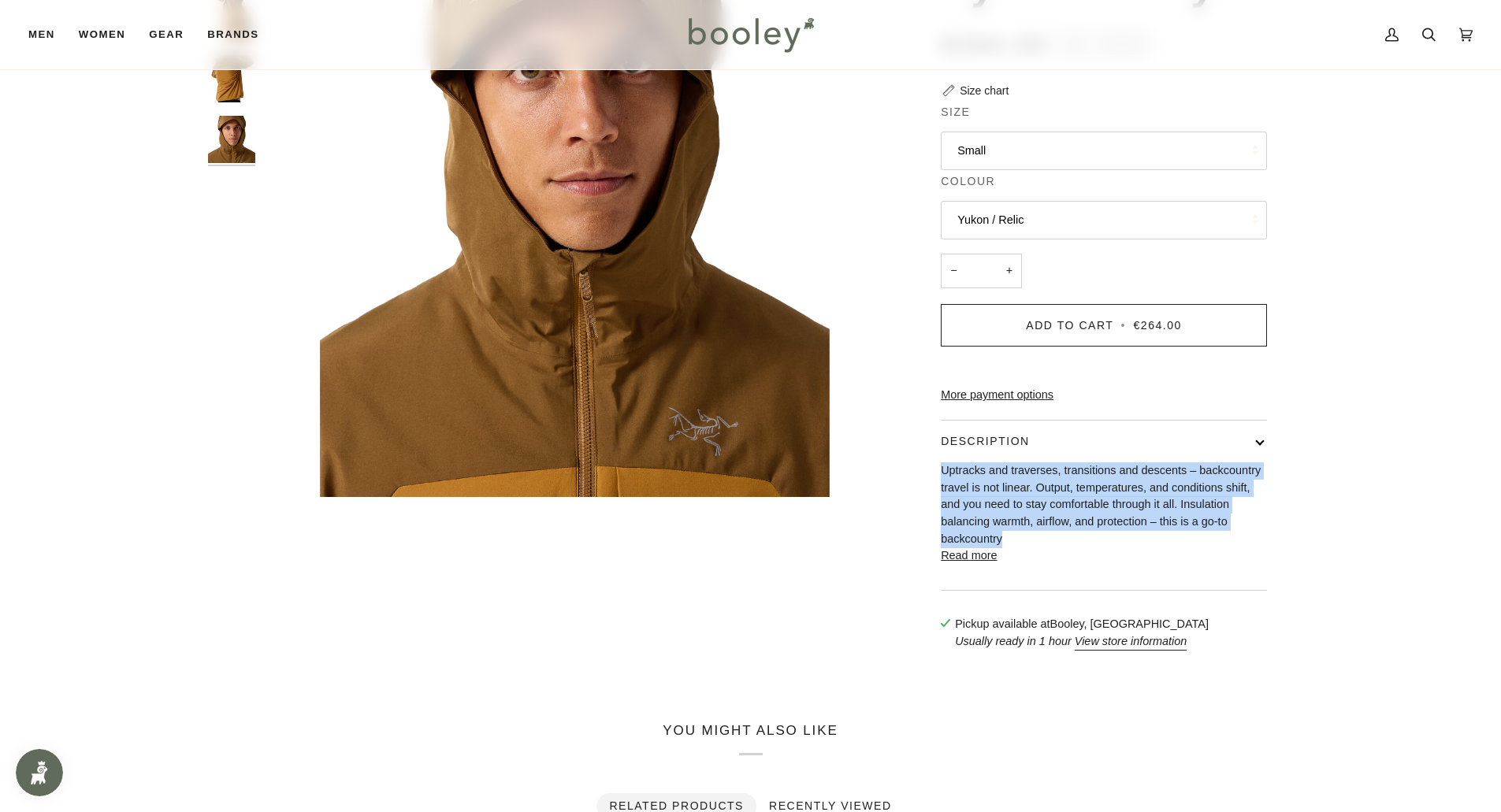
click at [1014, 534] on p "Uptracks and traverses, transitions and descents – backcountry travel is not li…" at bounding box center [1104, 504] width 326 height 85
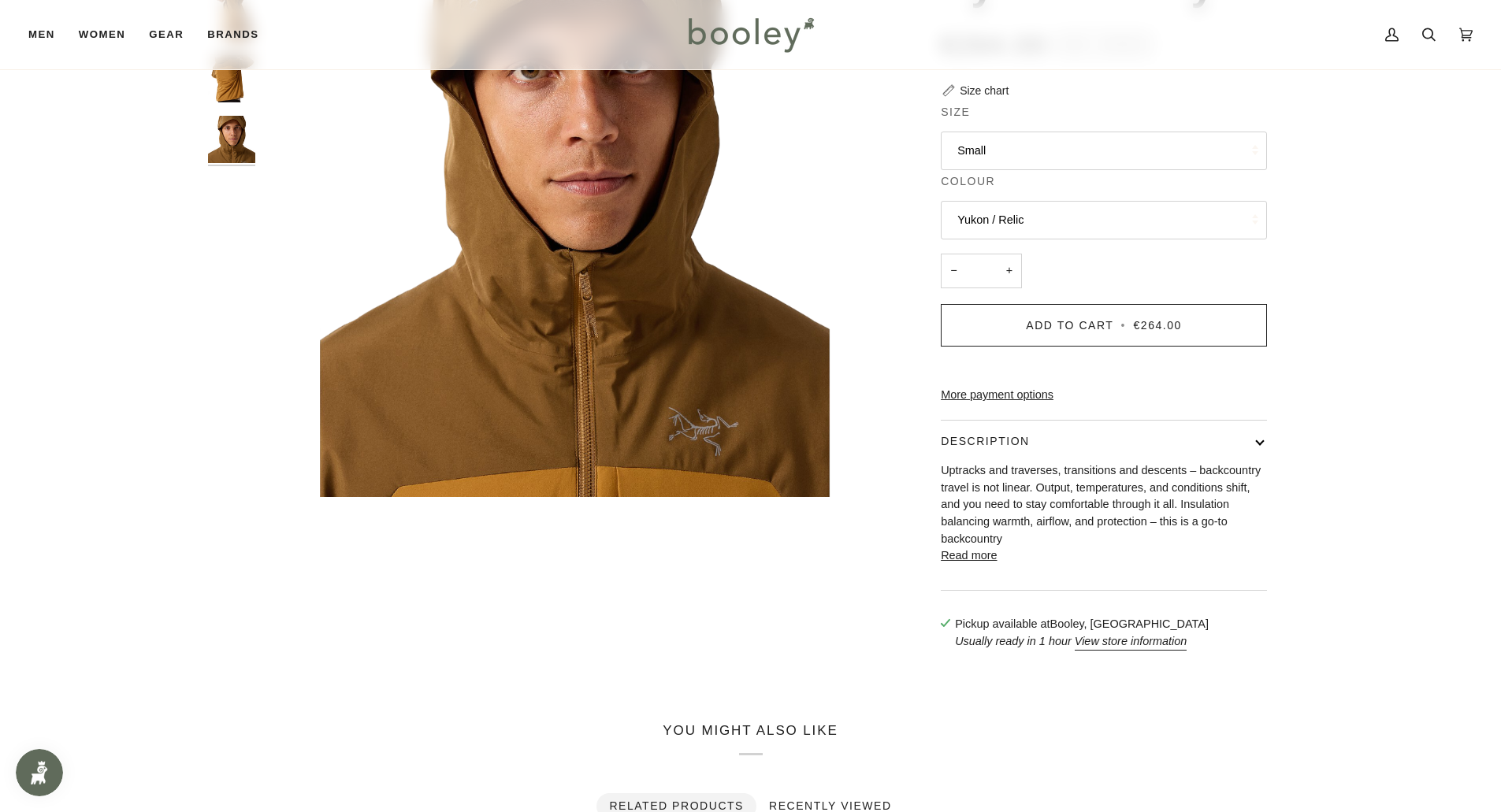
click at [989, 564] on button "Read more" at bounding box center [968, 555] width 56 height 17
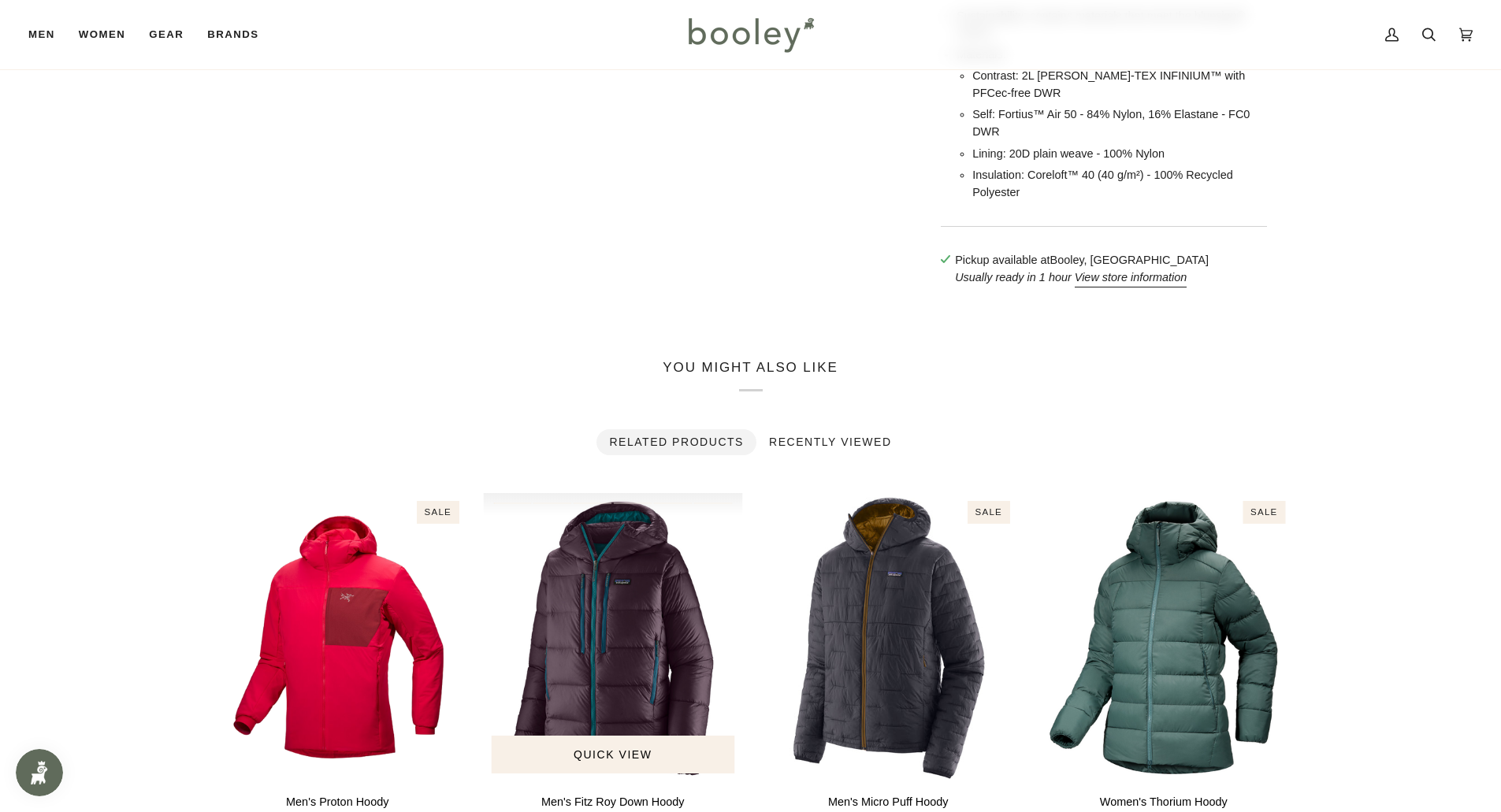
scroll to position [1653, 0]
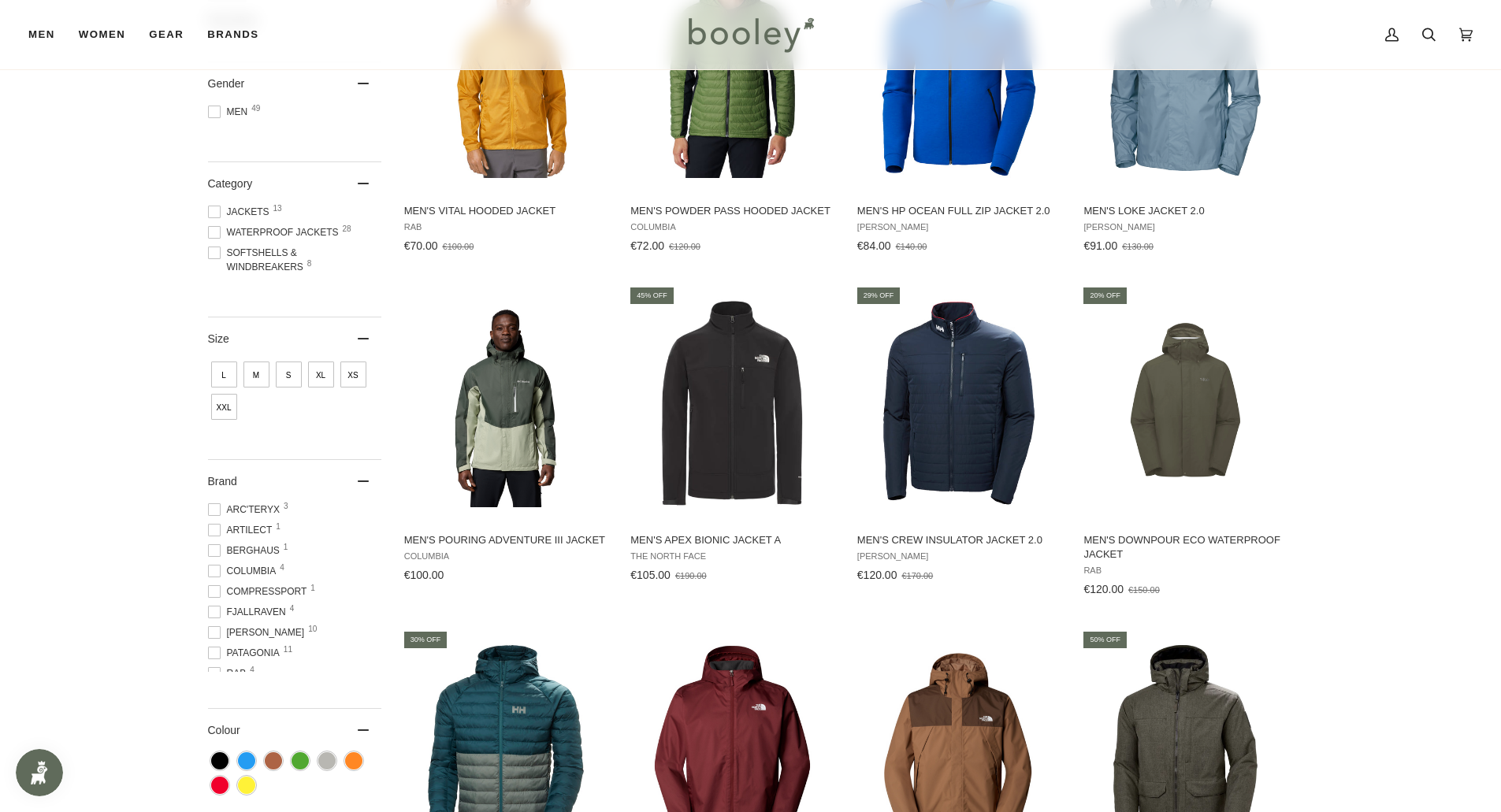
scroll to position [3318, 0]
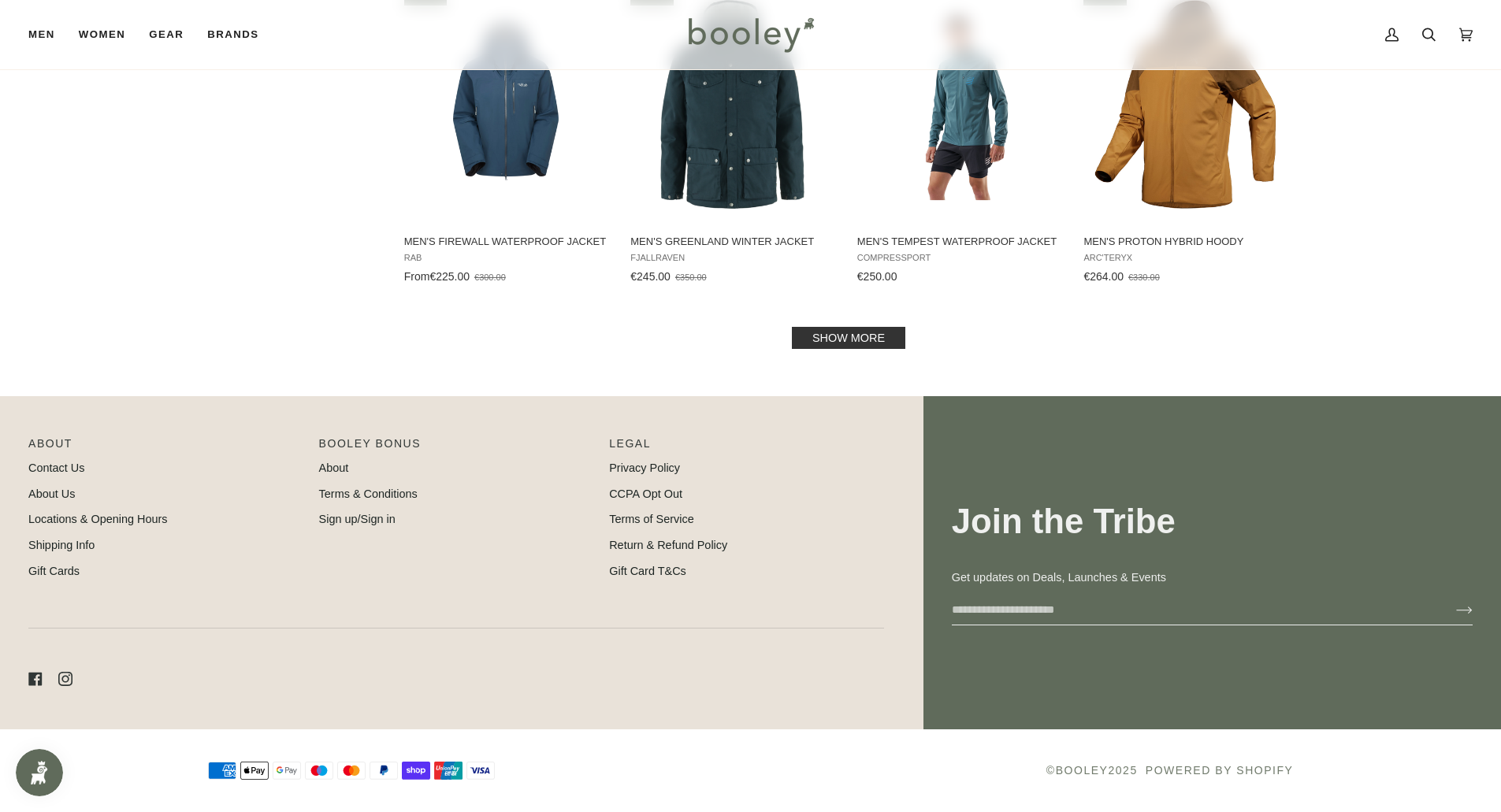
click at [853, 332] on link "Show more" at bounding box center [848, 337] width 113 height 22
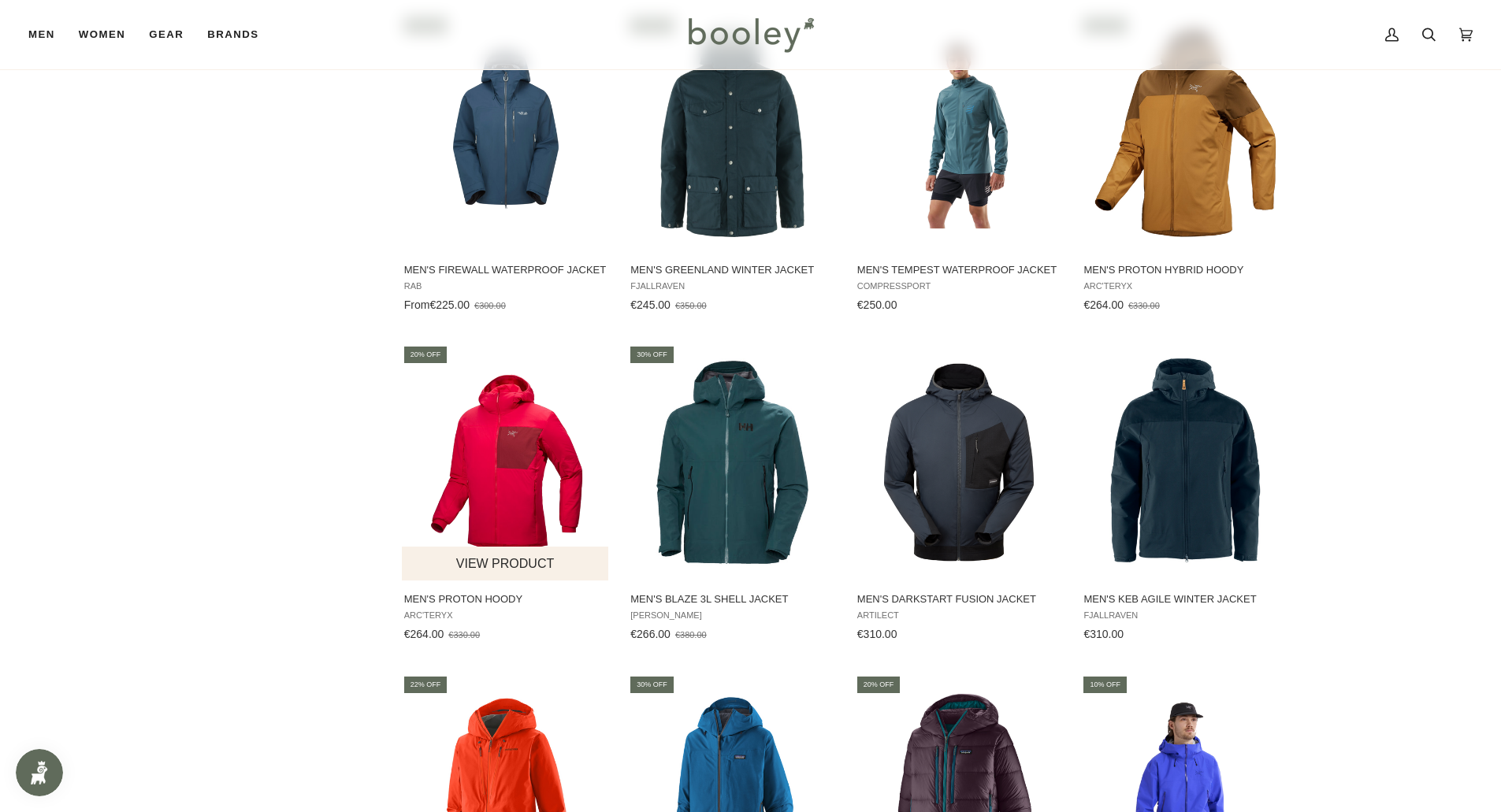
click at [525, 461] on img "Men's Proton Hoody" at bounding box center [506, 462] width 209 height 209
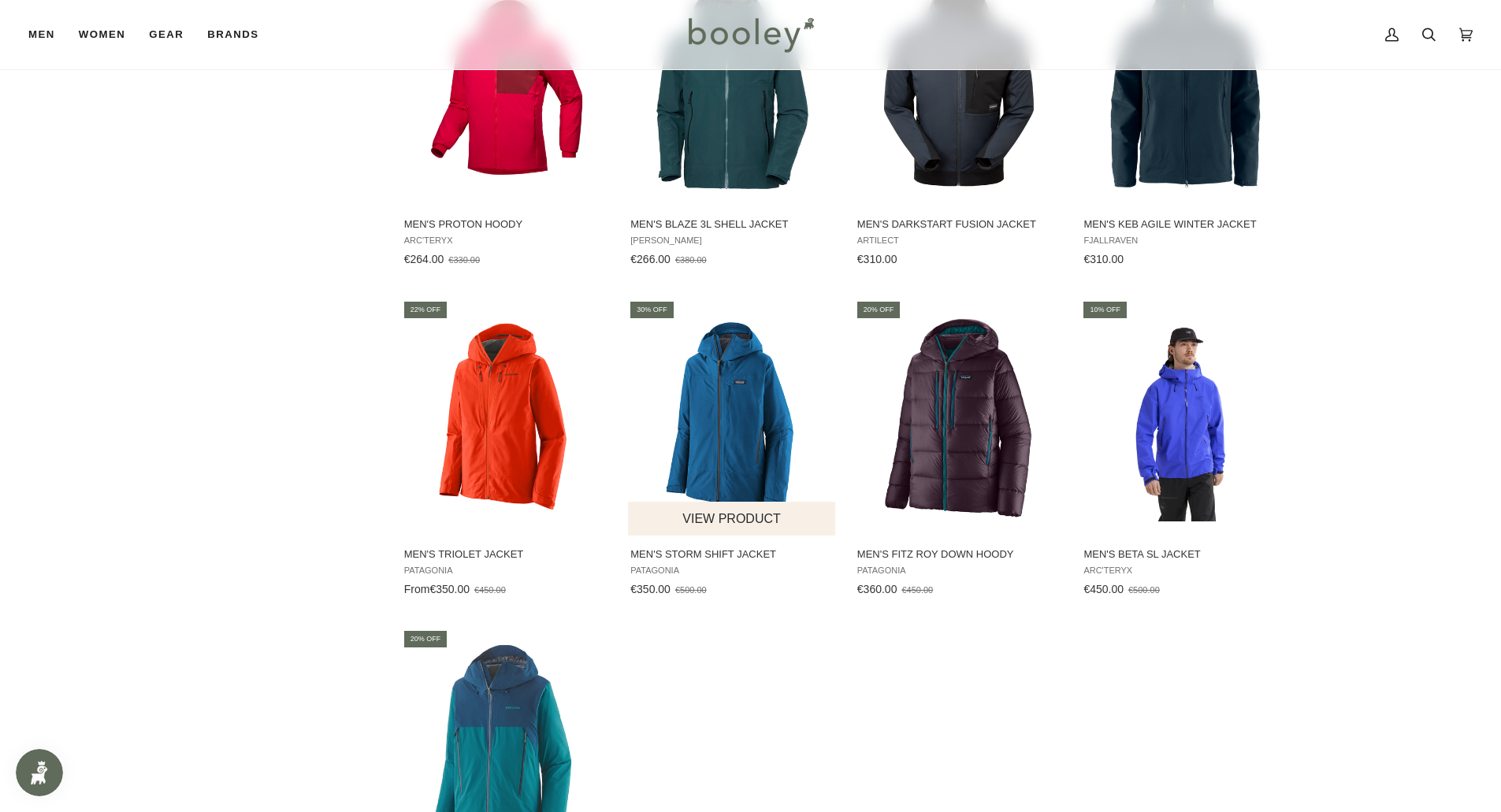
scroll to position [3585, 0]
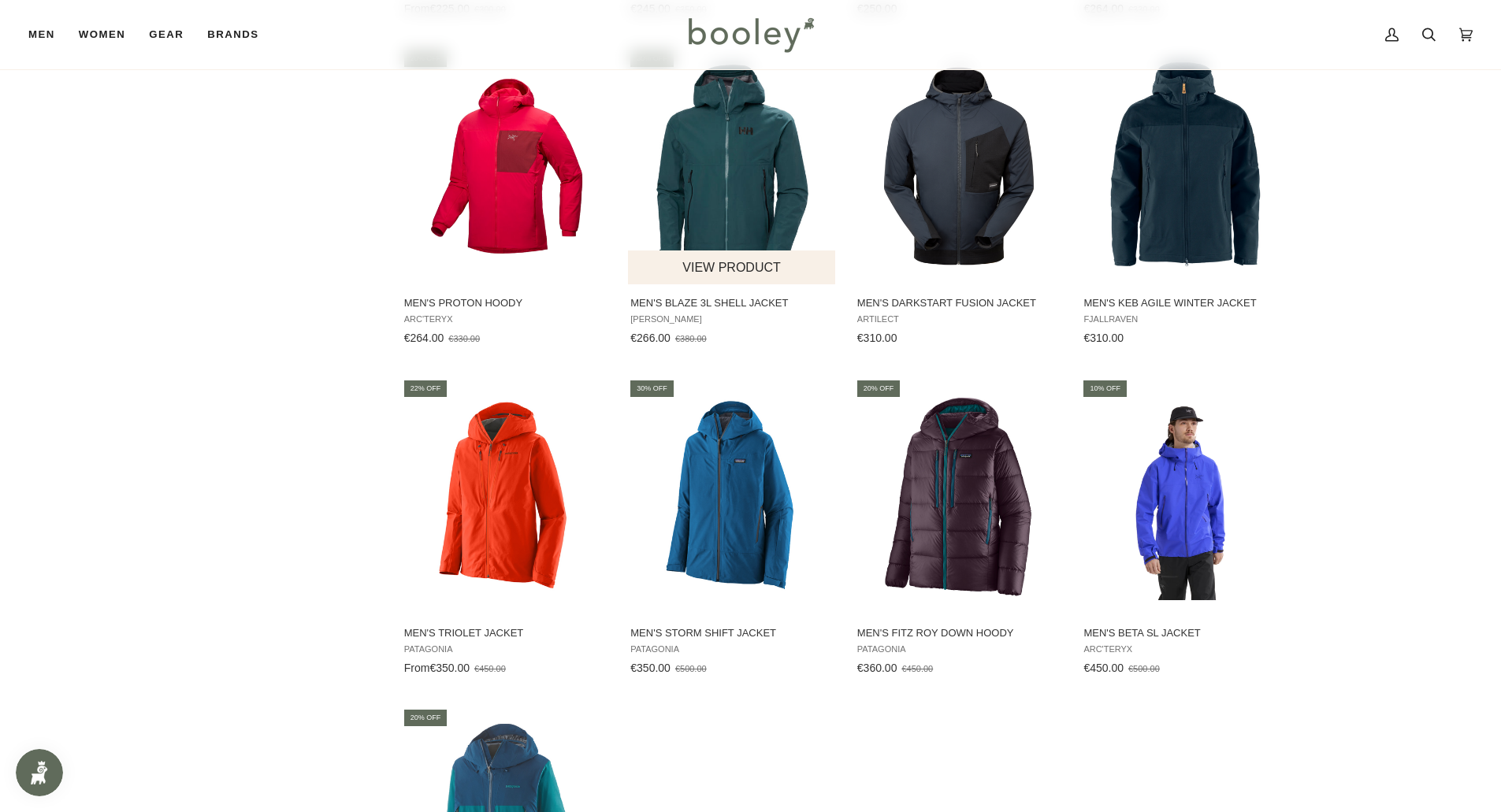
click at [719, 166] on img "Men's Blaze 3L Shell Jacket" at bounding box center [732, 166] width 209 height 209
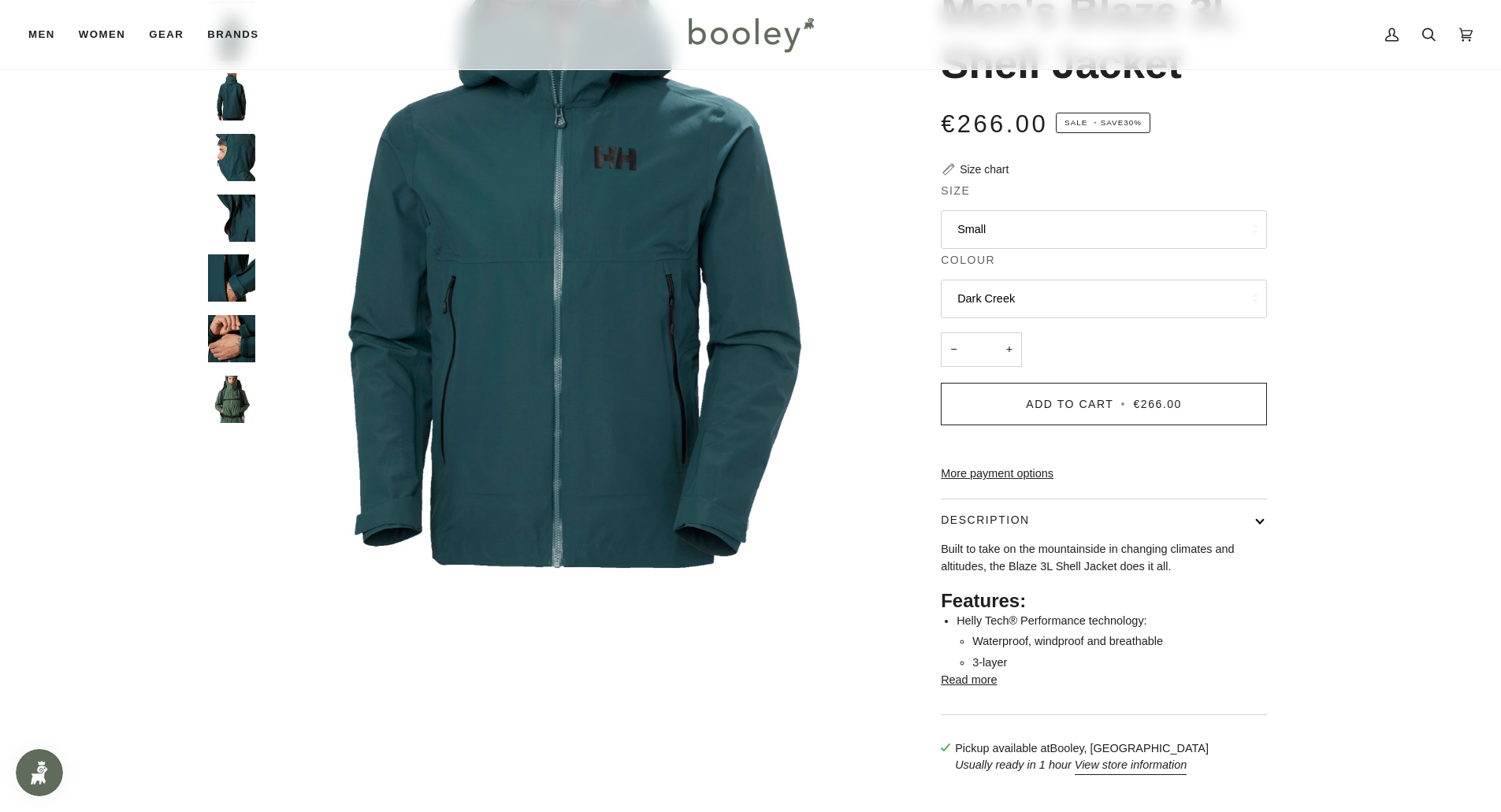
scroll to position [236, 0]
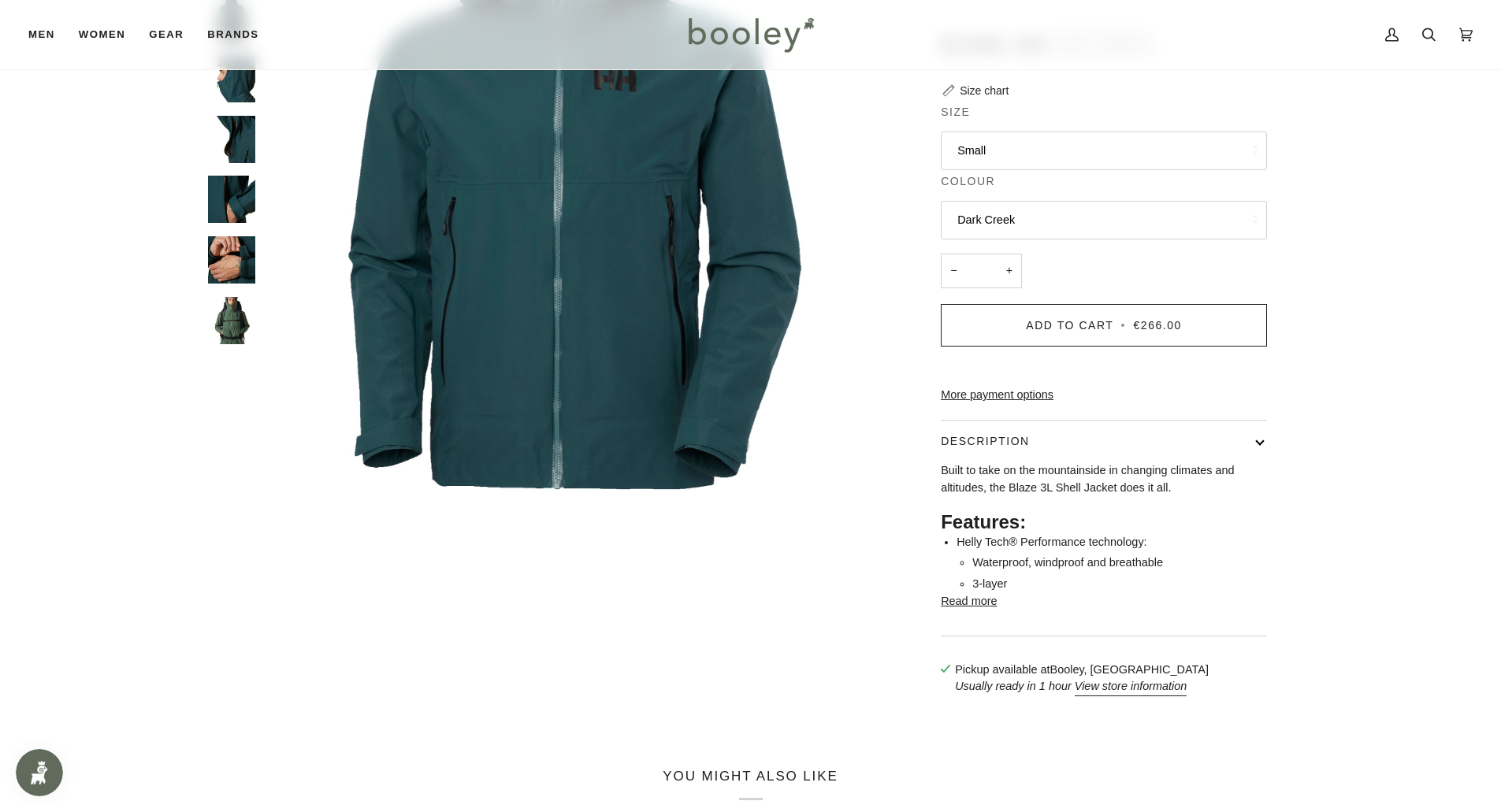
click at [973, 610] on button "Read more" at bounding box center [968, 601] width 56 height 17
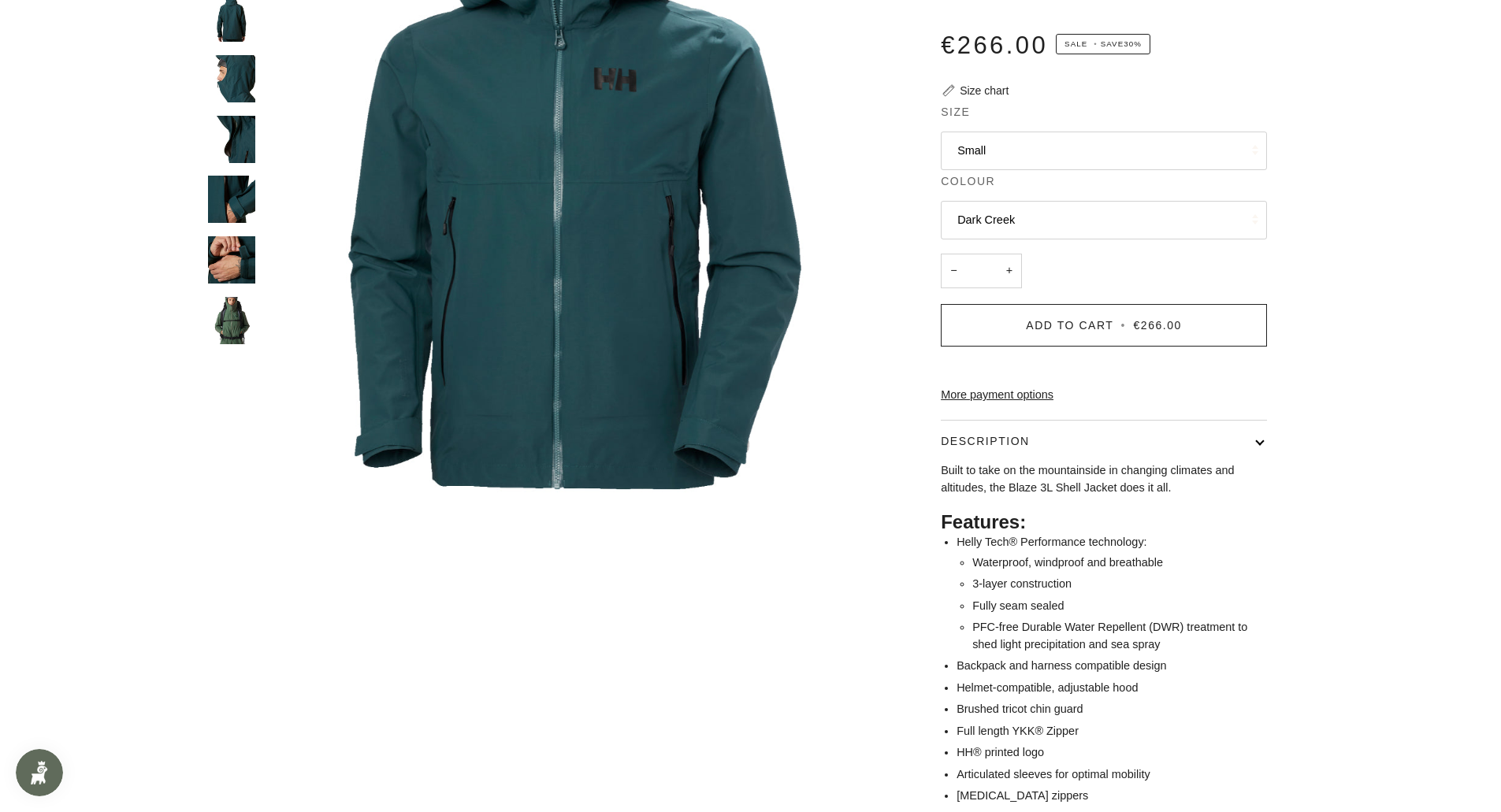
scroll to position [0, 0]
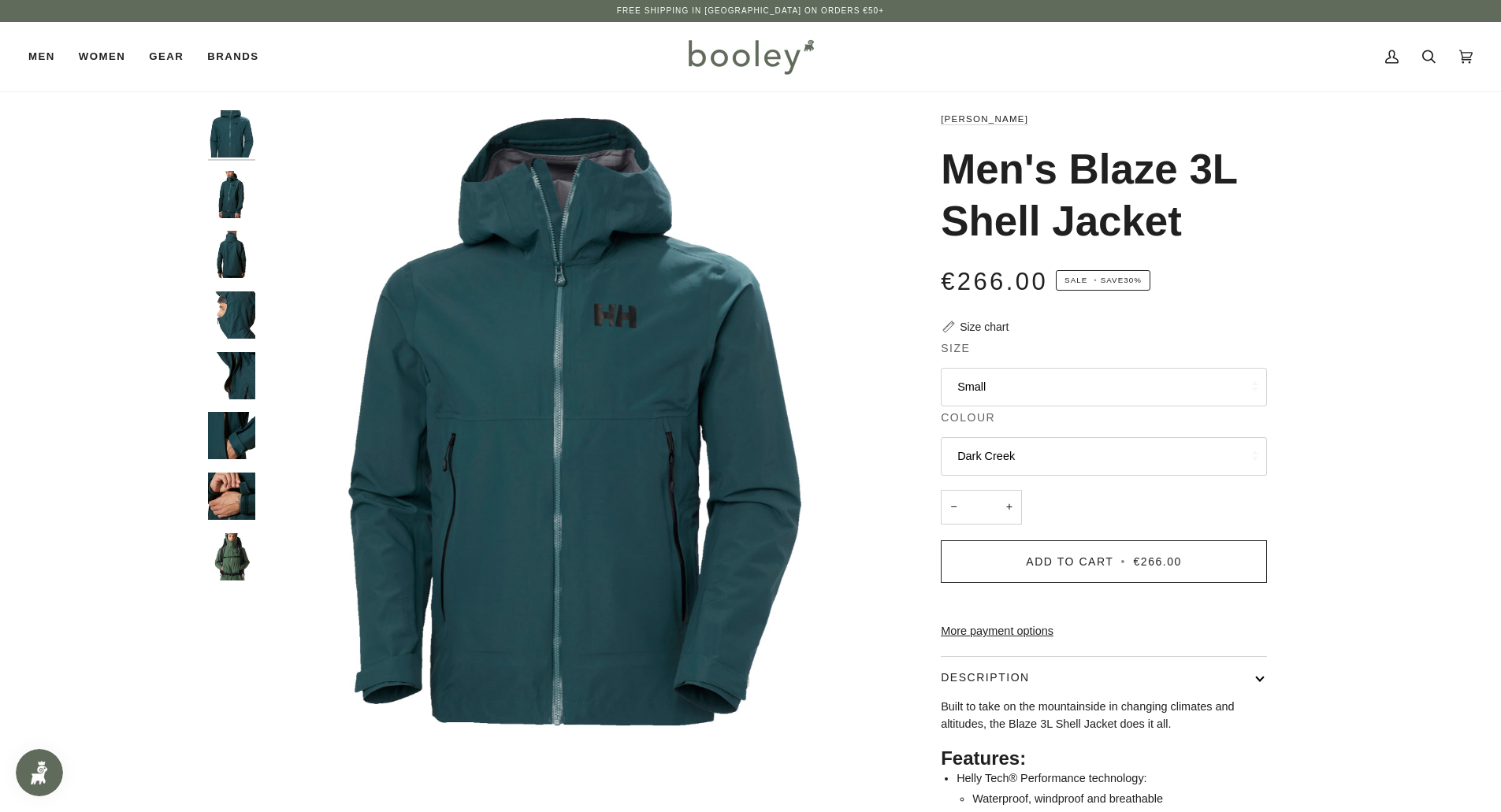
click at [233, 441] on img "Helly Hansen Men's Blaze 3L Shell Jacket Dark Creek - Booley Galway" at bounding box center [231, 435] width 47 height 47
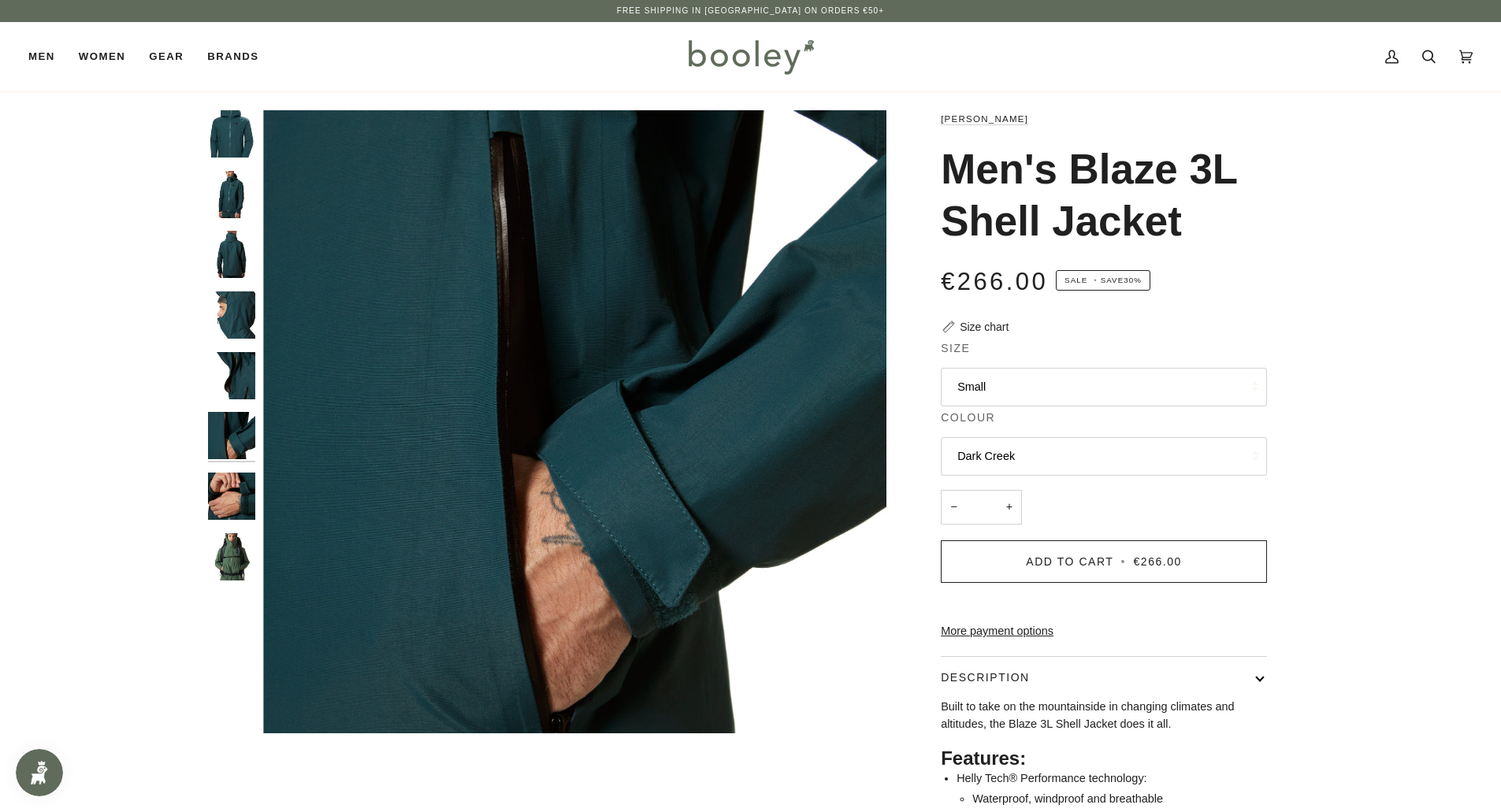
click at [230, 377] on img "Helly Hansen Men's Blaze 3L Shell Jacket Dark Creek - Booley Galway" at bounding box center [231, 375] width 47 height 47
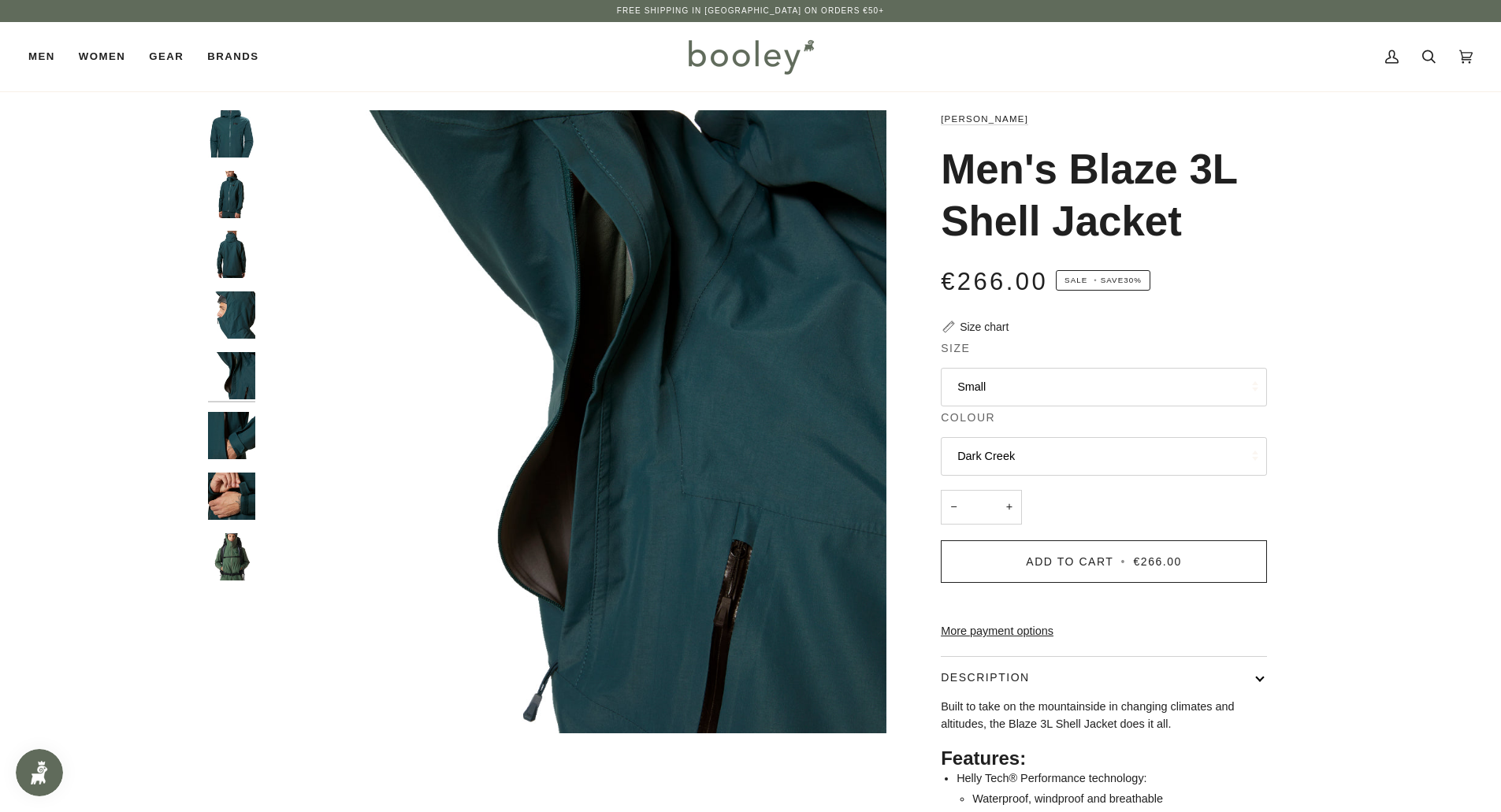
click at [234, 306] on img "Helly Hansen Men's Blaze 3L Shell Jacket Dark Creek - Booley Galway" at bounding box center [231, 315] width 47 height 47
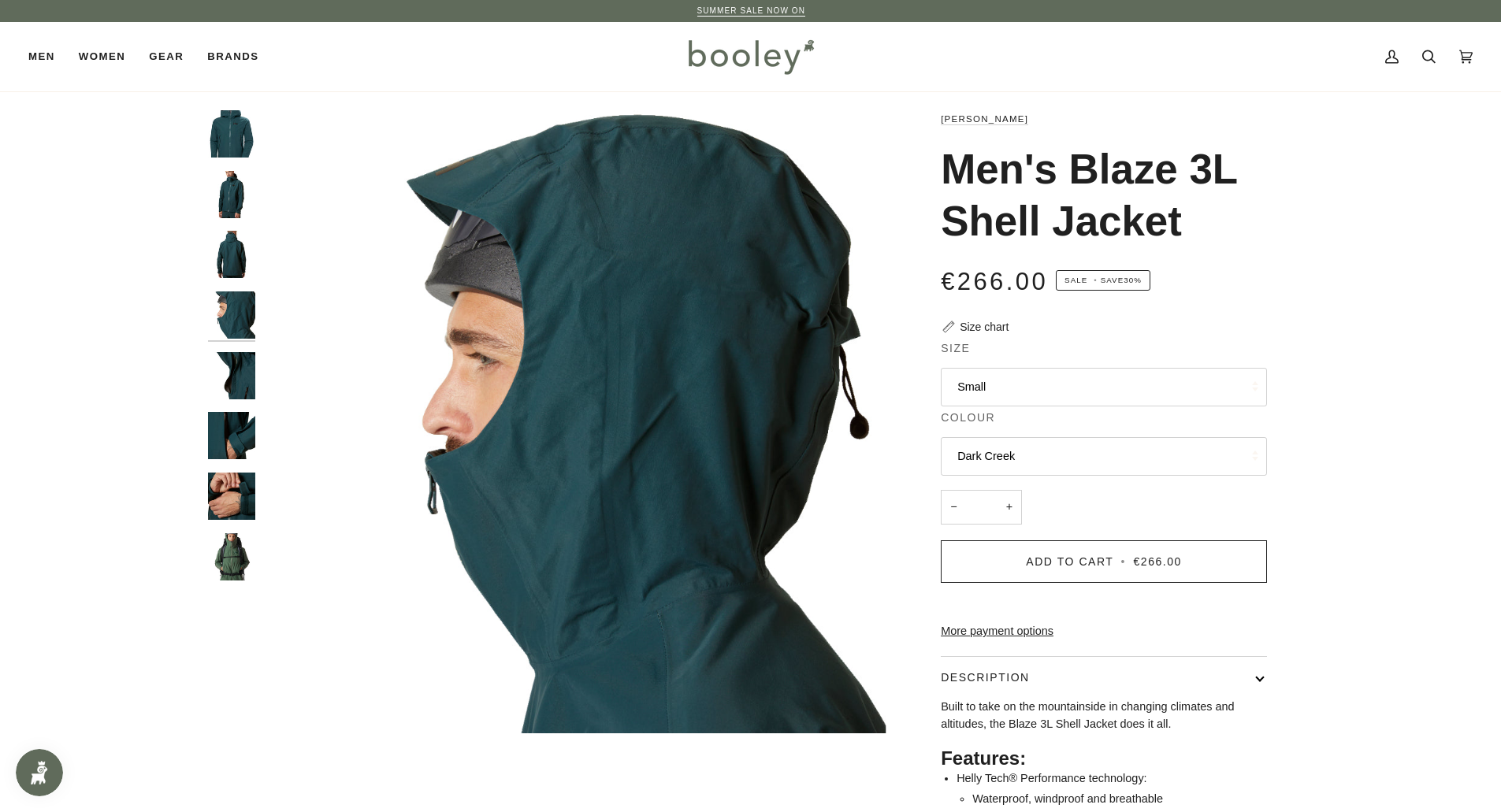
click at [229, 352] on div at bounding box center [235, 352] width 55 height 483
click at [230, 440] on img "Helly Hansen Men's Blaze 3L Shell Jacket Dark Creek - Booley Galway" at bounding box center [231, 435] width 47 height 47
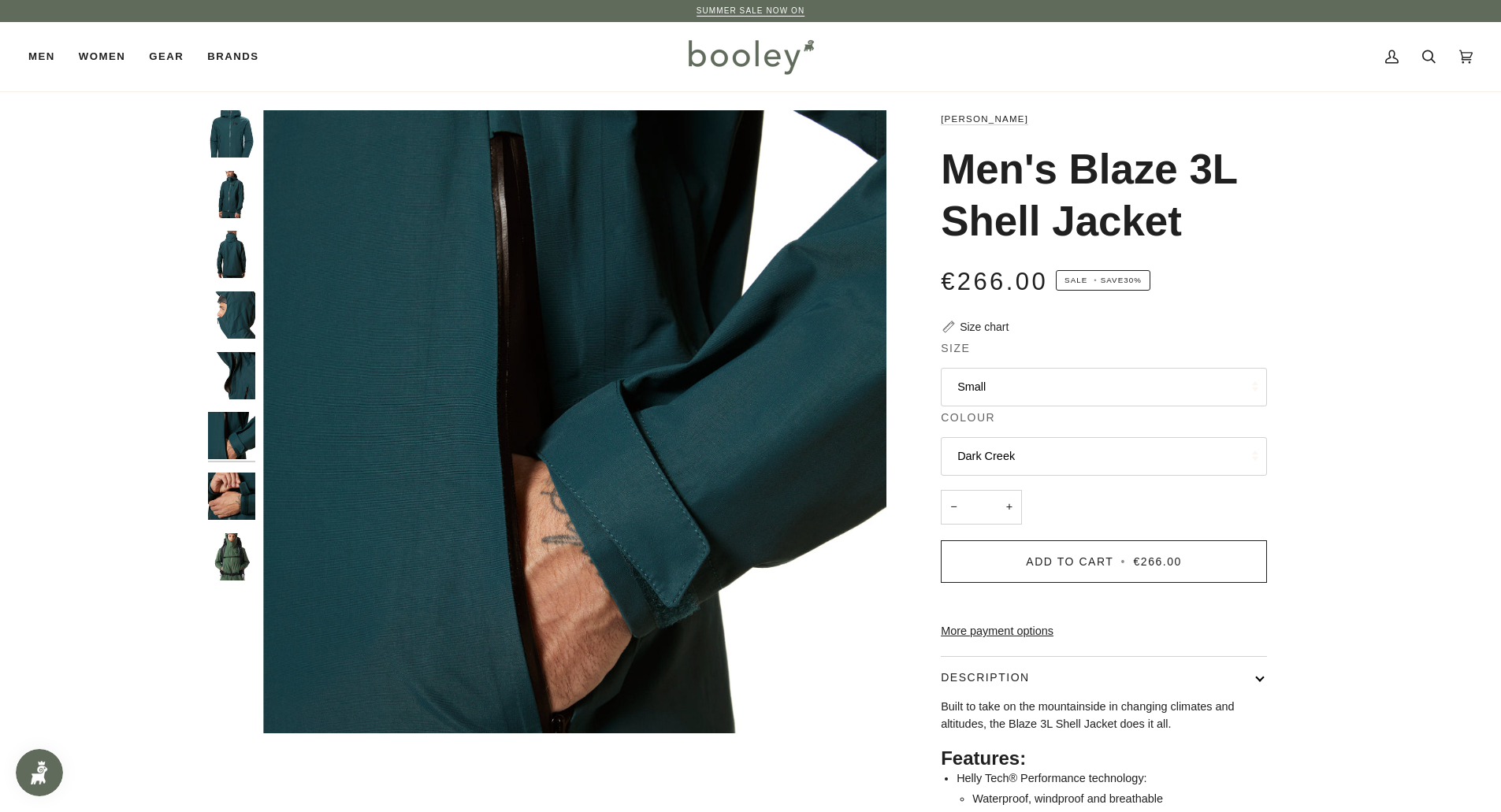
click at [231, 386] on img "Helly Hansen Men's Blaze 3L Shell Jacket Dark Creek - Booley Galway" at bounding box center [231, 375] width 47 height 47
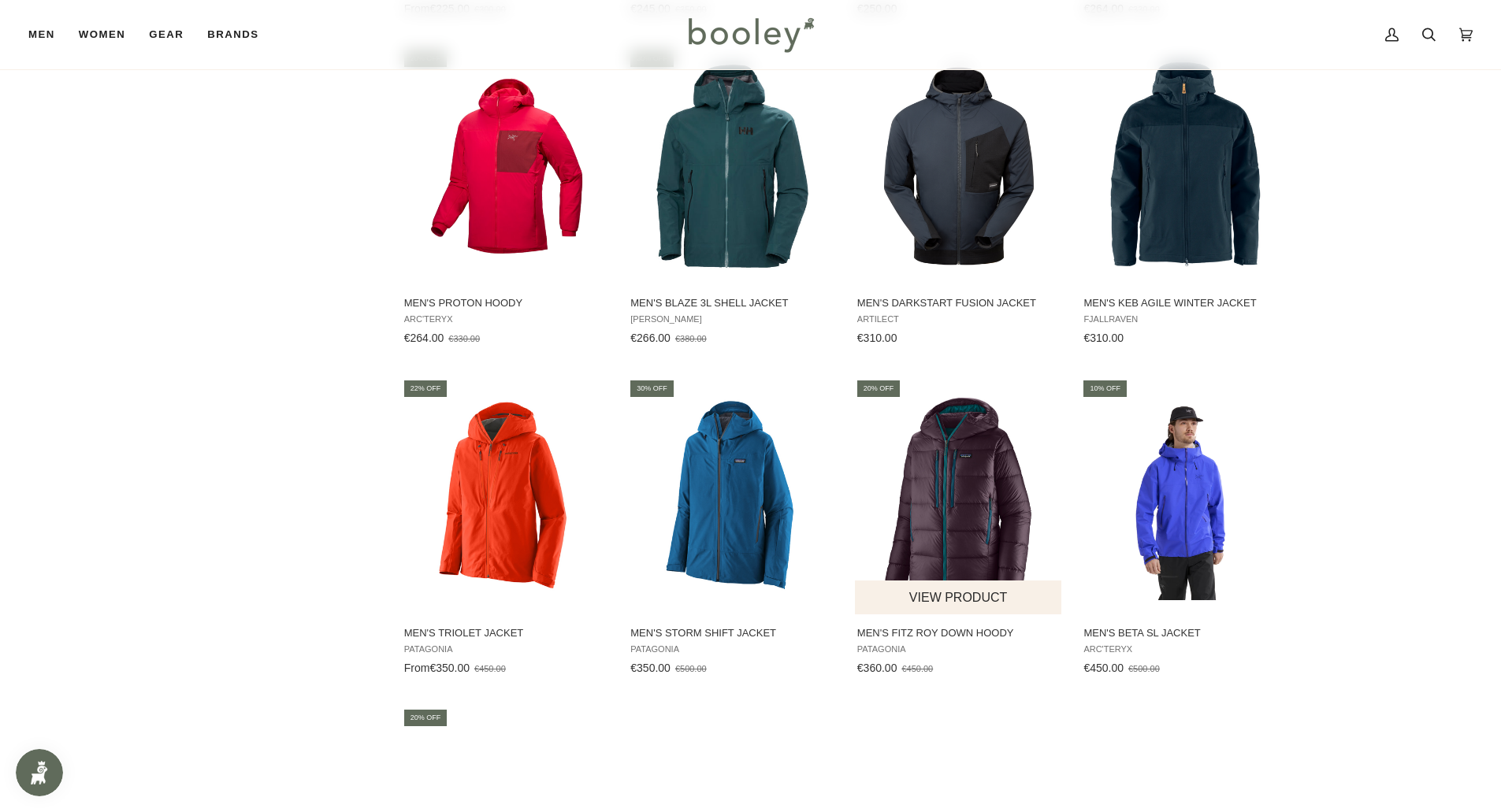
scroll to position [3270, 0]
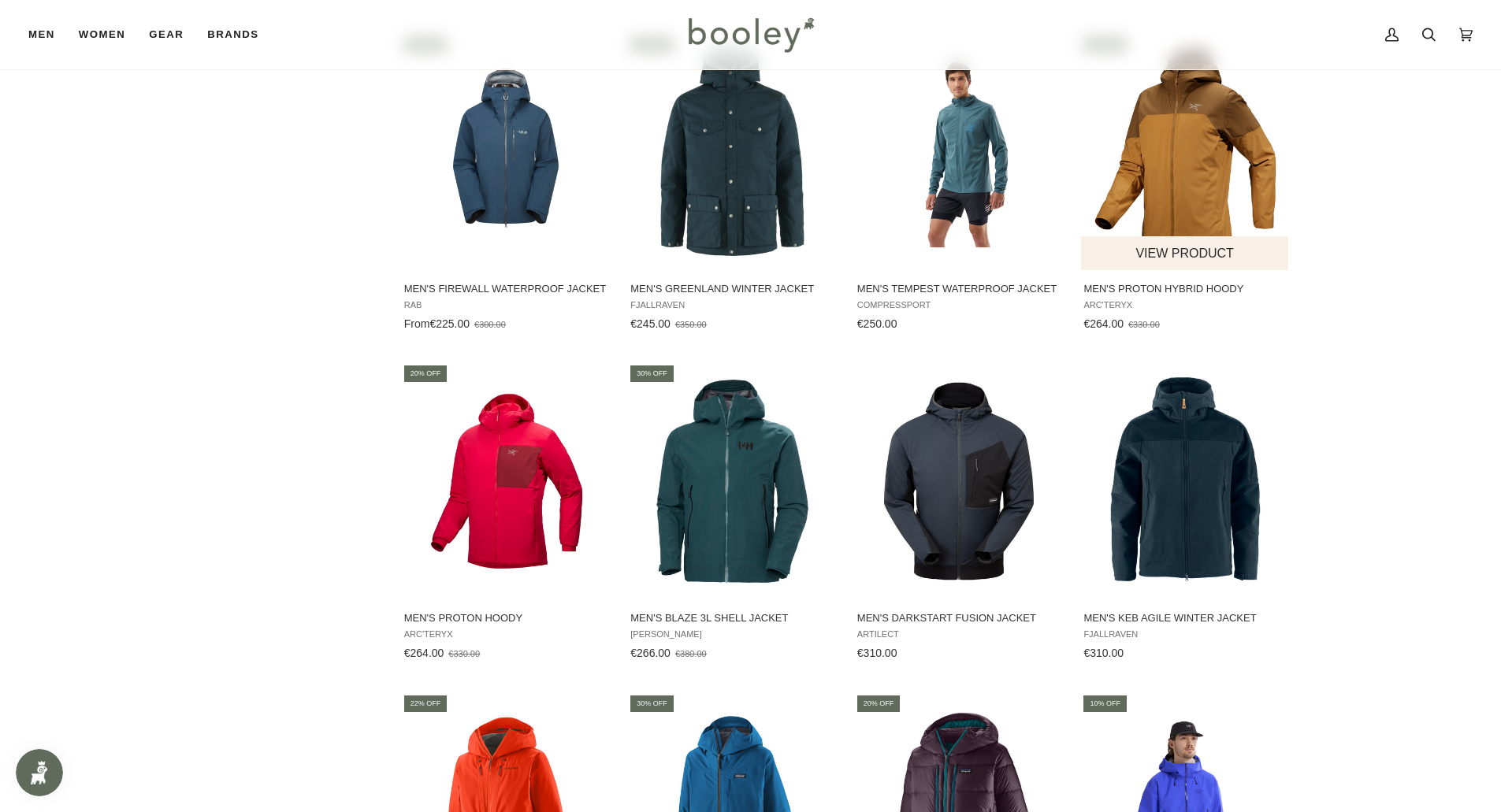
click at [1166, 179] on img "Men's Proton Hybrid Hoody" at bounding box center [1185, 151] width 209 height 209
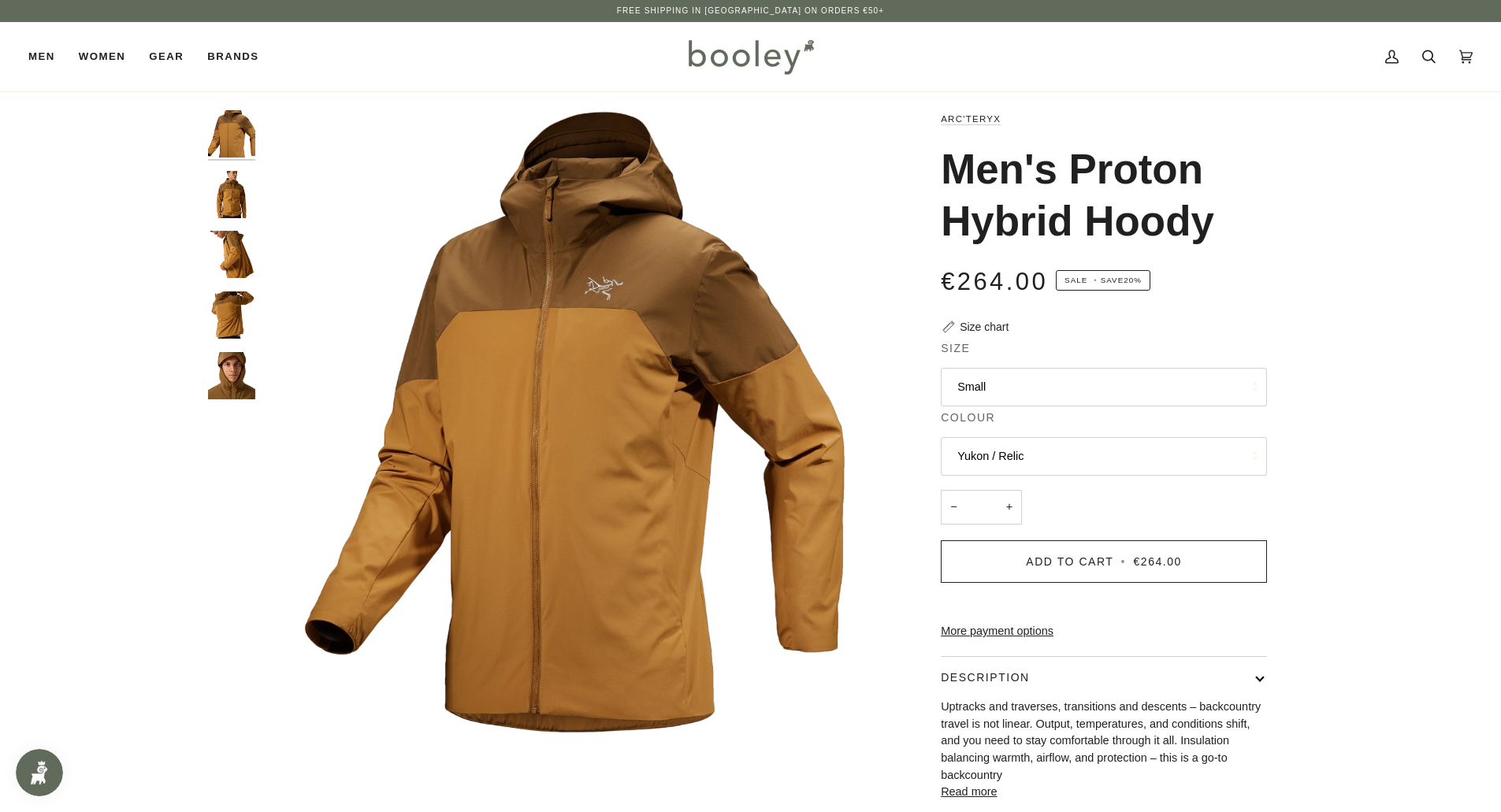
click at [235, 204] on img "Arc'teryx Men's Proton Hybrid Hoody - Booley Galway" at bounding box center [231, 194] width 47 height 47
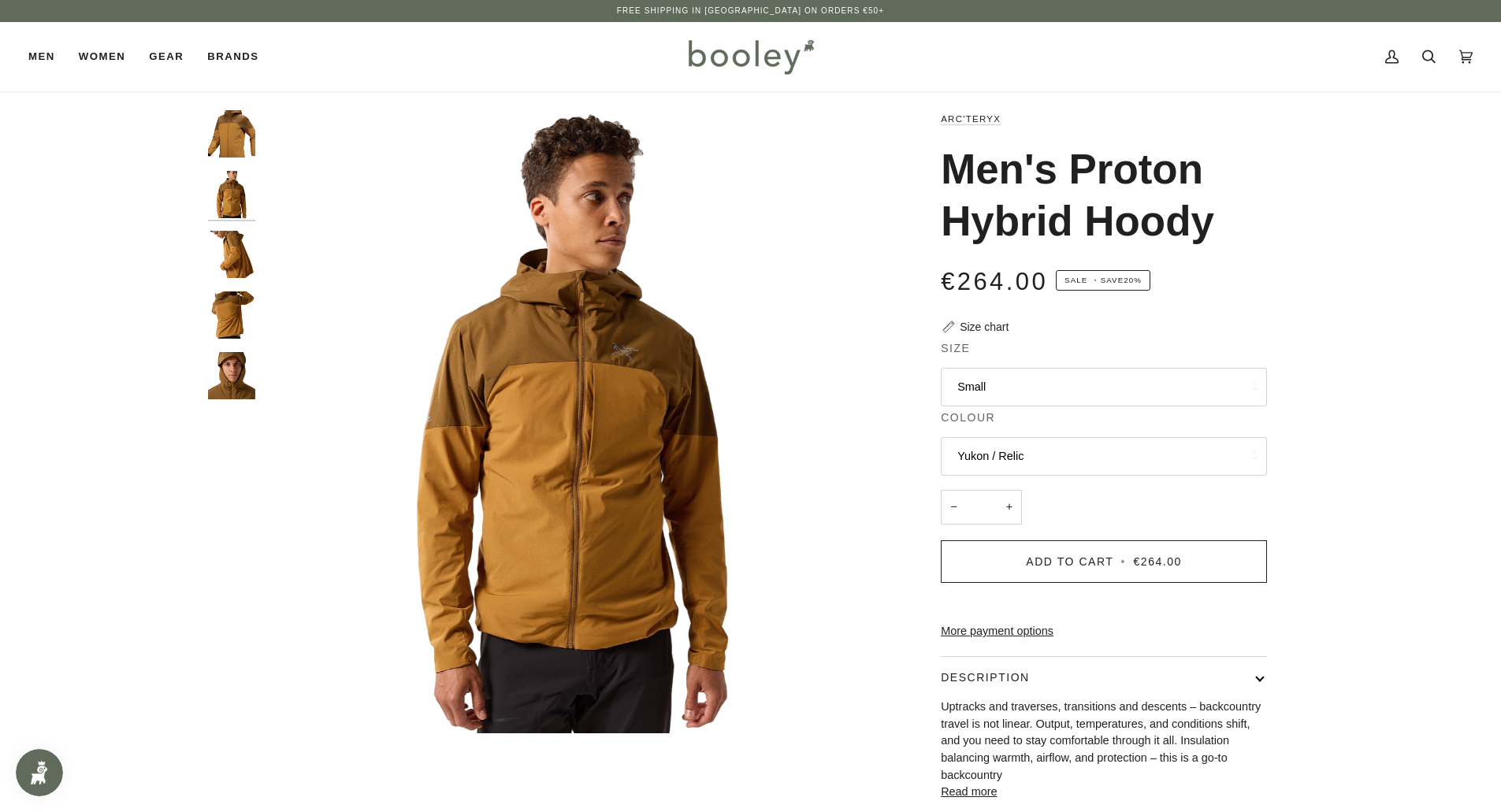
click at [236, 263] on img "Arc'teryx Men's Proton Hybrid Hoody - Booley Galway" at bounding box center [231, 254] width 47 height 47
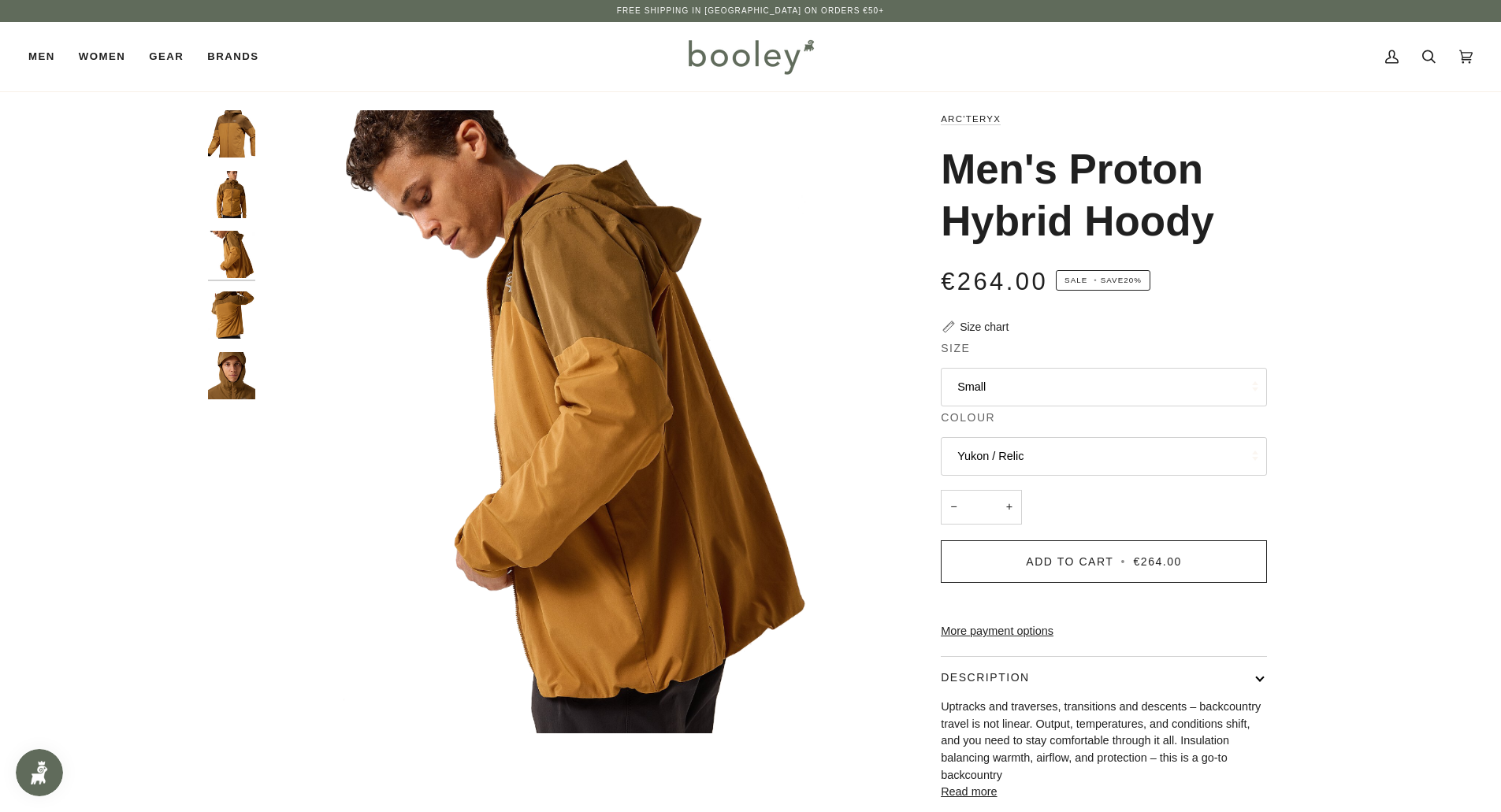
click at [234, 316] on img "Arc'teryx Men's Proton Hybrid Hoody - Booley Galway" at bounding box center [231, 315] width 47 height 47
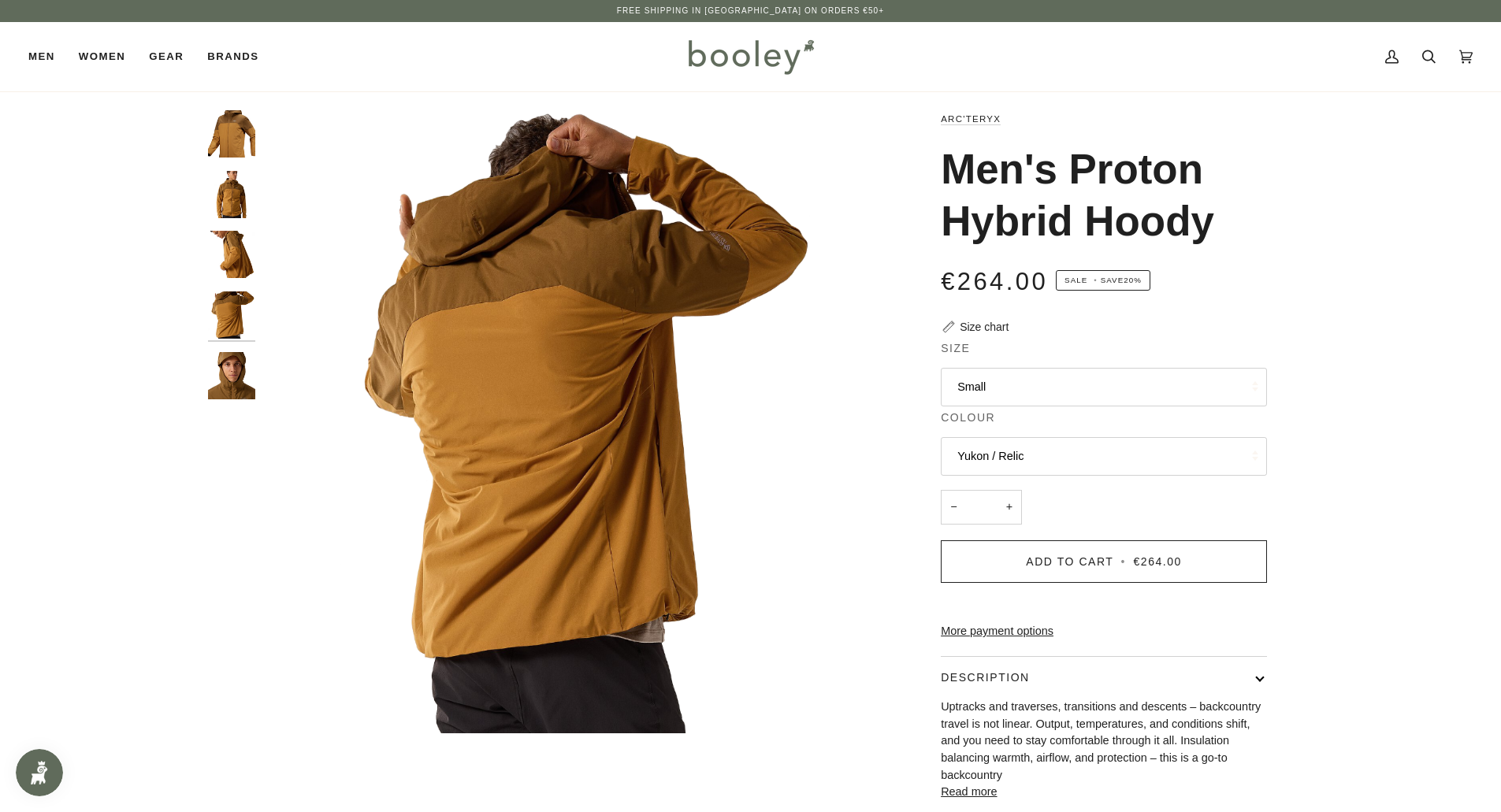
click at [227, 378] on img "Arc'teryx Men's Proton Hybrid Hoody - Booley Galway" at bounding box center [231, 375] width 47 height 47
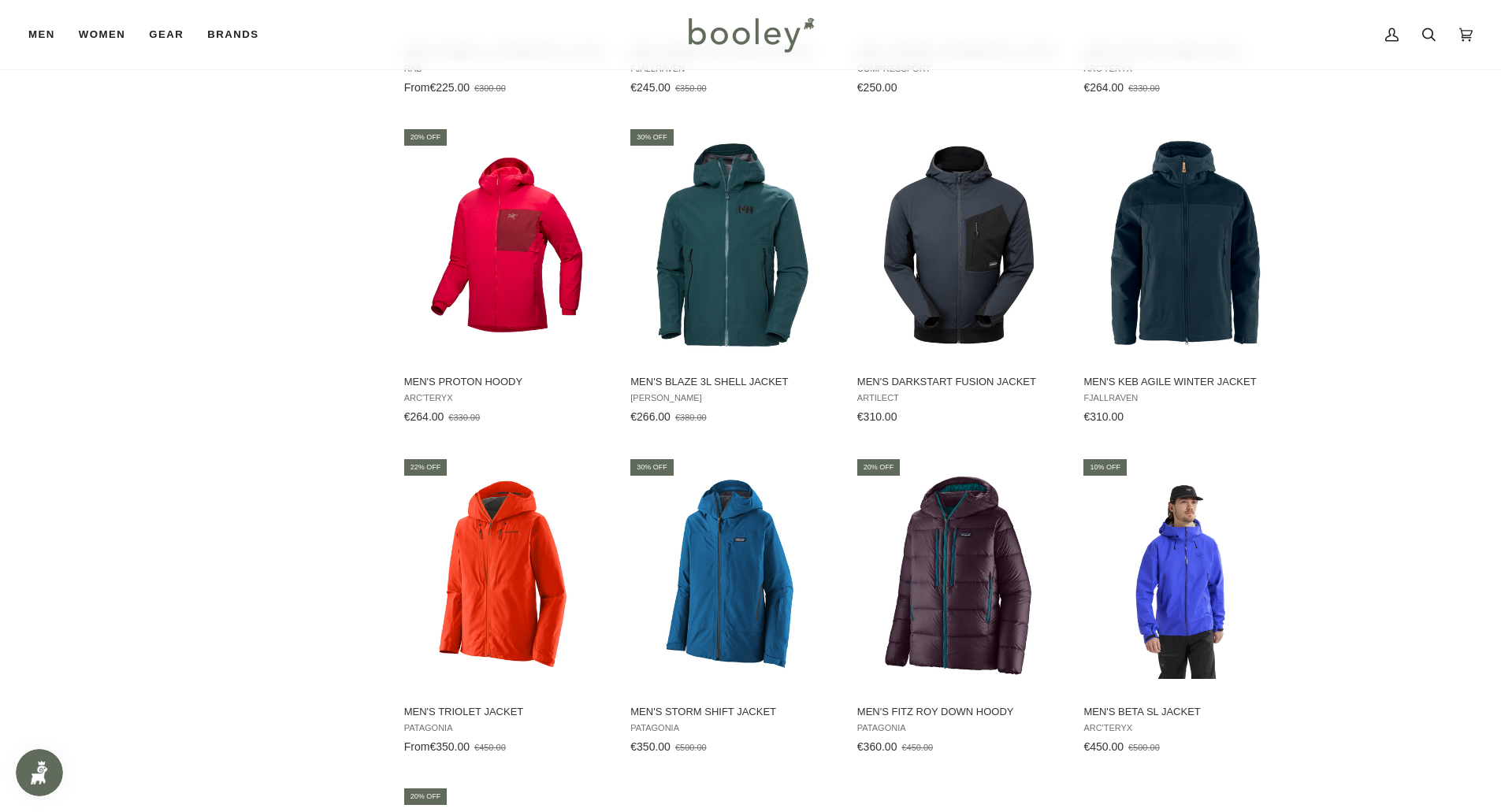
scroll to position [3349, 0]
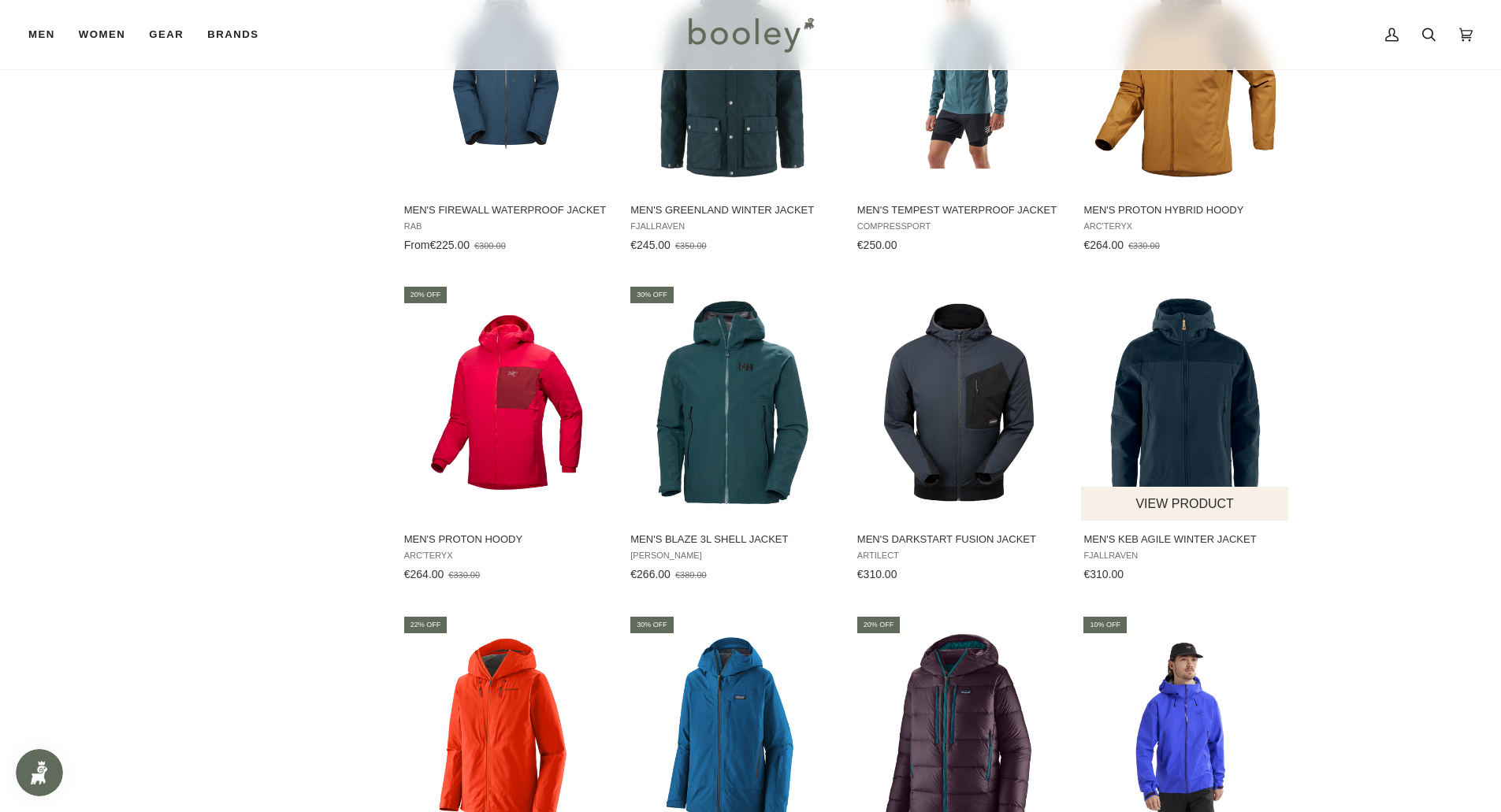
click at [1163, 406] on img "Men's Keb Agile Winter Jacket" at bounding box center [1185, 402] width 209 height 209
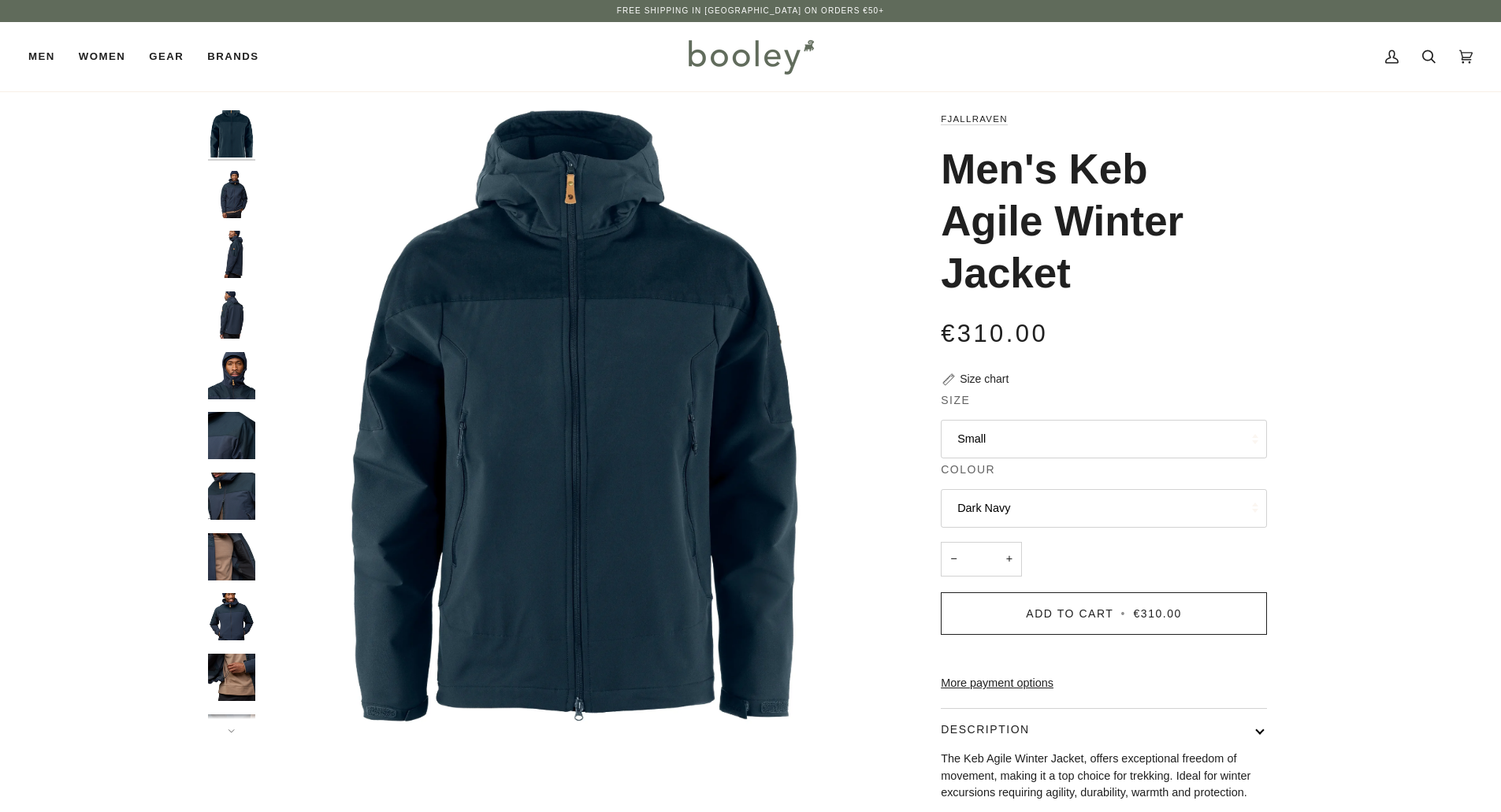
click at [1004, 503] on button "Dark Navy" at bounding box center [1104, 508] width 326 height 38
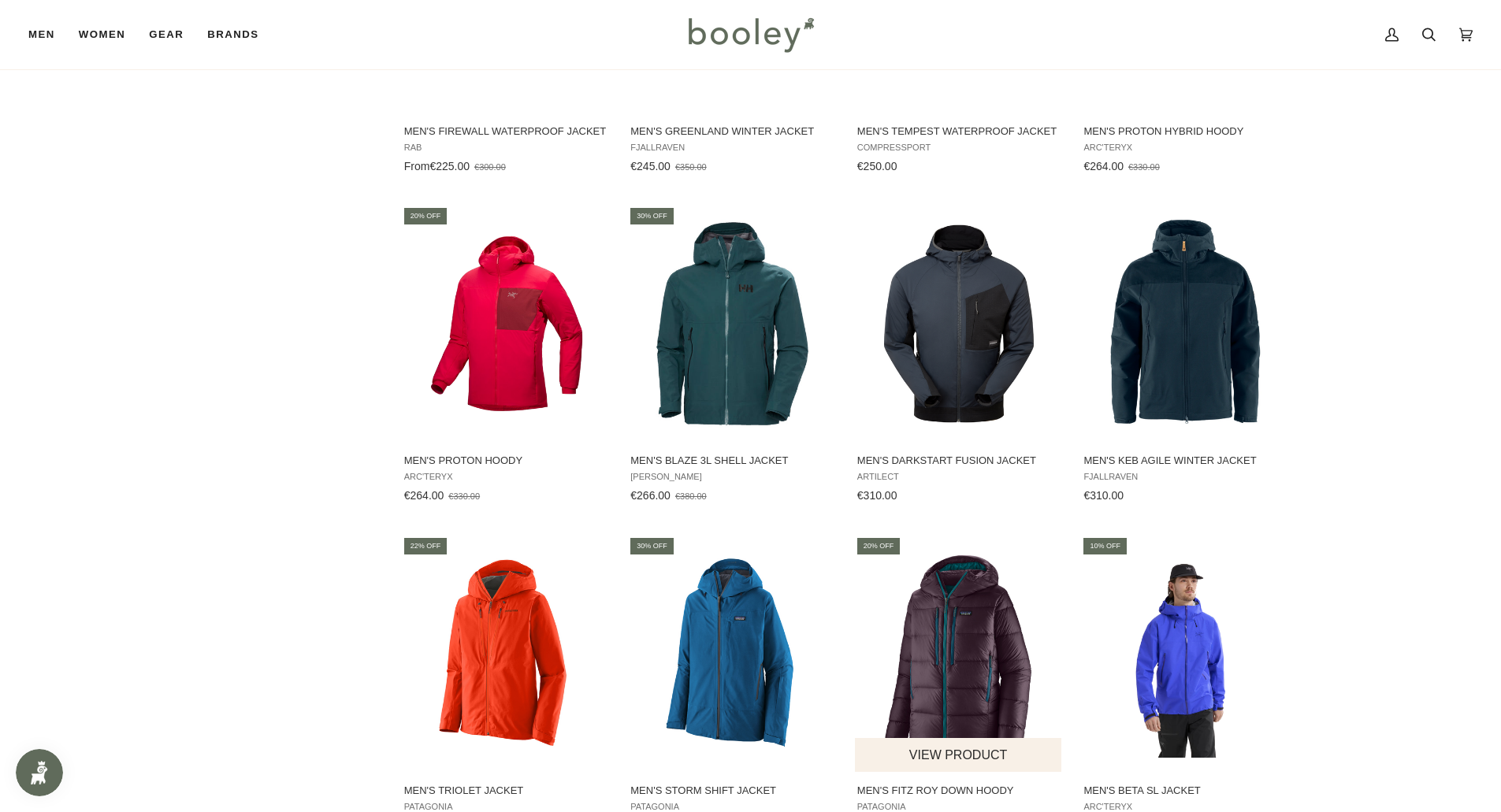
scroll to position [3270, 0]
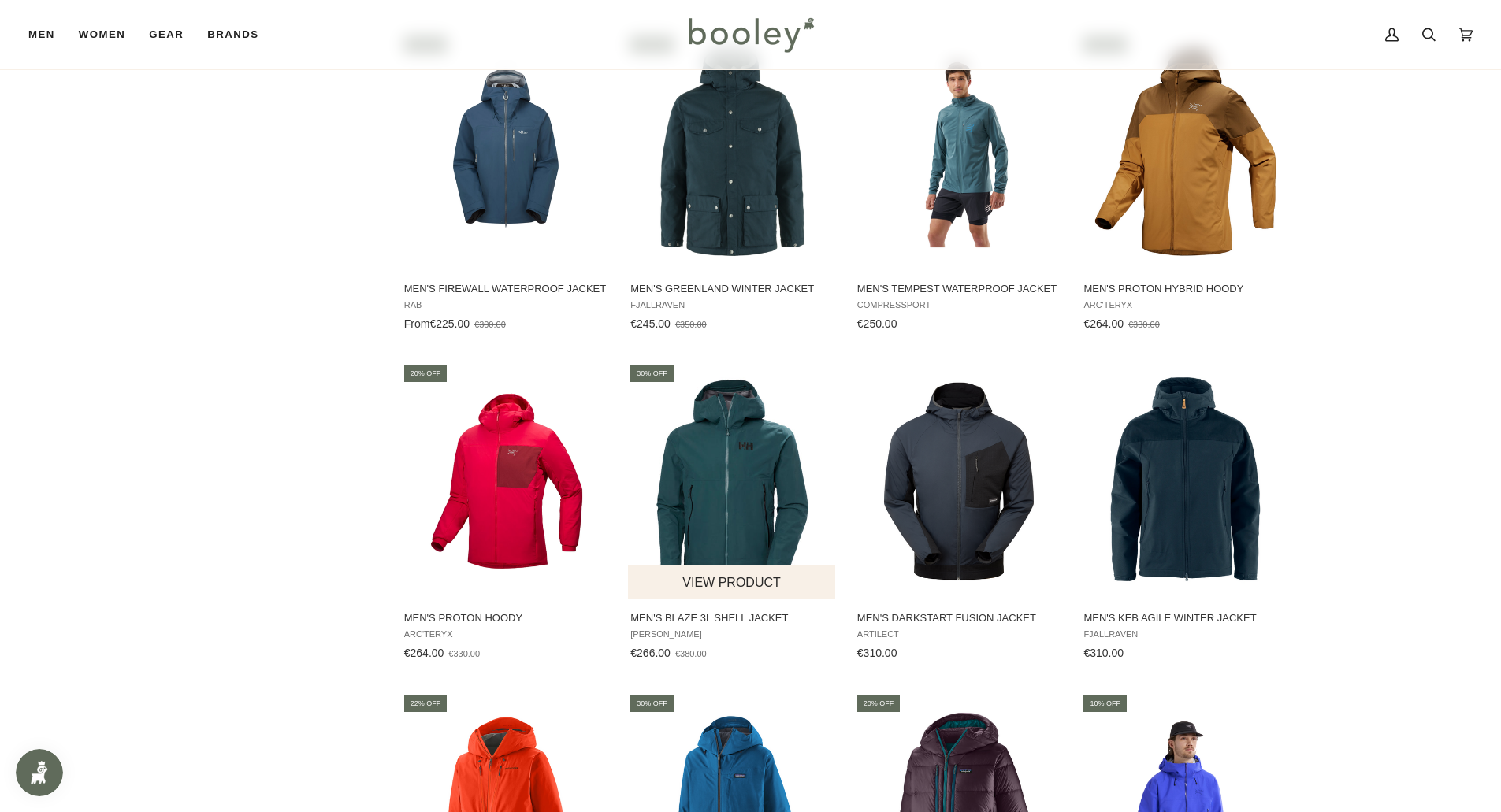
click at [735, 466] on img "Men's Blaze 3L Shell Jacket" at bounding box center [732, 481] width 209 height 209
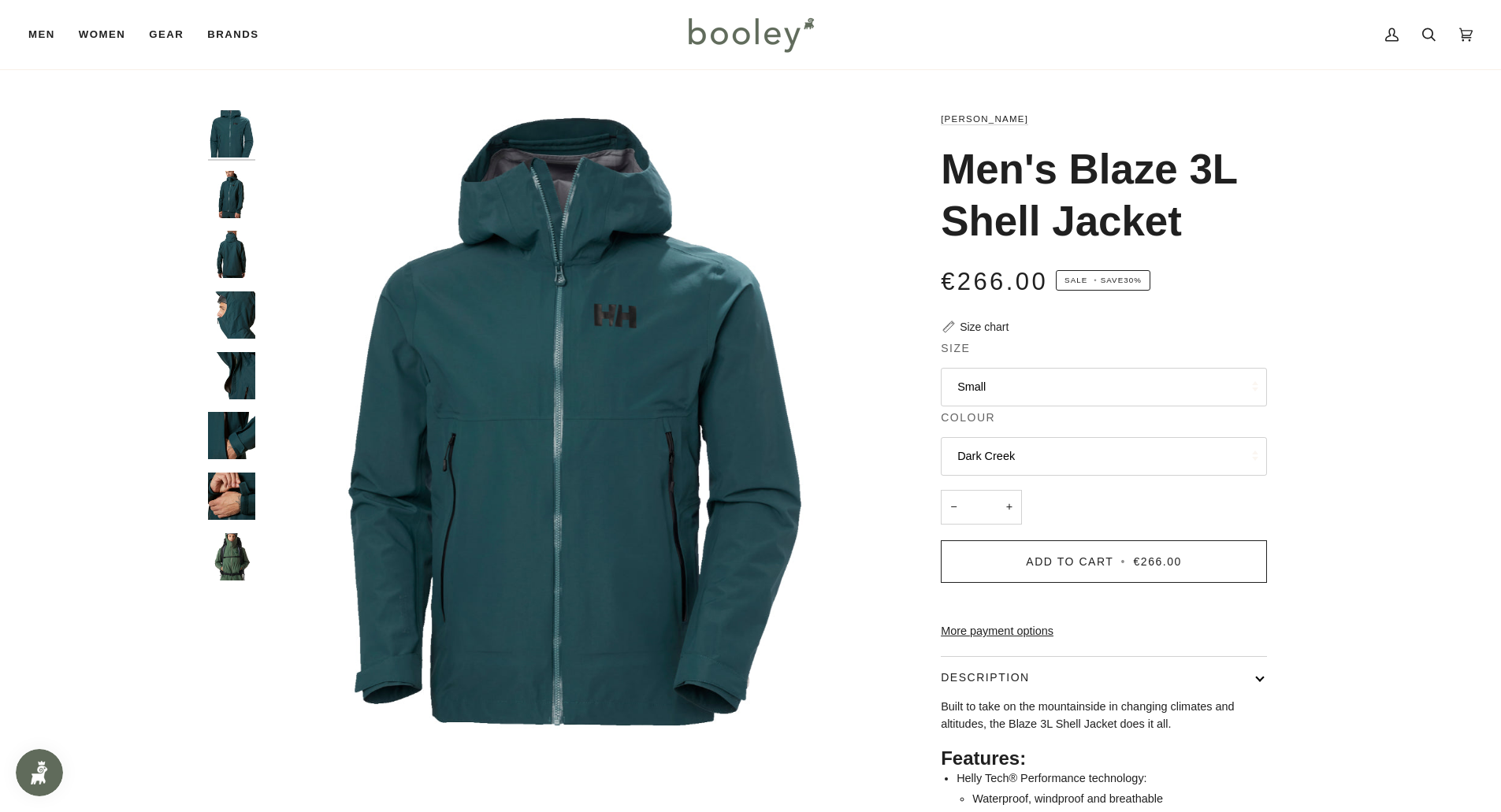
scroll to position [157, 0]
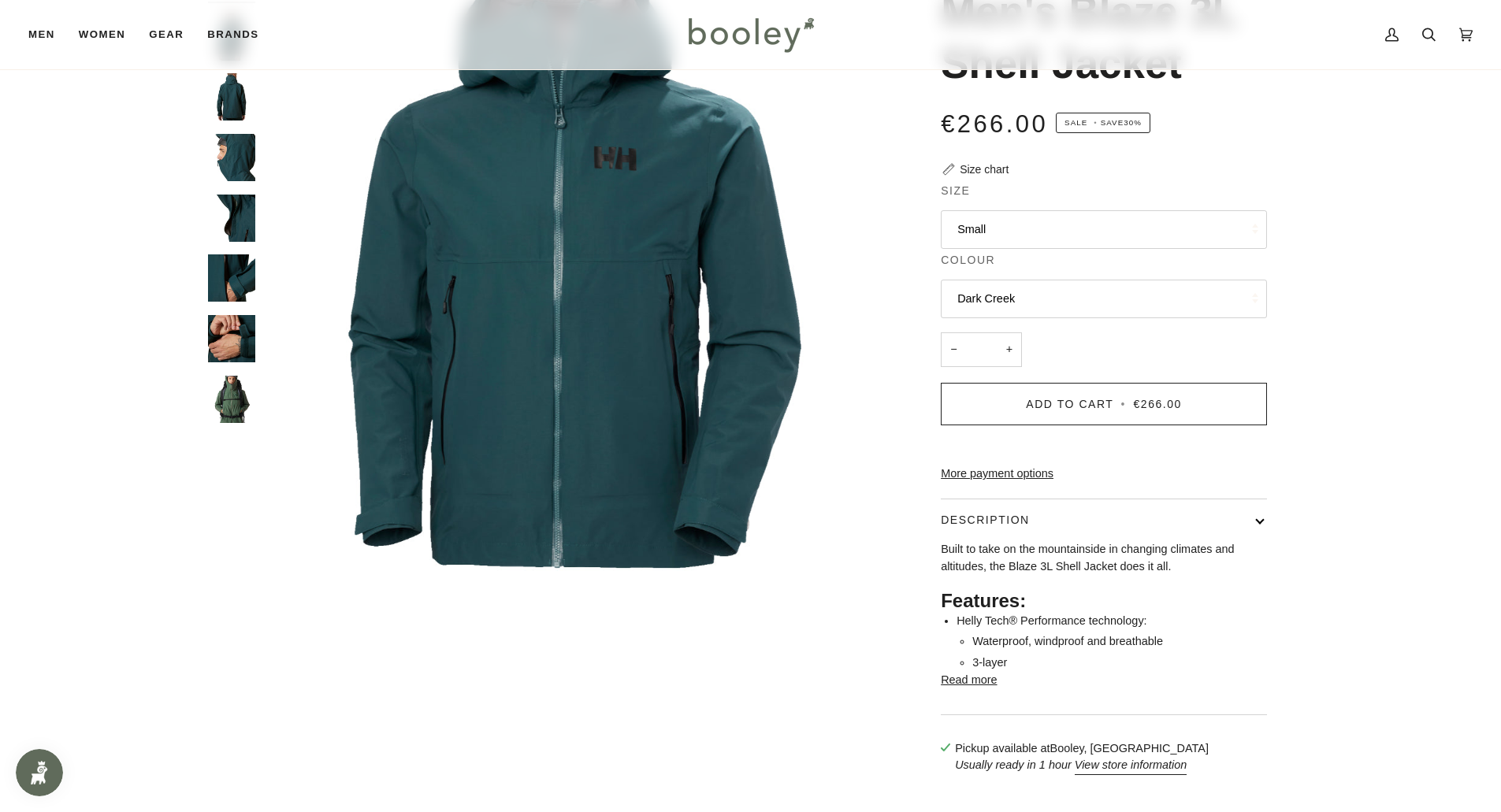
click at [947, 689] on button "Read more" at bounding box center [968, 680] width 56 height 17
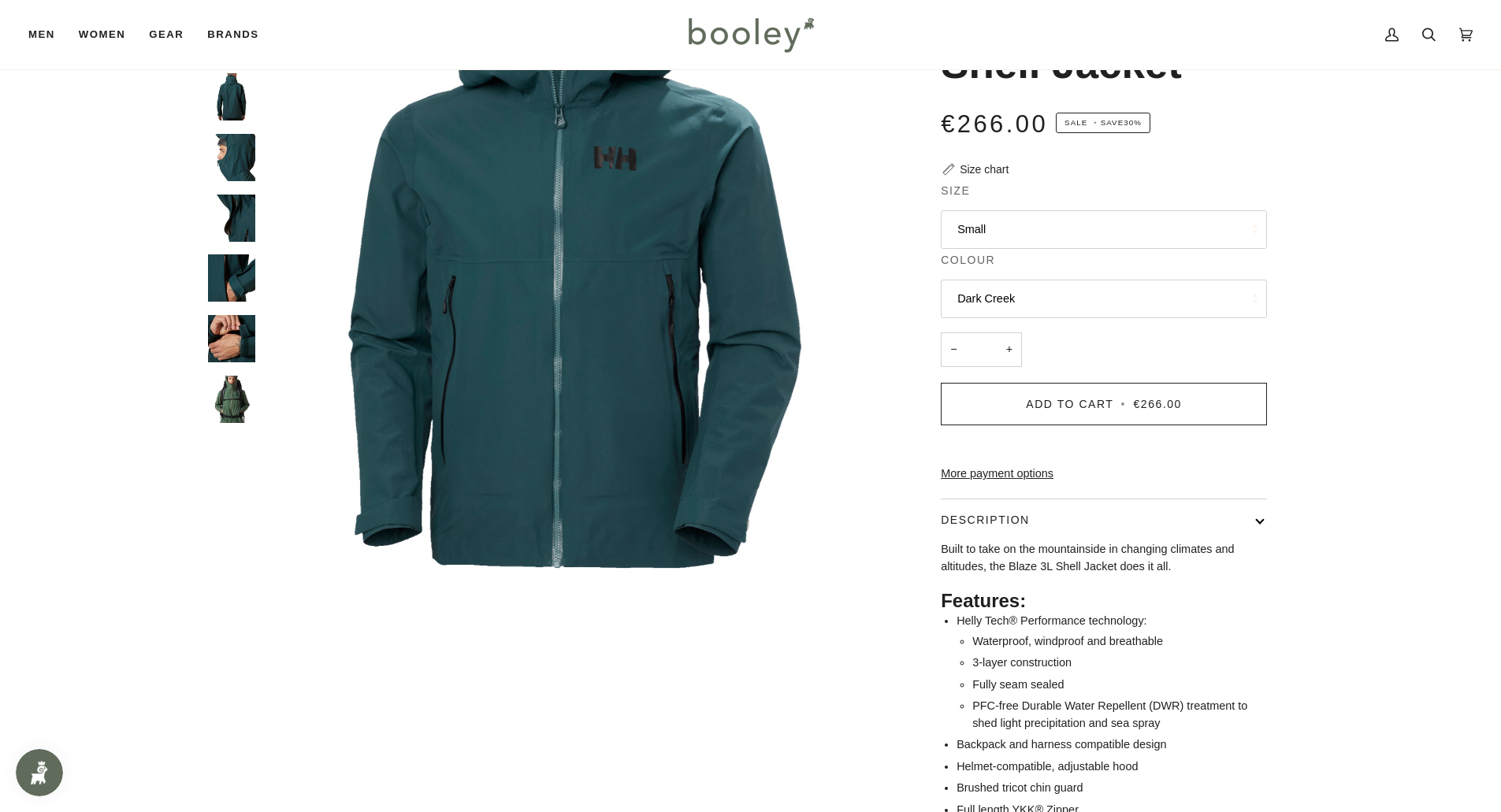
scroll to position [79, 0]
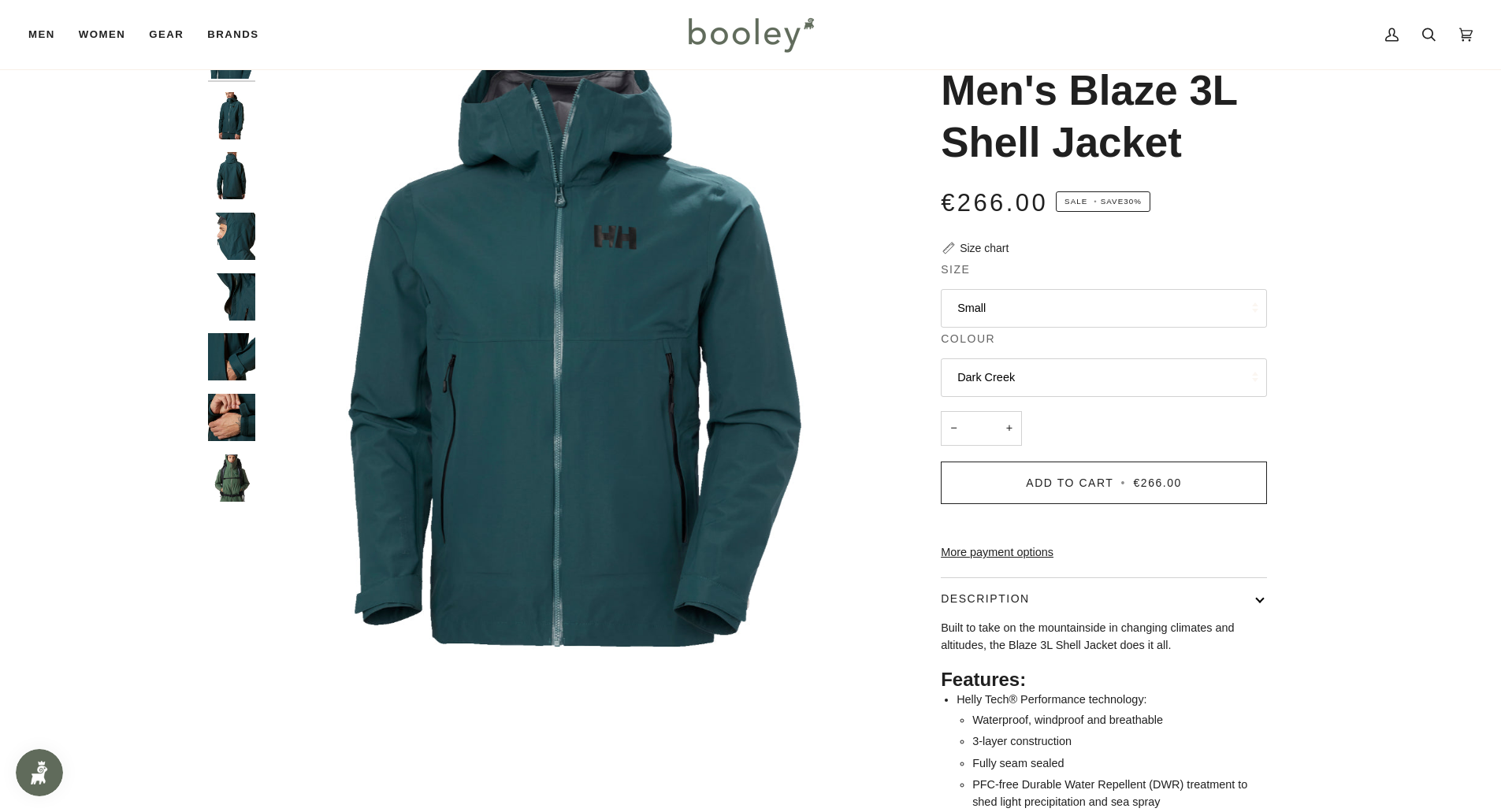
click at [235, 362] on img "Helly Hansen Men's Blaze 3L Shell Jacket Dark Creek - Booley Galway" at bounding box center [231, 357] width 47 height 47
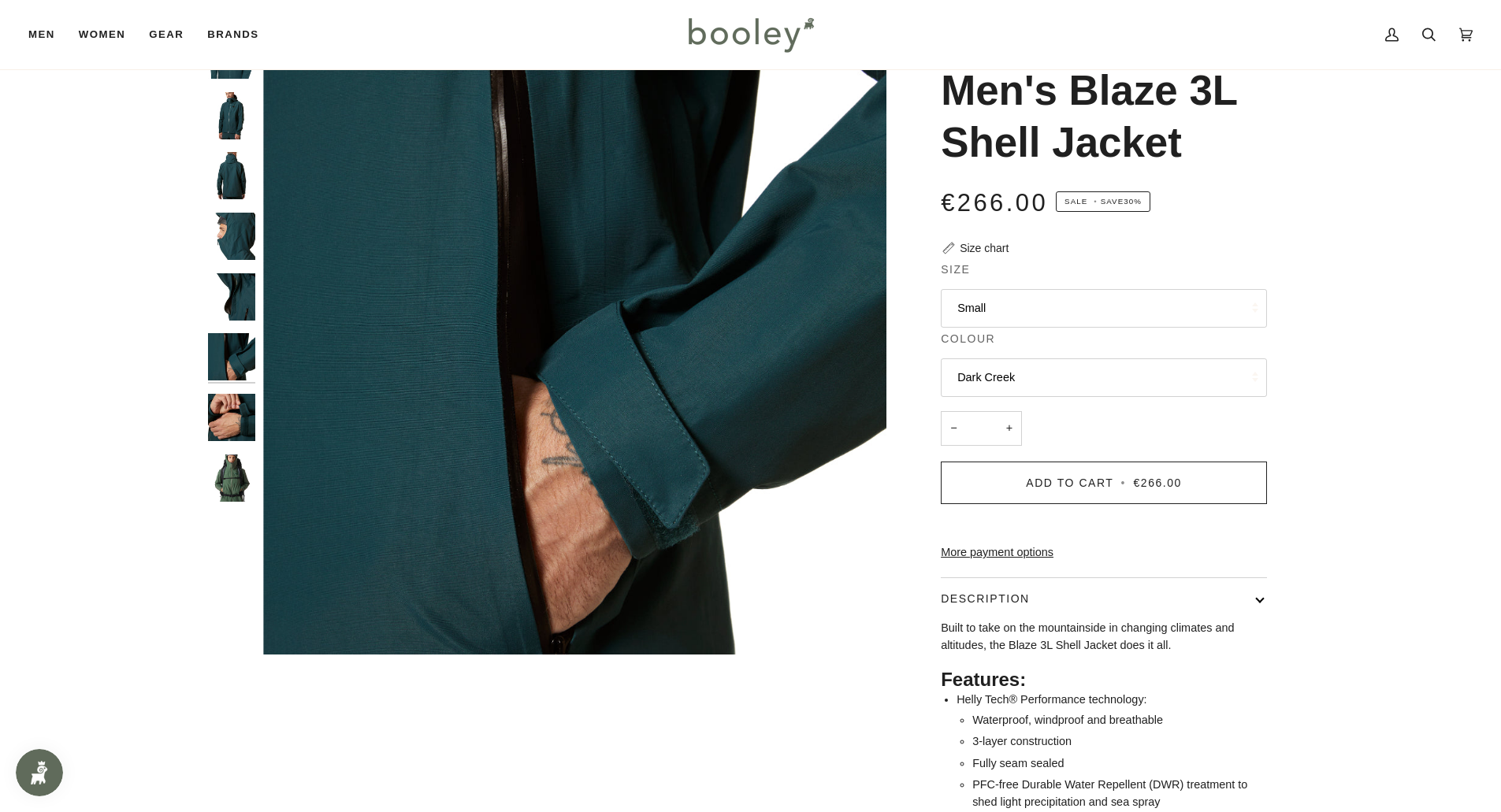
click at [235, 421] on img "Helly Hansen Men's Blaze 3L Shell Jacket Dark Creek - Booley Galway" at bounding box center [231, 417] width 47 height 47
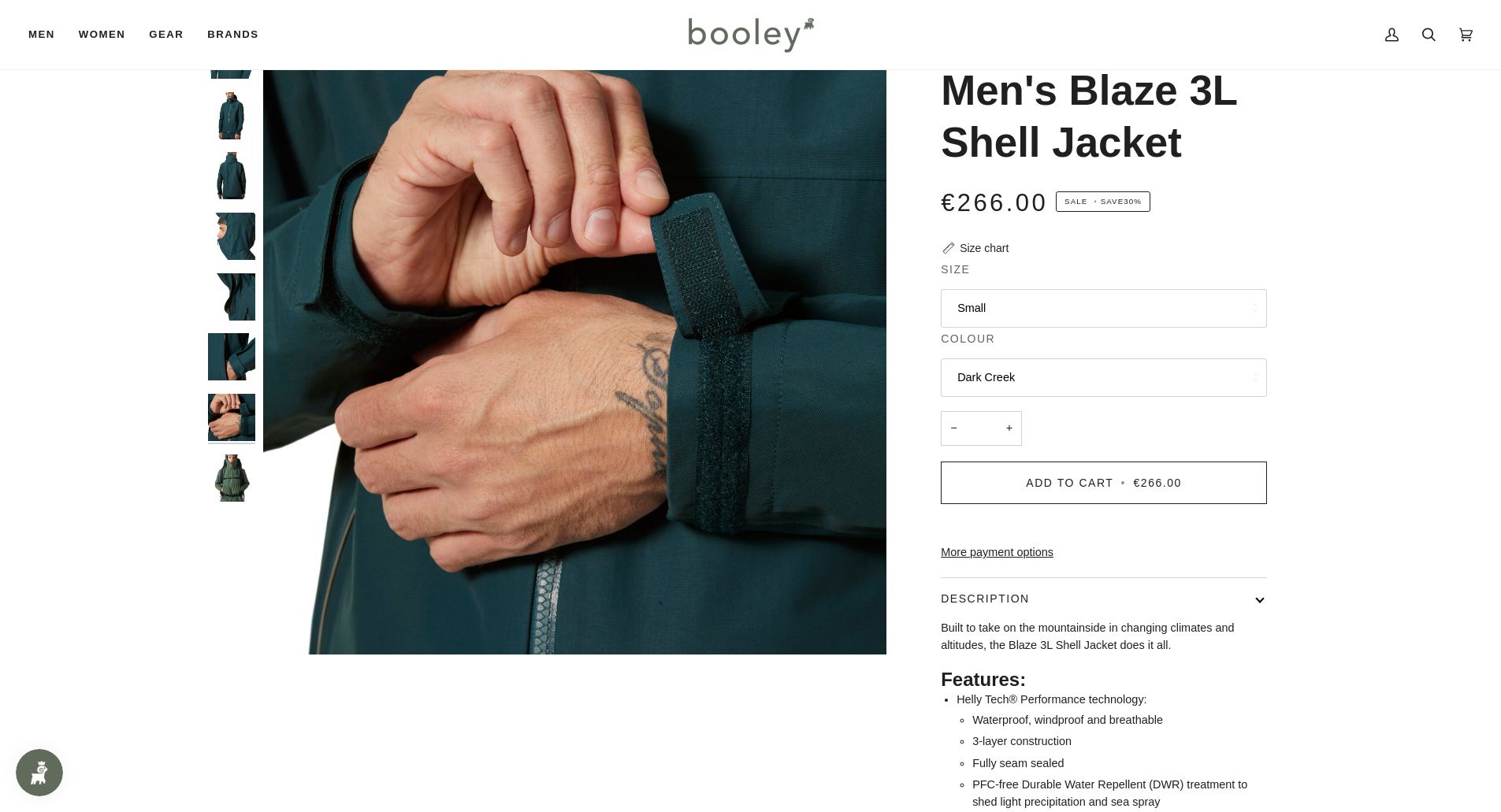
click at [233, 475] on img "Helly Hansen Men's Blaze 3L Shell Jacket - Booley Galway" at bounding box center [231, 478] width 47 height 47
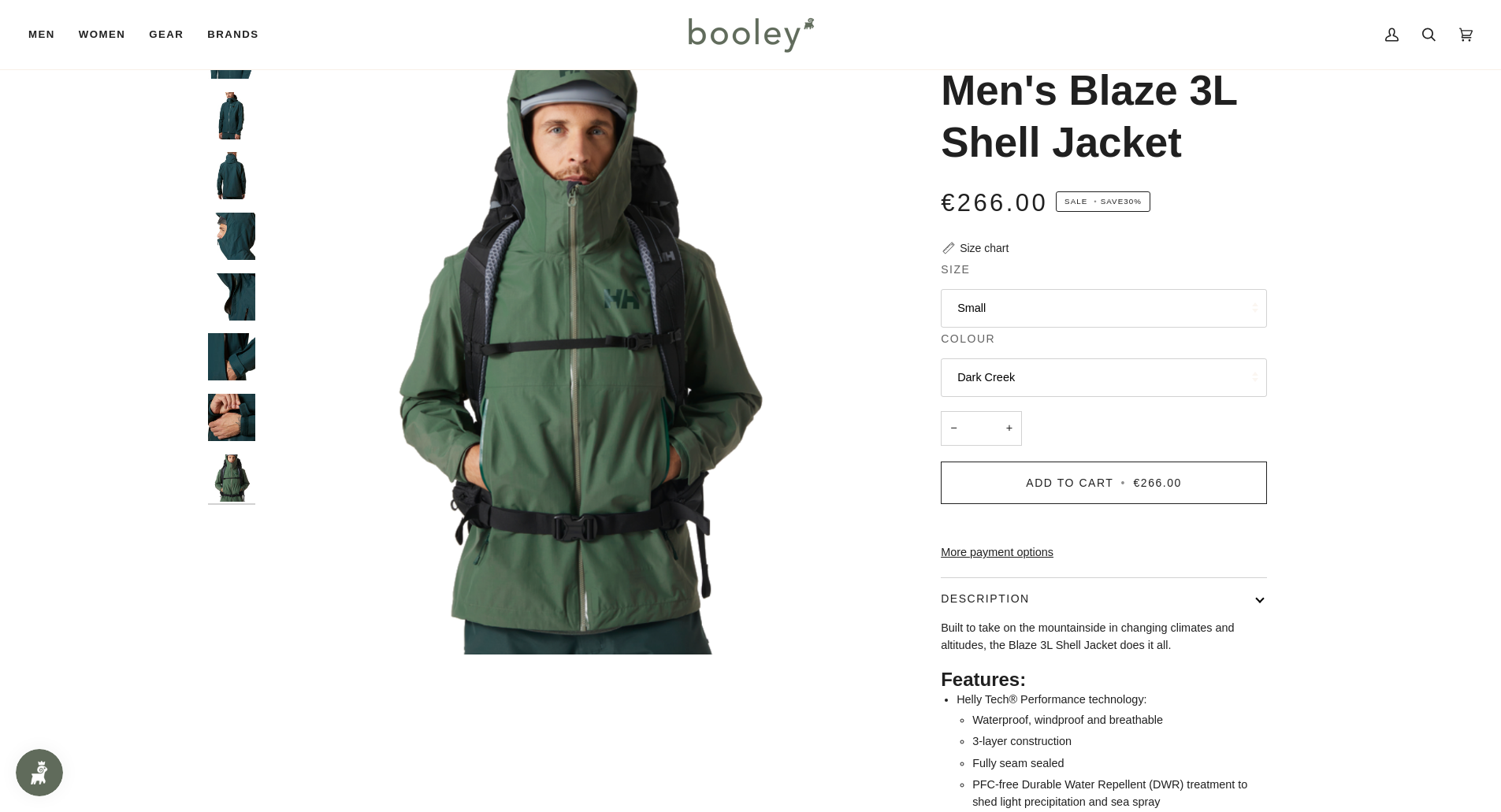
scroll to position [0, 0]
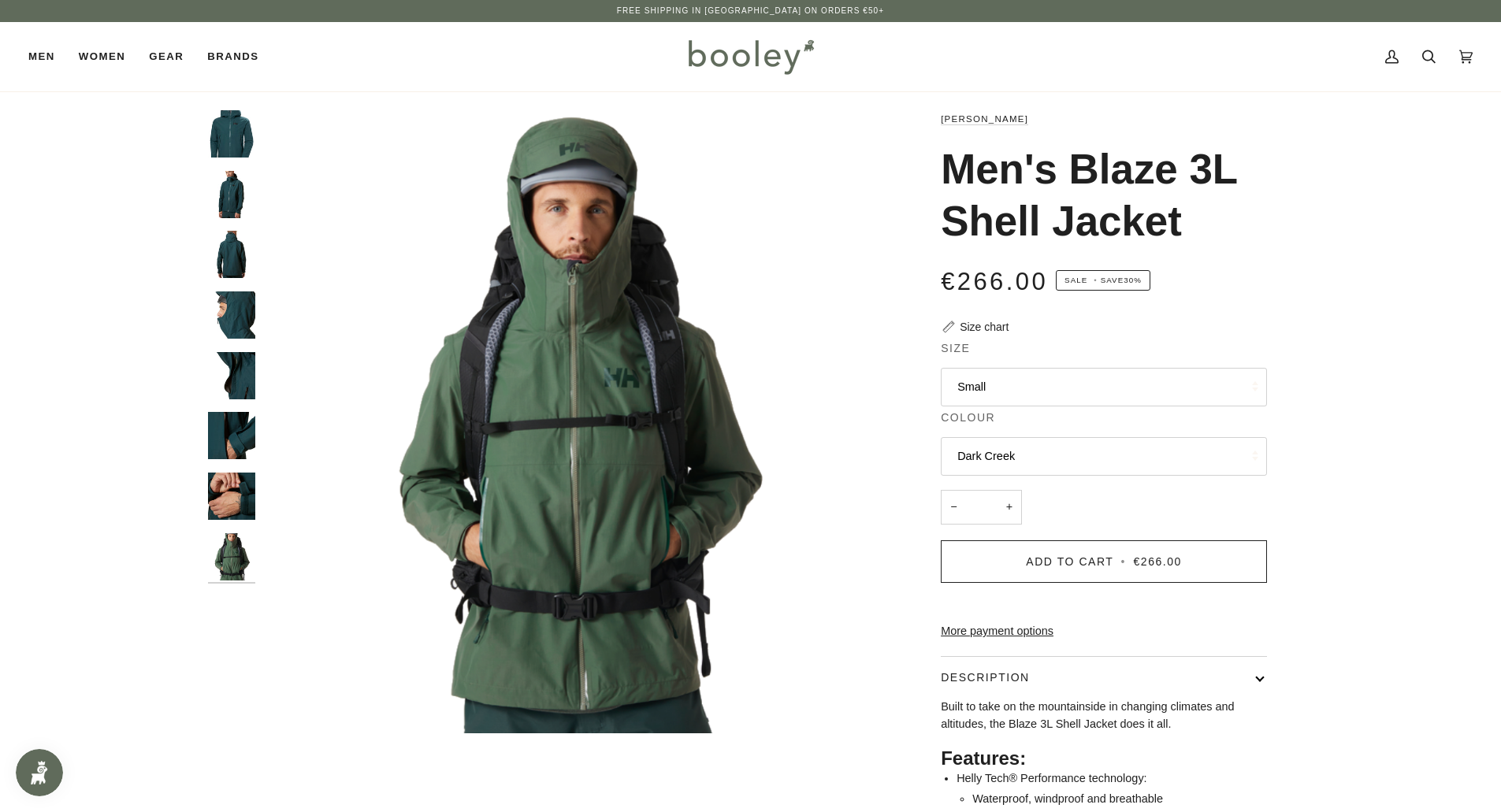
click at [990, 455] on button "Dark Creek" at bounding box center [1104, 456] width 326 height 38
click at [248, 317] on img "Helly Hansen Men's Blaze 3L Shell Jacket Dark Creek - Booley Galway" at bounding box center [231, 315] width 47 height 47
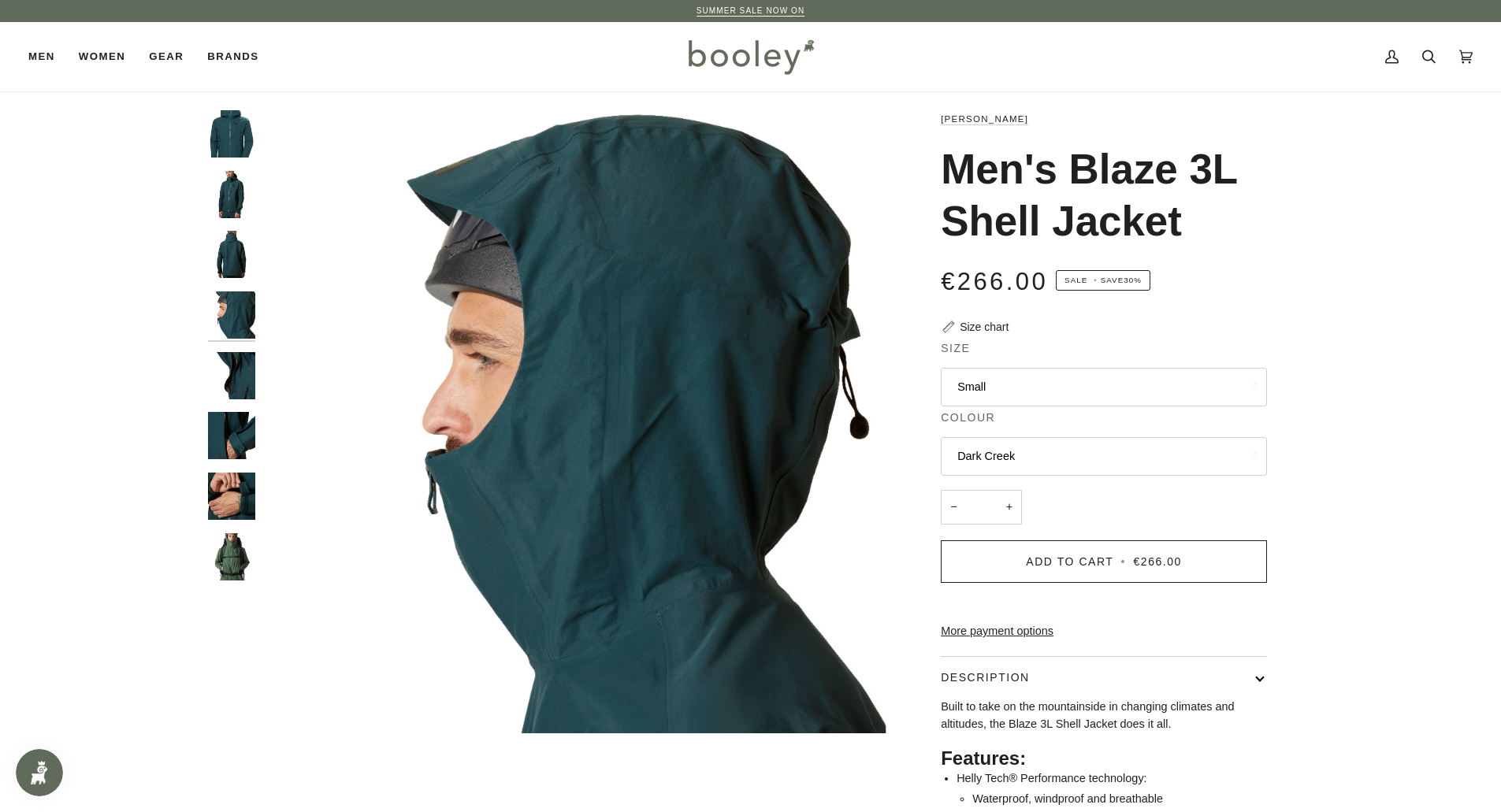
click at [241, 263] on img "Helly Hansen Men's Blaze 3L Shell Jacket Dark Creek - Booley Galway" at bounding box center [231, 254] width 47 height 47
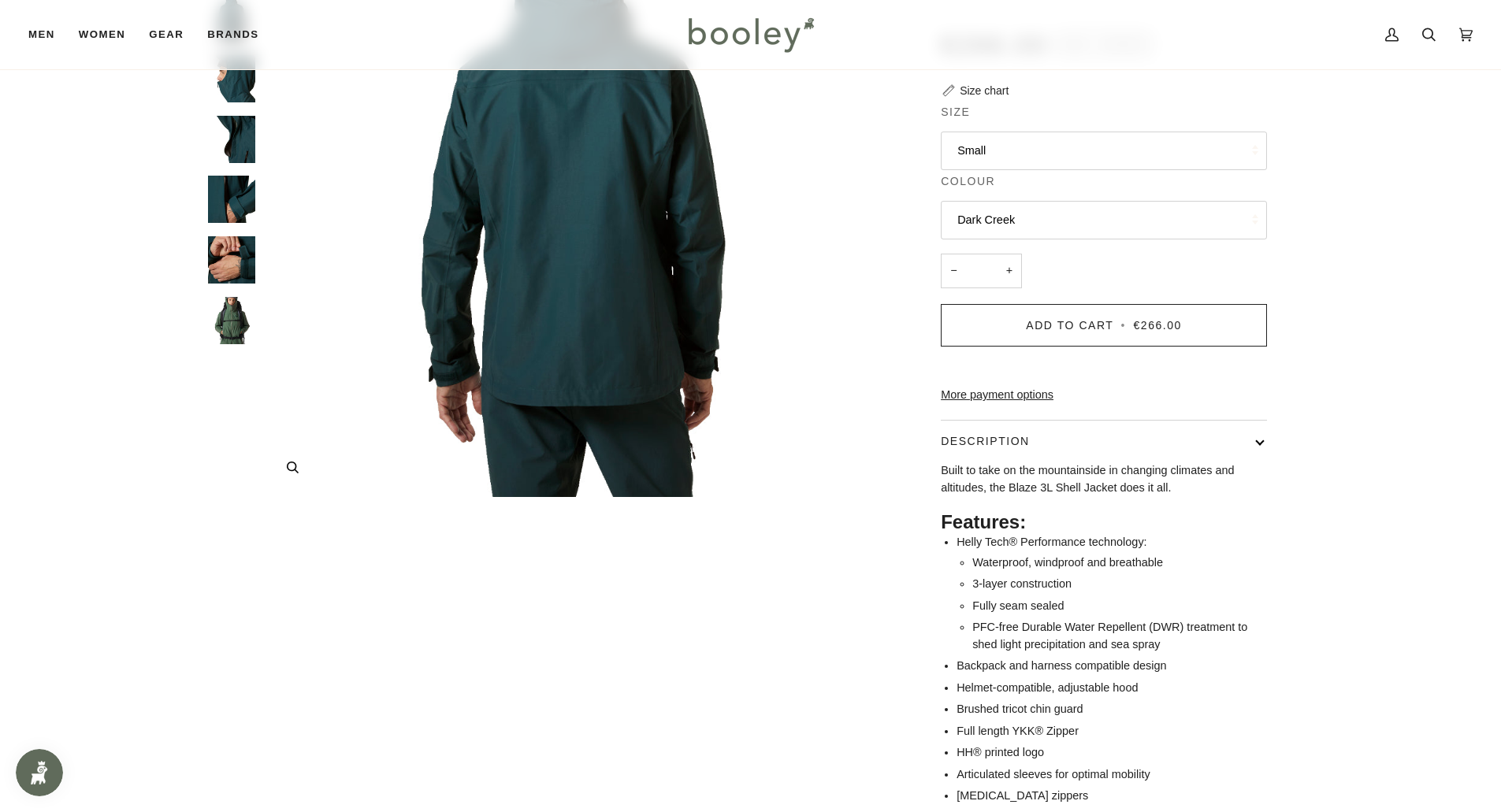
scroll to position [79, 0]
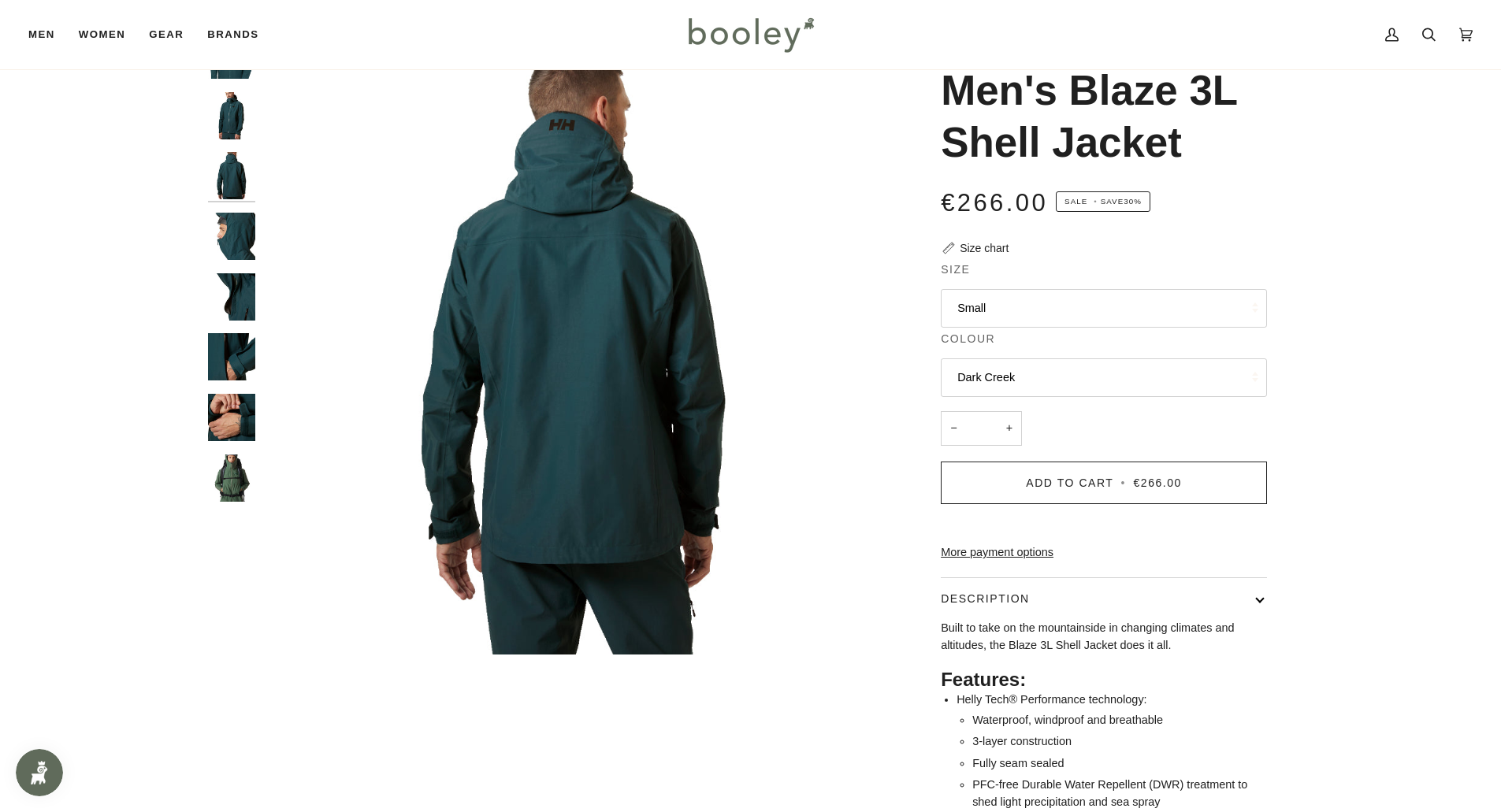
click at [240, 133] on img "Helly Hansen Men's Blaze 3L Shell Jacket Dark Creek - Booley Galway" at bounding box center [231, 116] width 47 height 47
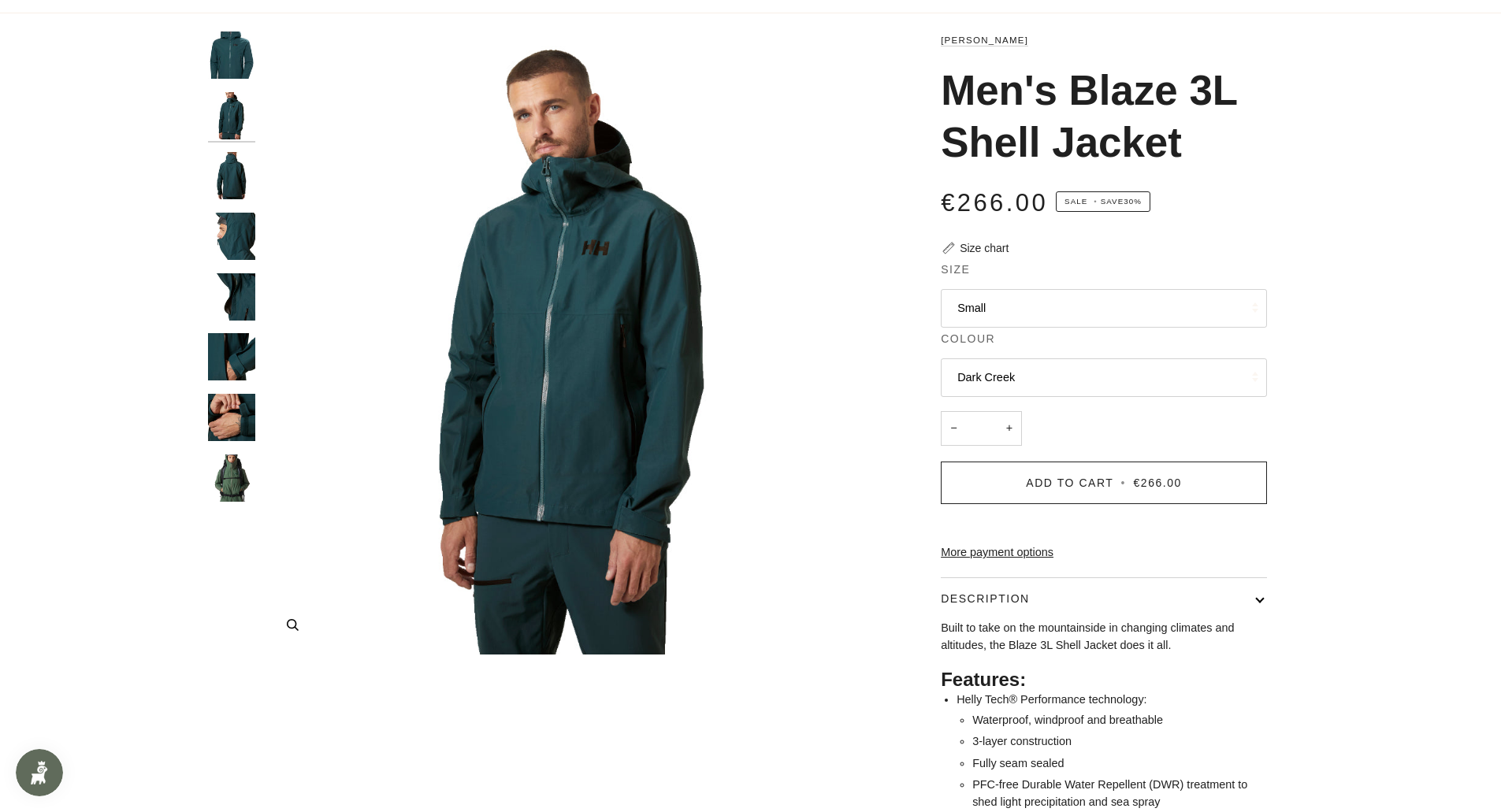
scroll to position [0, 0]
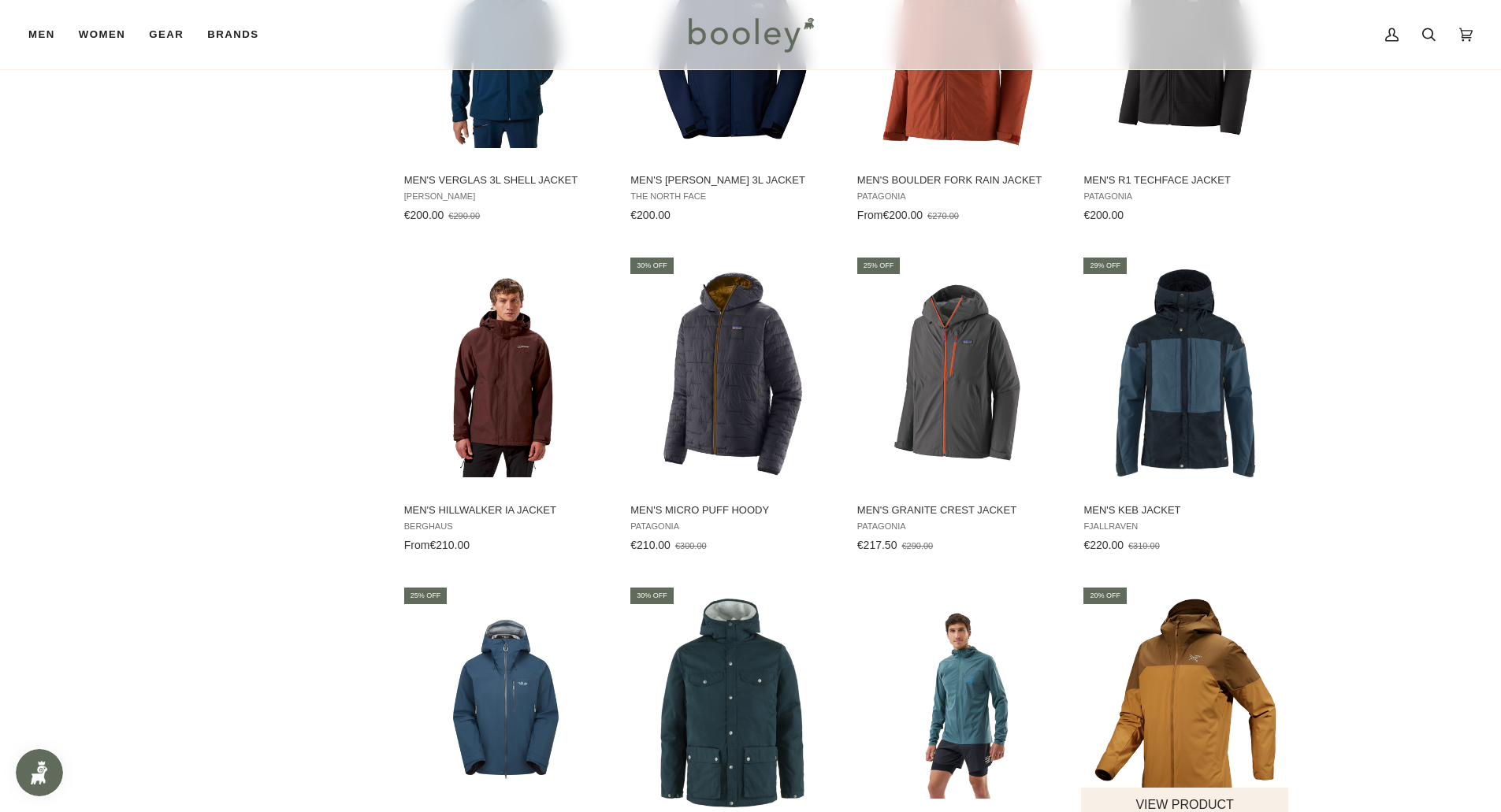
scroll to position [2877, 0]
